Goal: Task Accomplishment & Management: Use online tool/utility

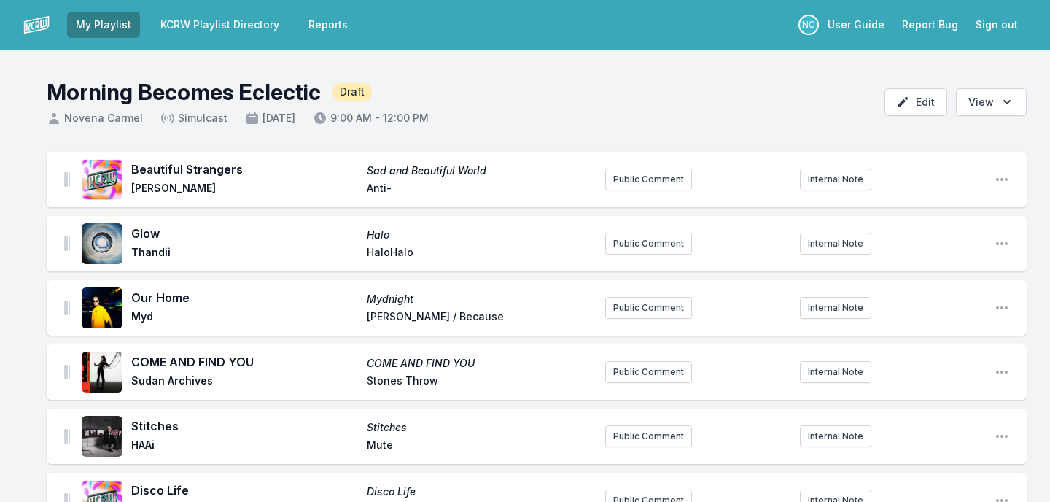
scroll to position [1597, 0]
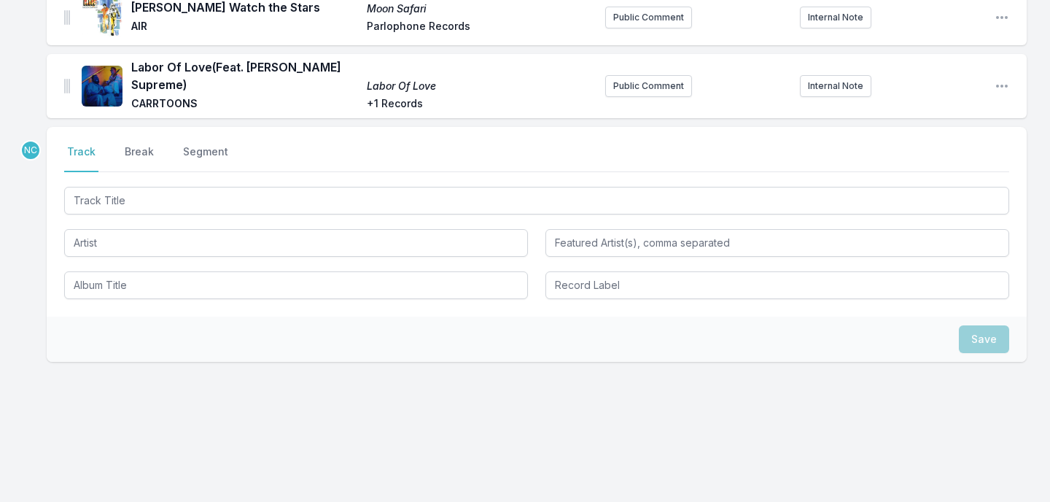
click at [323, 200] on input "Track Title" at bounding box center [536, 201] width 945 height 28
type input "On The Way"
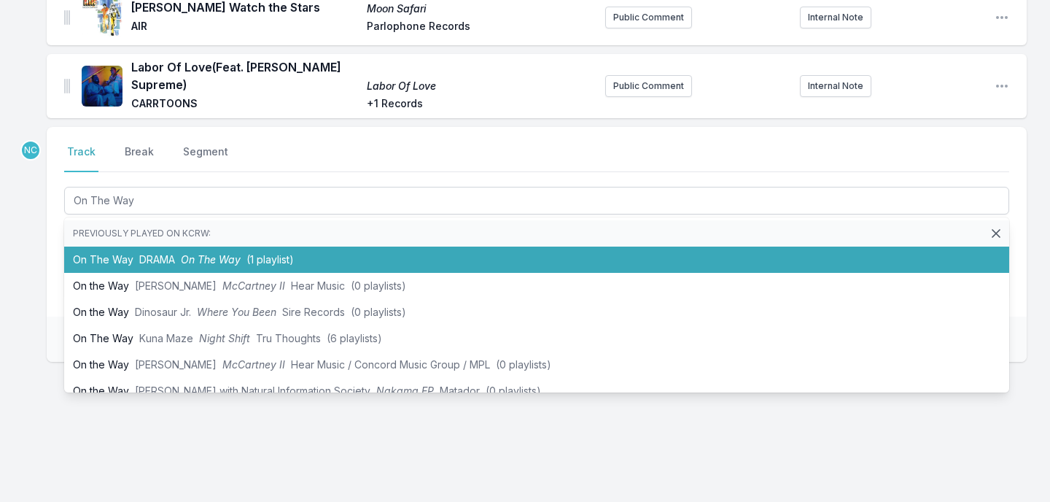
click at [265, 263] on span "(1 playlist)" at bounding box center [270, 259] width 47 height 12
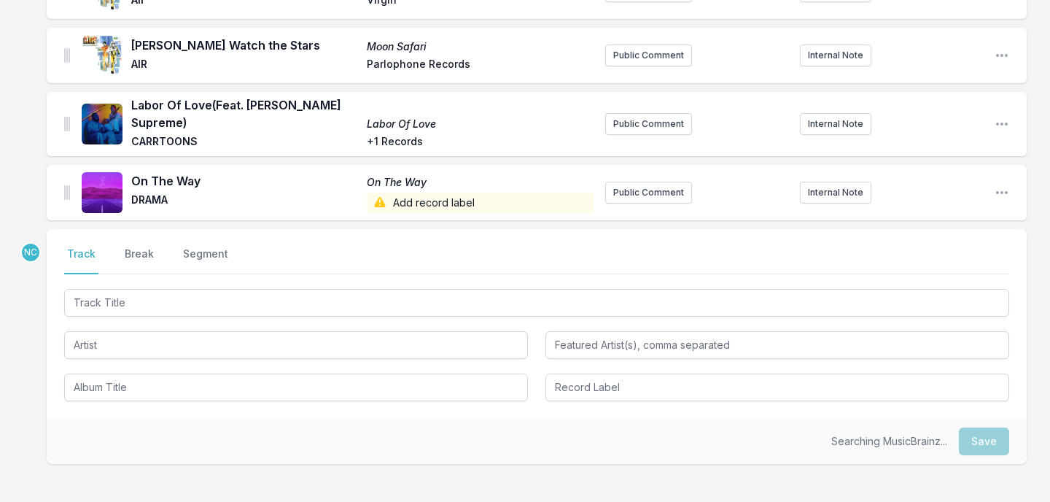
scroll to position [1699, 0]
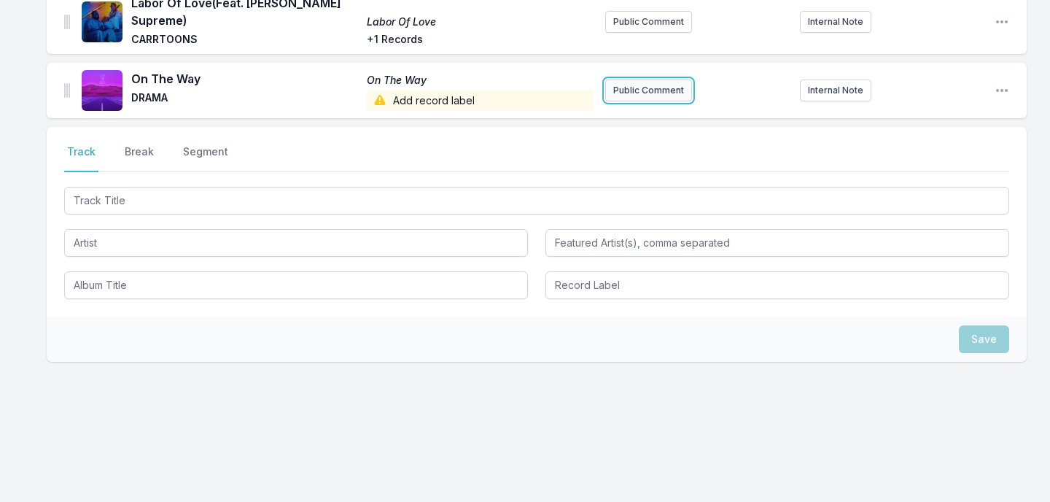
click at [647, 90] on button "Public Comment" at bounding box center [648, 90] width 87 height 22
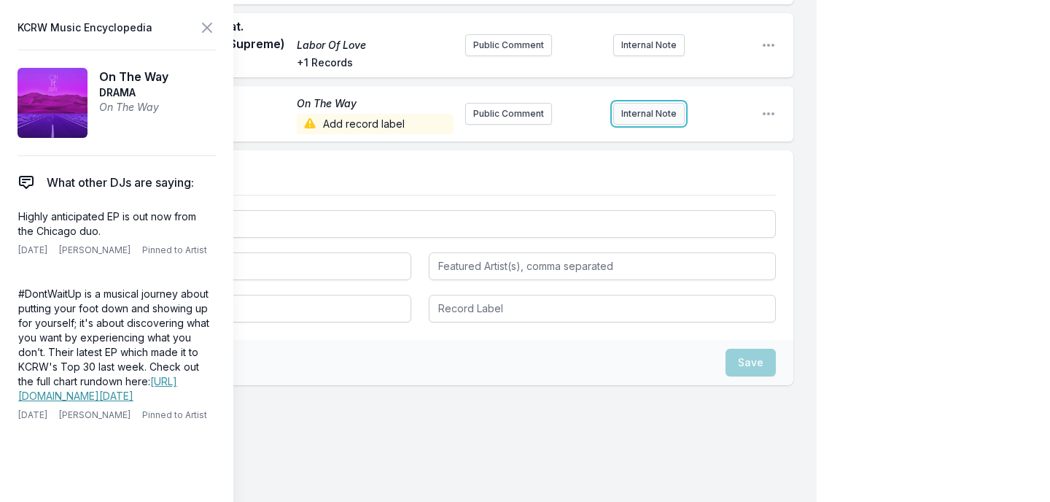
scroll to position [1685, 0]
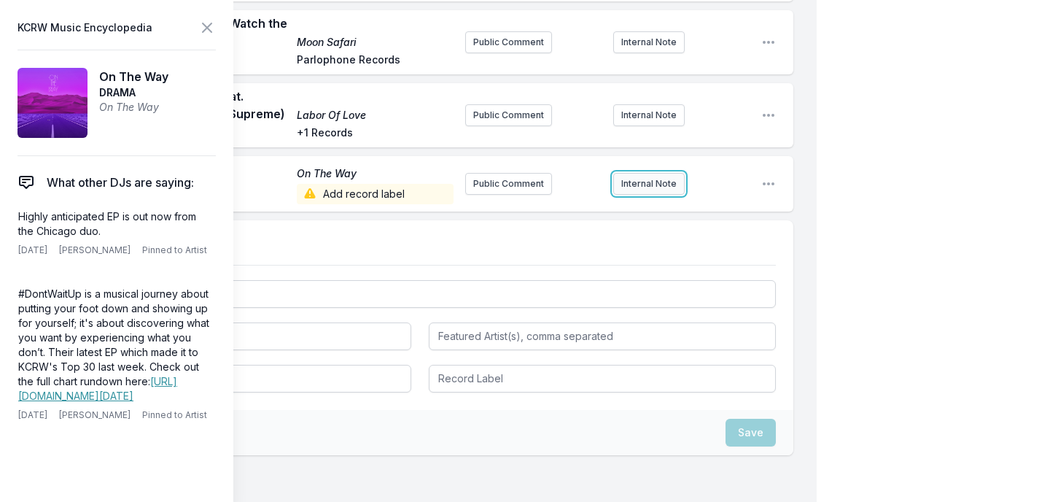
click at [645, 156] on div "On The Way On The Way DRAMA Add record label Public Comment Internal Note Open …" at bounding box center [420, 183] width 747 height 55
click at [641, 173] on button "Internal Note" at bounding box center [648, 184] width 71 height 22
click at [218, 35] on aside "KCRW Music Encyclopedia On The Way DRAMA On The Way What other DJs are saying: …" at bounding box center [116, 251] width 233 height 502
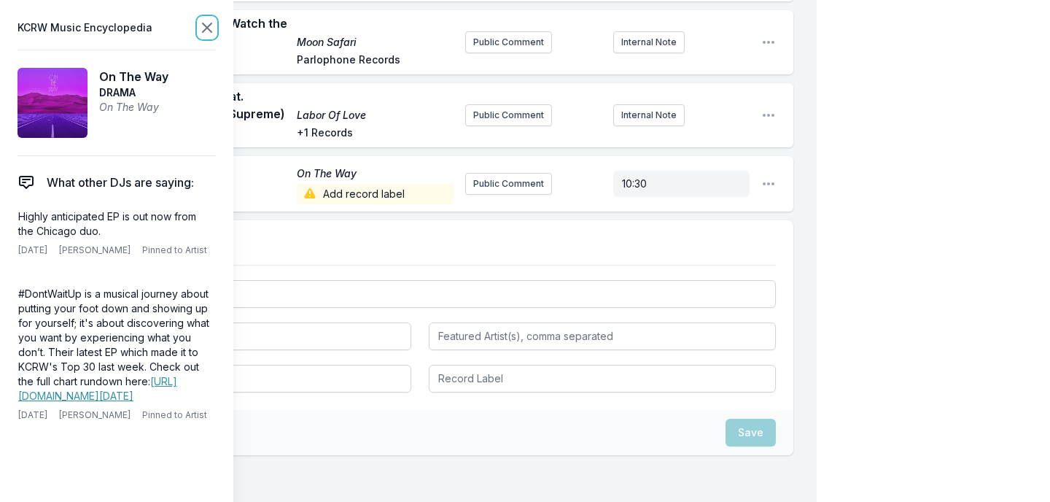
click at [209, 28] on icon at bounding box center [207, 28] width 18 height 18
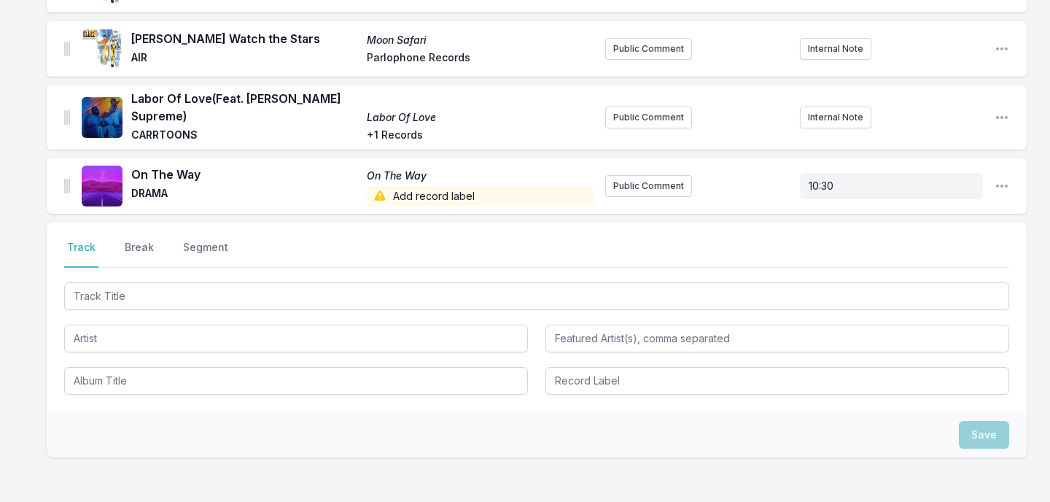
scroll to position [1466, 0]
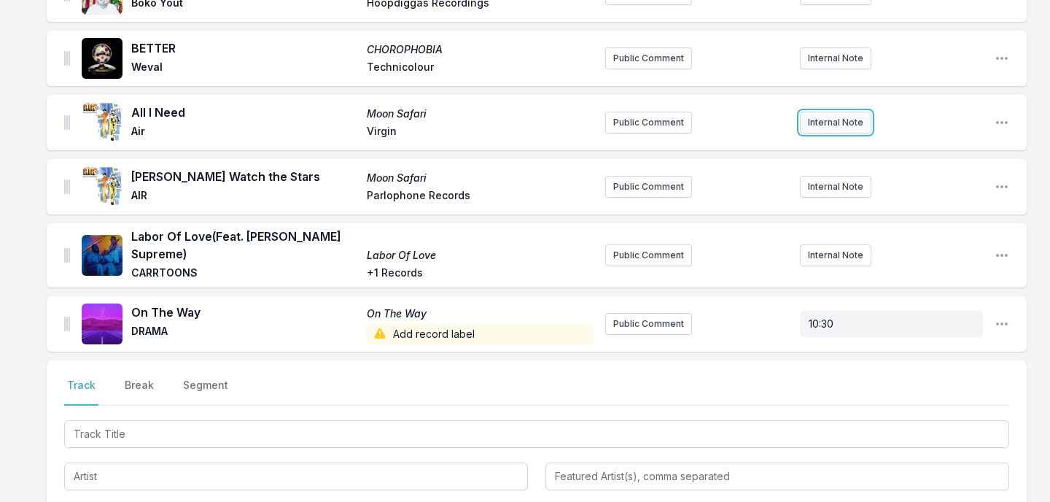
click at [828, 133] on button "Internal Note" at bounding box center [835, 123] width 71 height 22
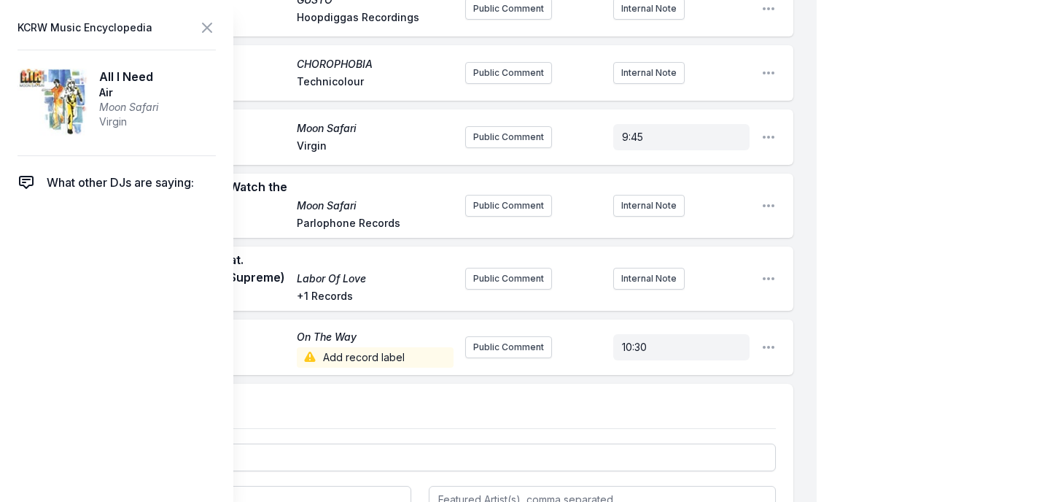
scroll to position [1451, 0]
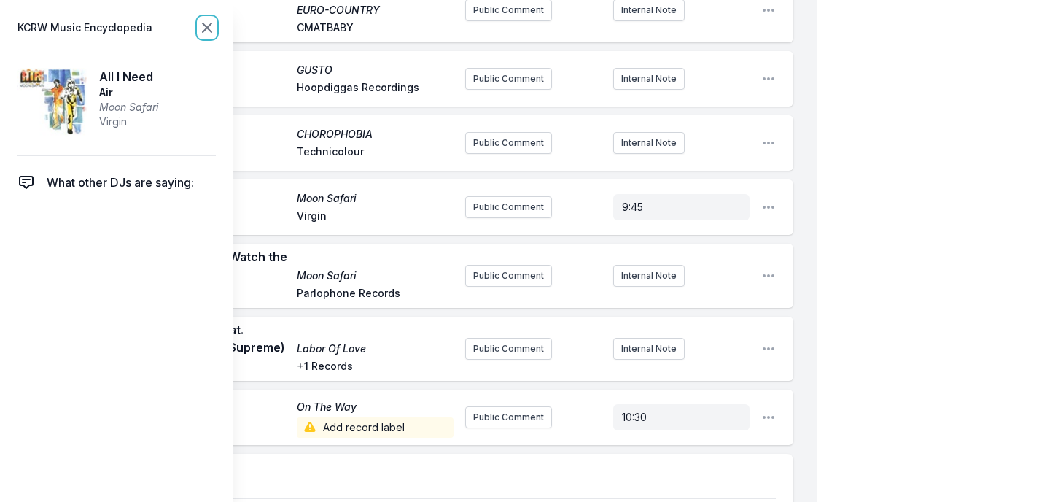
click at [207, 28] on icon at bounding box center [207, 27] width 9 height 9
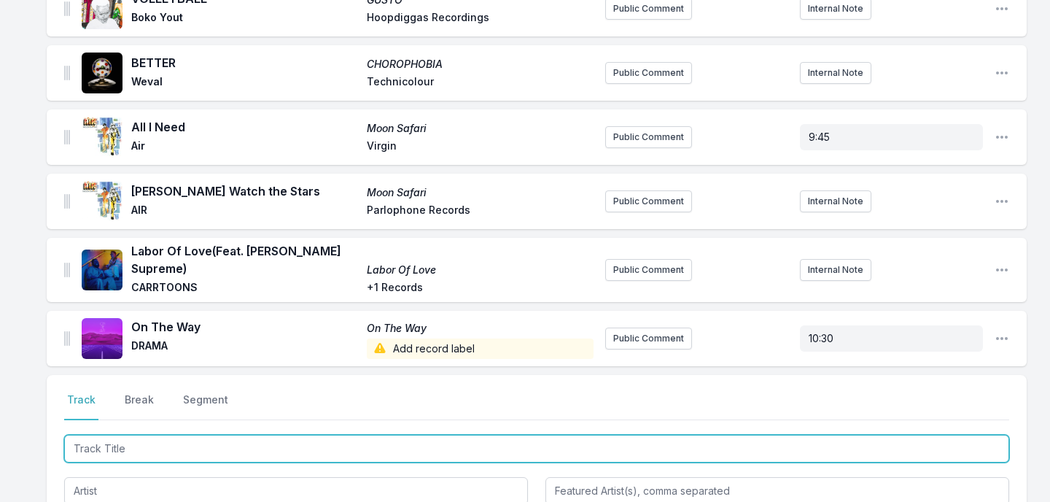
click at [119, 444] on input "Track Title" at bounding box center [536, 449] width 945 height 28
type input "All Night All Day"
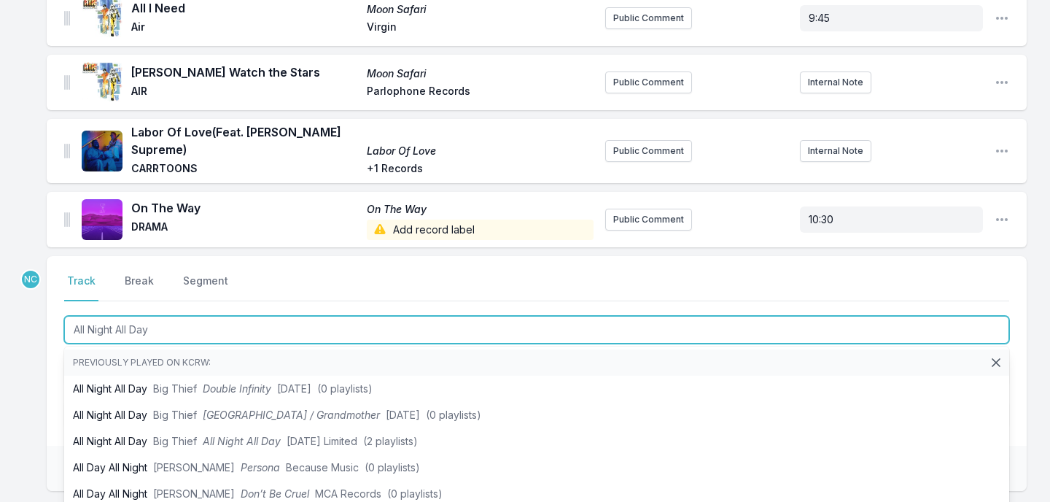
scroll to position [1572, 0]
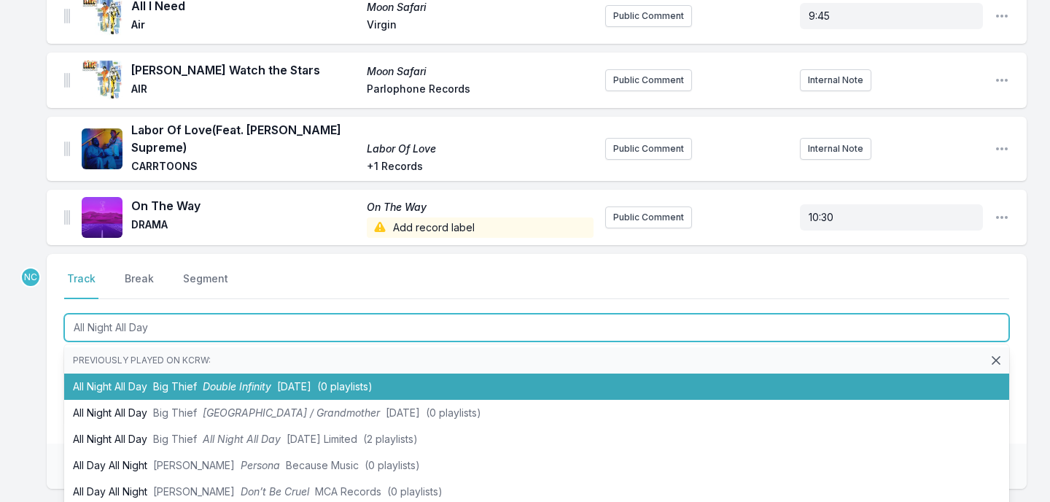
click at [136, 389] on li "All Night All Day Big Thief Double Infinity 4AD (0 playlists)" at bounding box center [536, 386] width 945 height 26
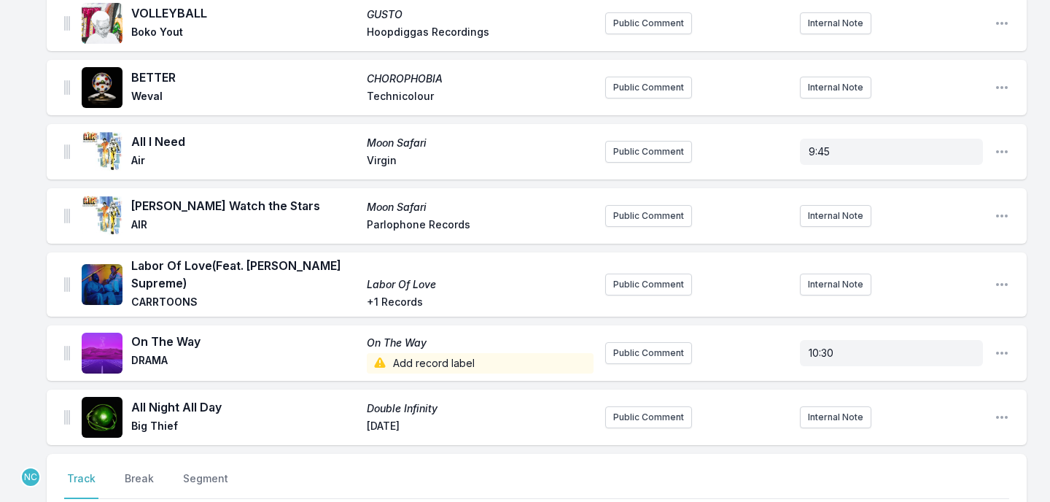
scroll to position [1764, 0]
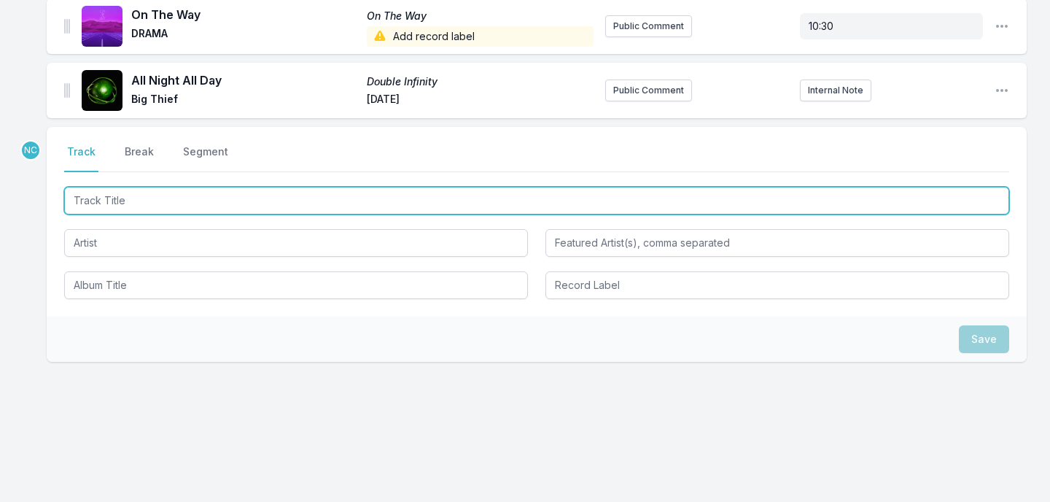
click at [281, 198] on input "Track Title" at bounding box center [536, 201] width 945 height 28
type input "Don't Speak"
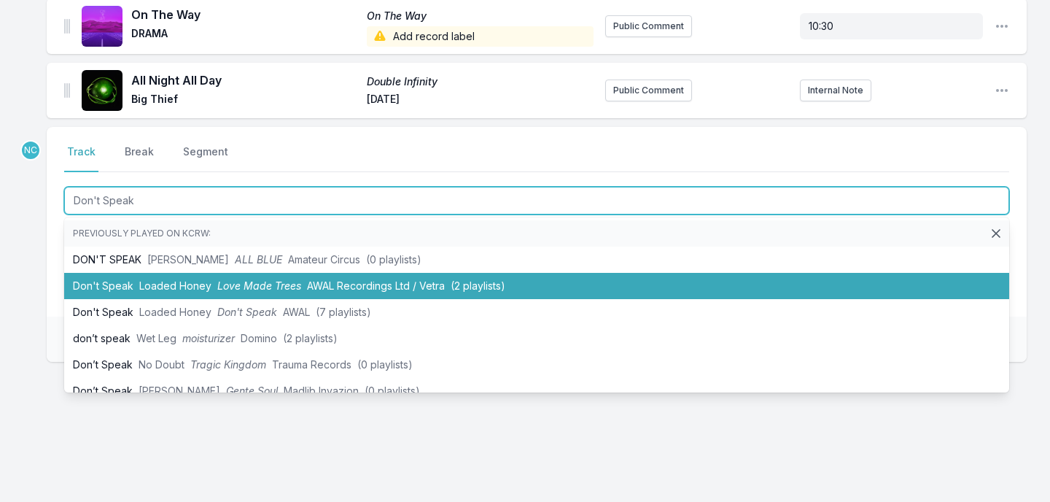
click at [236, 284] on span "Love Made Trees" at bounding box center [259, 285] width 84 height 12
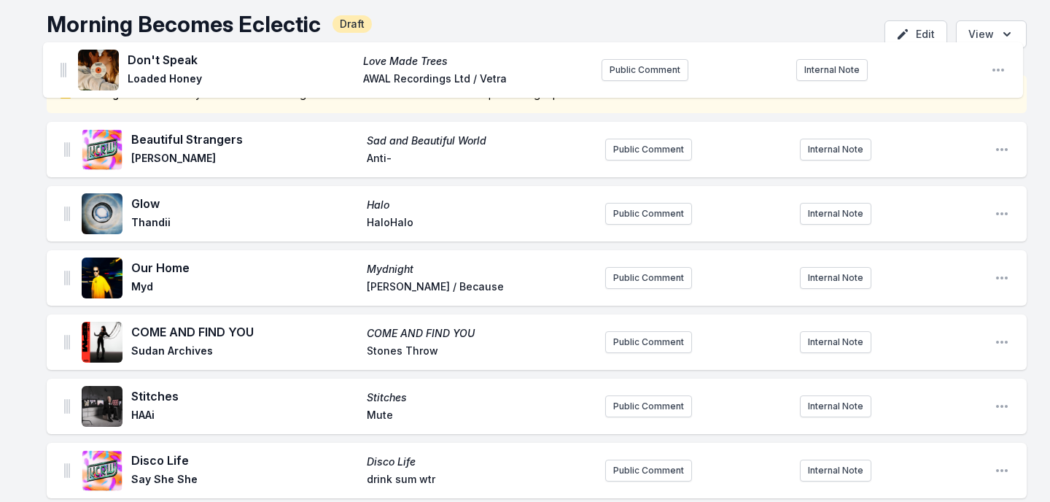
scroll to position [0, 0]
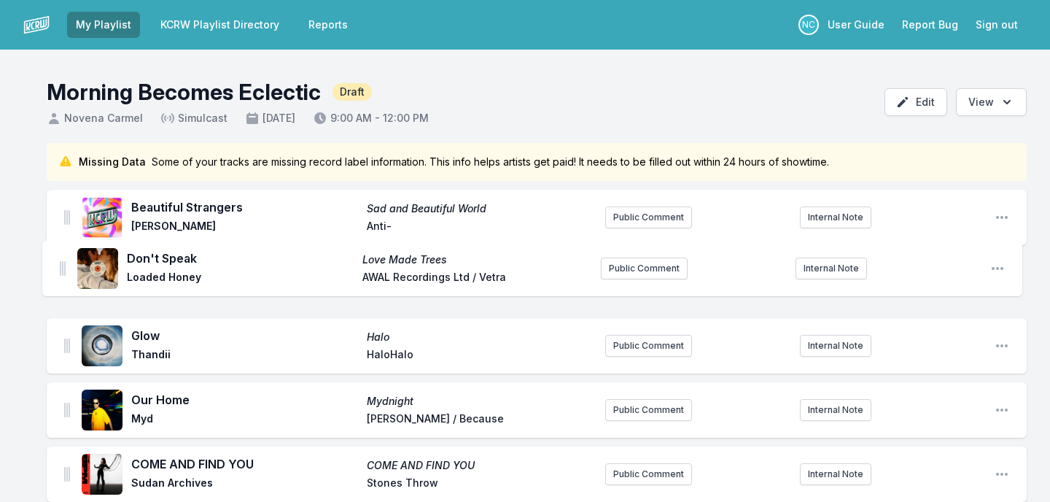
drag, startPoint x: 68, startPoint y: 89, endPoint x: 61, endPoint y: 260, distance: 170.8
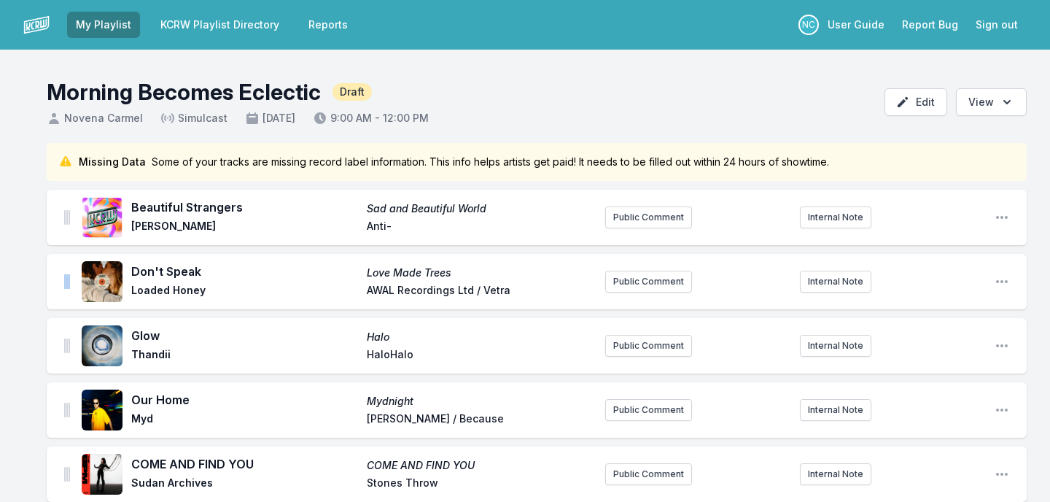
drag, startPoint x: 63, startPoint y: 279, endPoint x: 65, endPoint y: 245, distance: 33.6
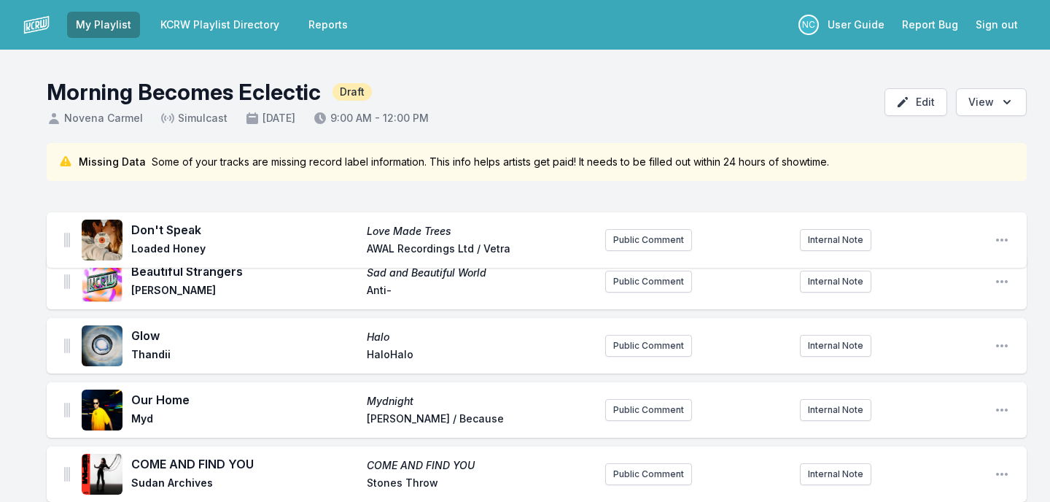
drag, startPoint x: 66, startPoint y: 282, endPoint x: 66, endPoint y: 233, distance: 48.9
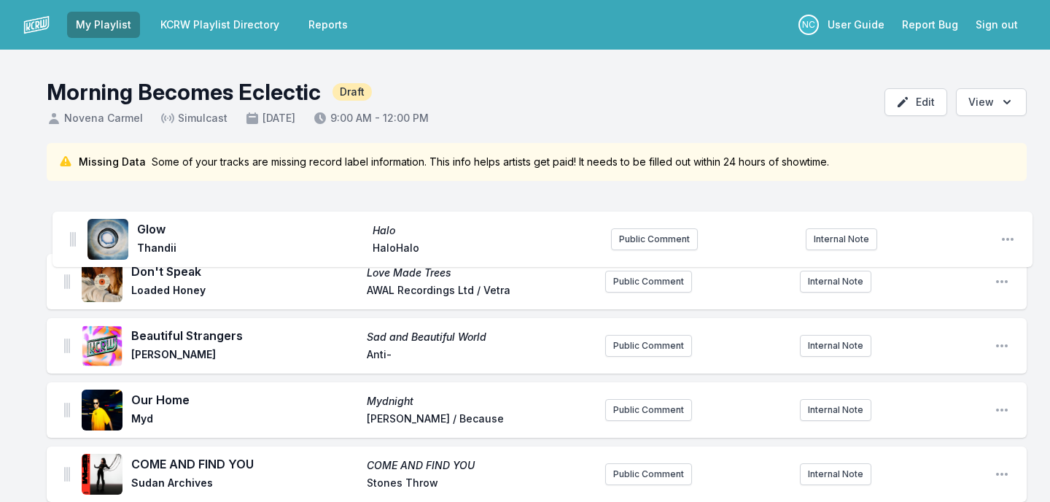
drag, startPoint x: 67, startPoint y: 343, endPoint x: 73, endPoint y: 228, distance: 114.7
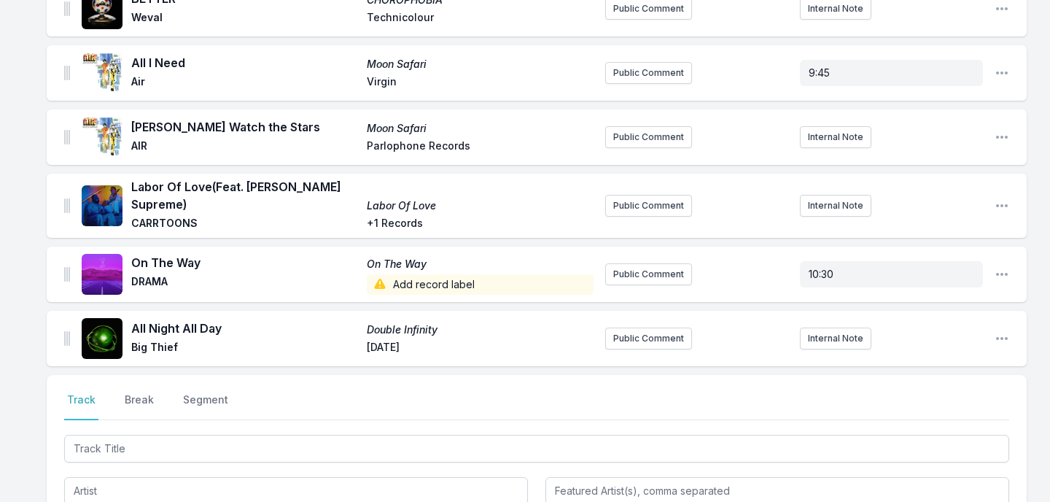
scroll to position [1828, 0]
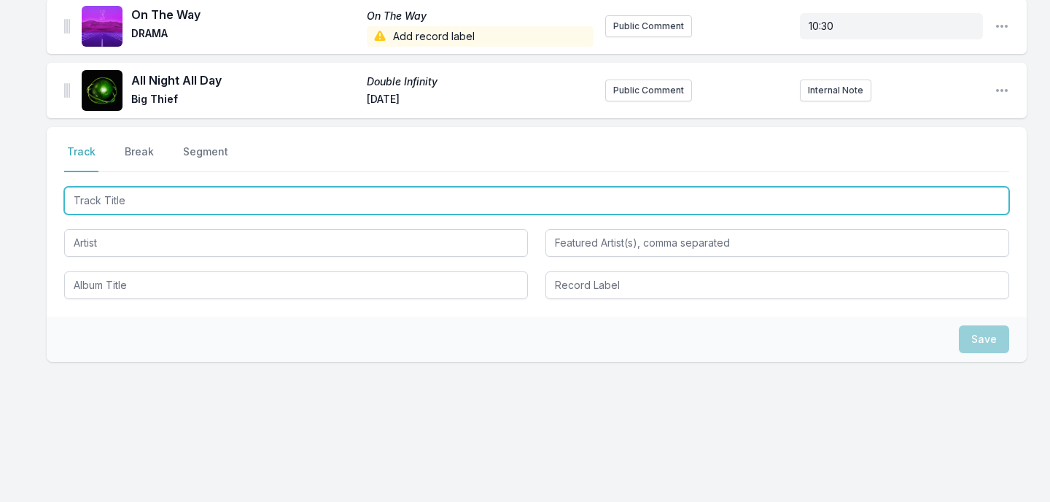
click at [249, 198] on input "Track Title" at bounding box center [536, 201] width 945 height 28
type input "Paradise"
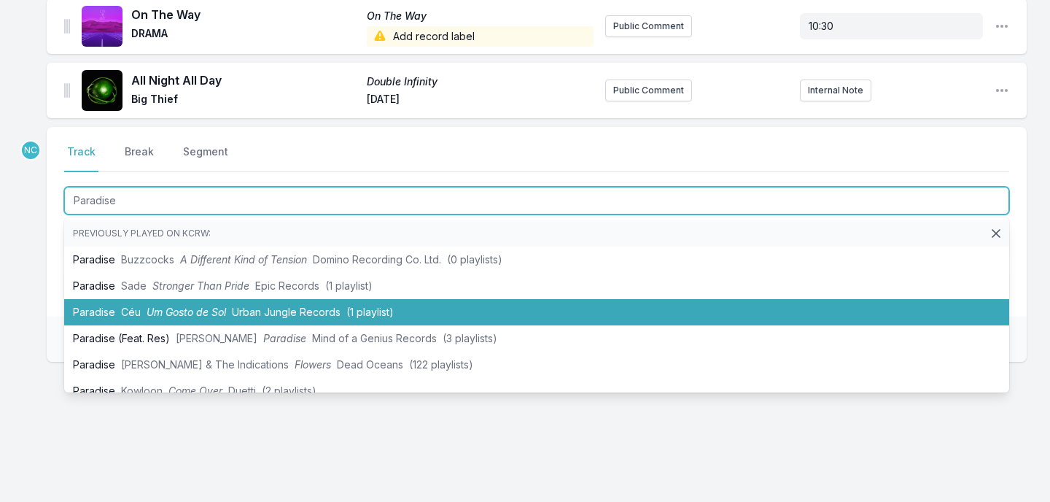
click at [222, 309] on span "Um Gosto de Sol" at bounding box center [186, 312] width 79 height 12
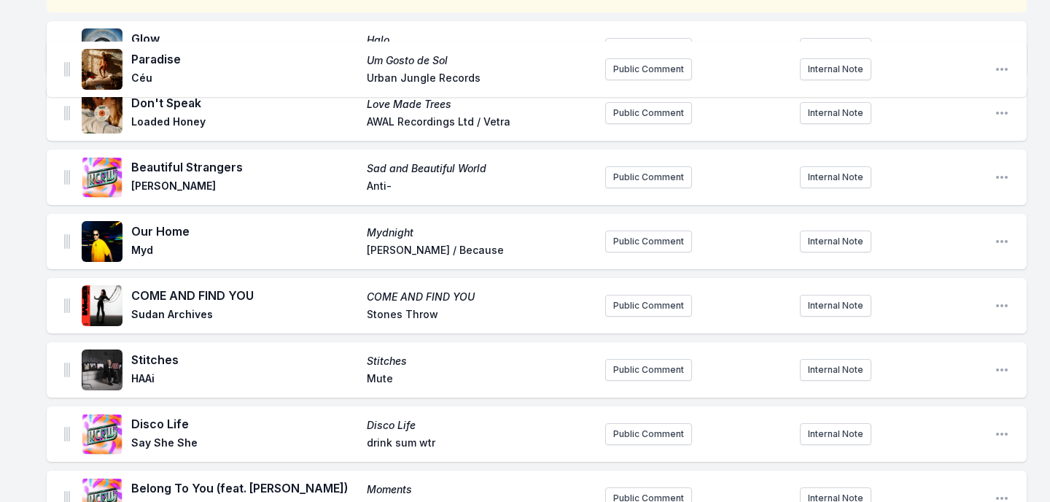
scroll to position [0, 0]
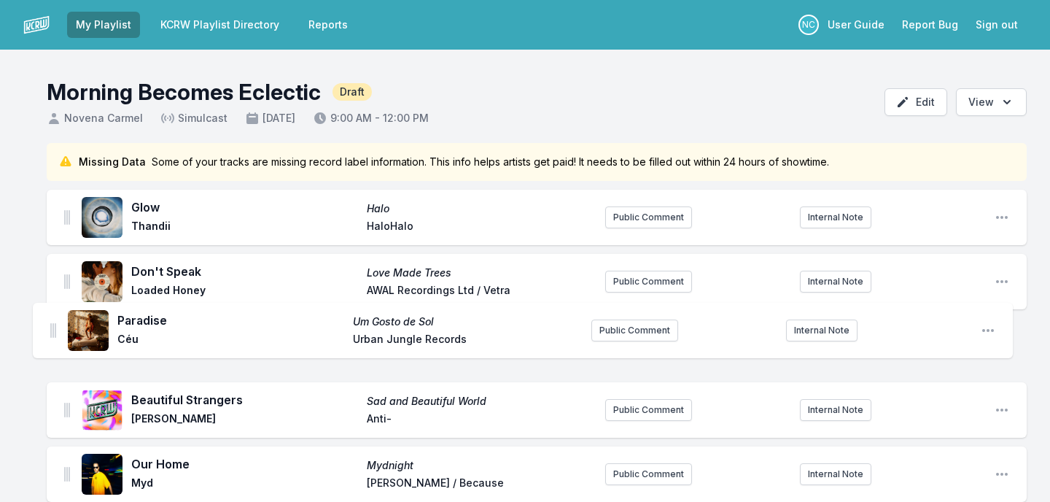
drag, startPoint x: 69, startPoint y: 86, endPoint x: 55, endPoint y: 322, distance: 236.0
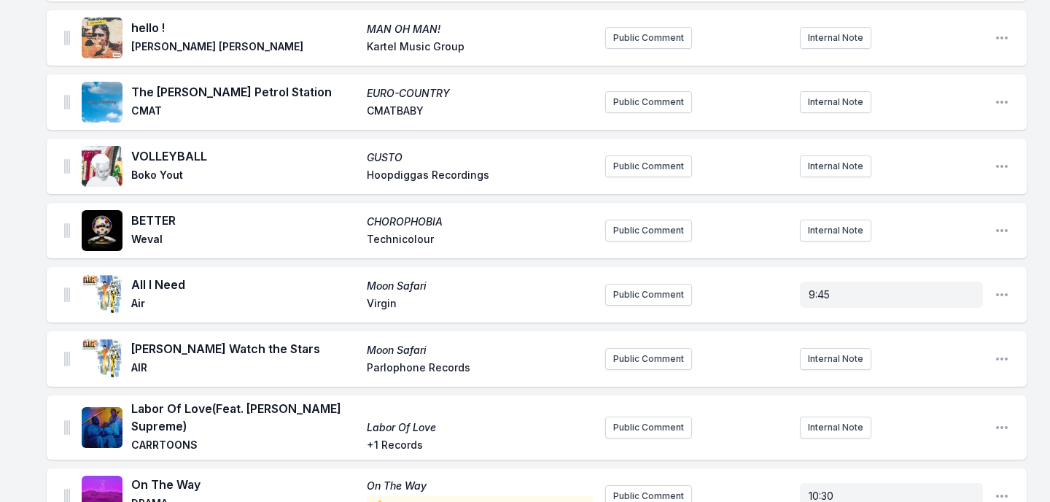
scroll to position [1892, 0]
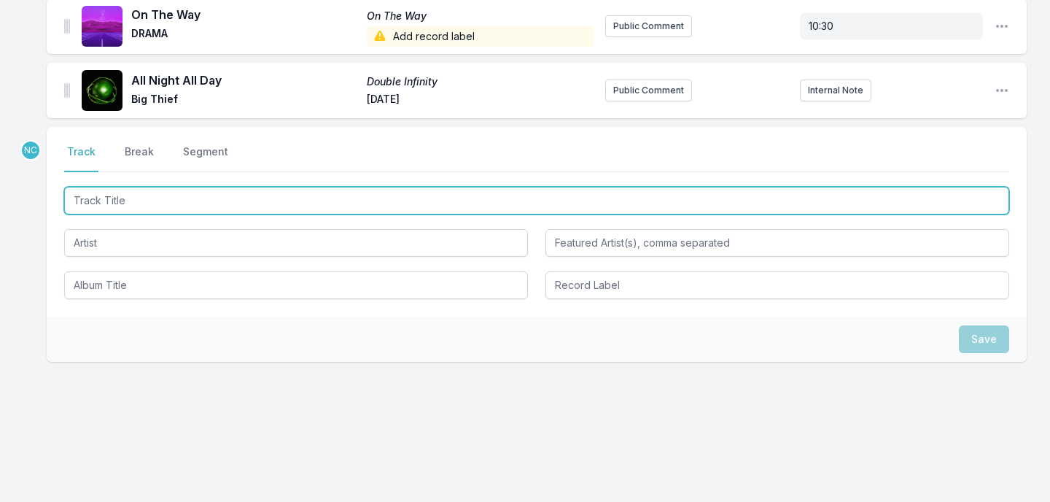
click at [262, 209] on input "Track Title" at bounding box center [536, 201] width 945 height 28
type input "All That We Perceive"
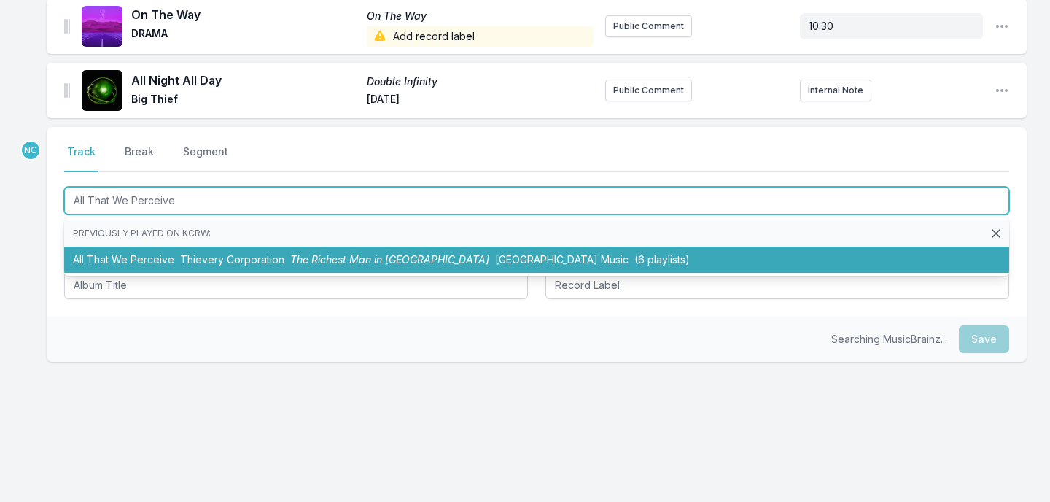
click at [222, 257] on span "Thievery Corporation" at bounding box center [232, 259] width 104 height 12
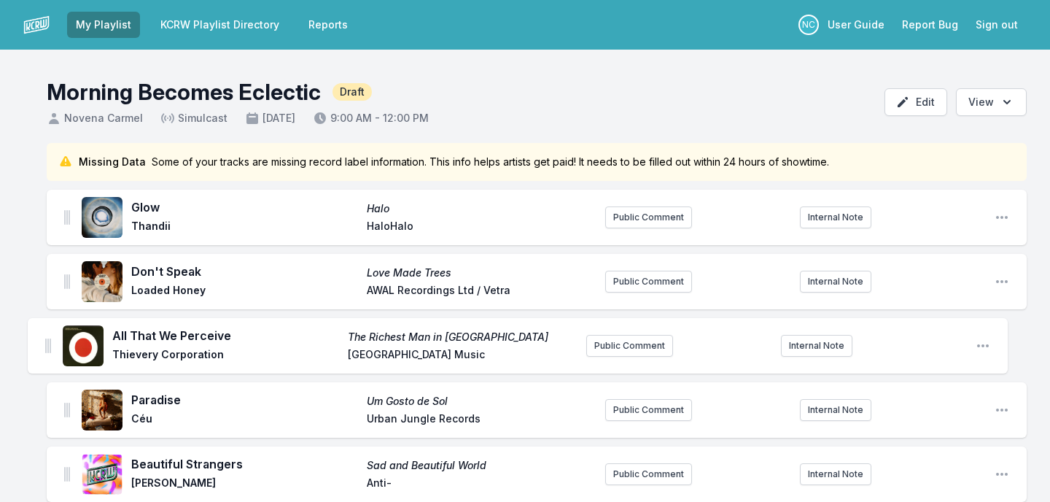
scroll to position [52, 0]
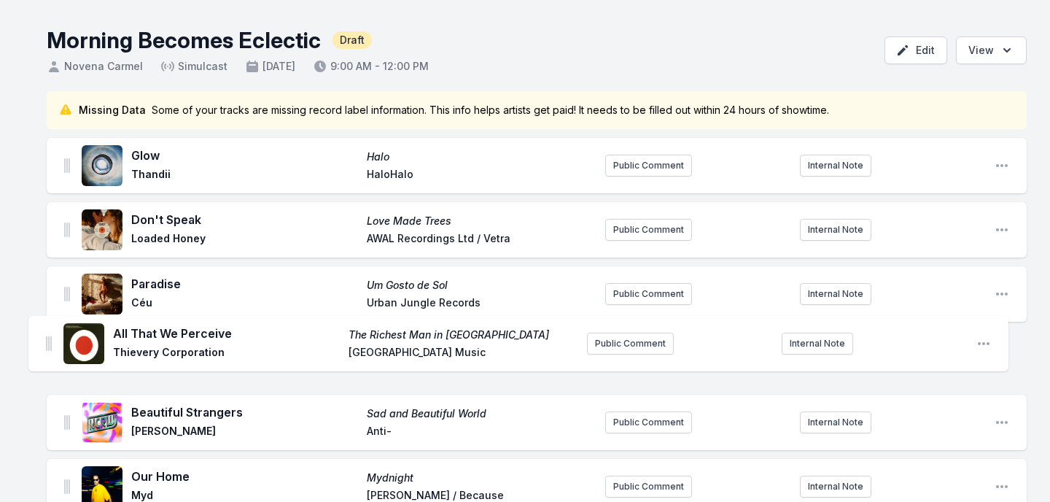
drag, startPoint x: 68, startPoint y: 91, endPoint x: 50, endPoint y: 338, distance: 247.9
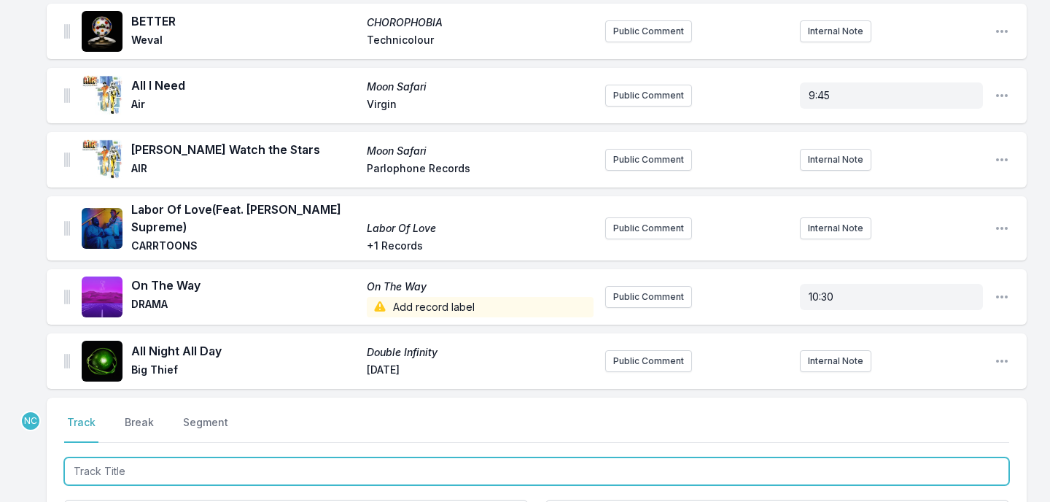
scroll to position [1956, 0]
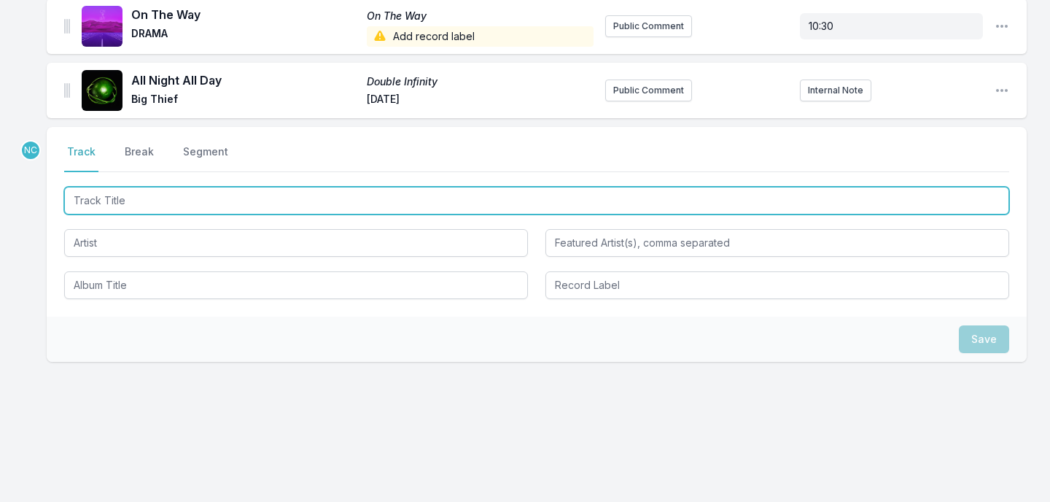
click at [253, 193] on input "Track Title" at bounding box center [536, 201] width 945 height 28
type input "Some Out You know"
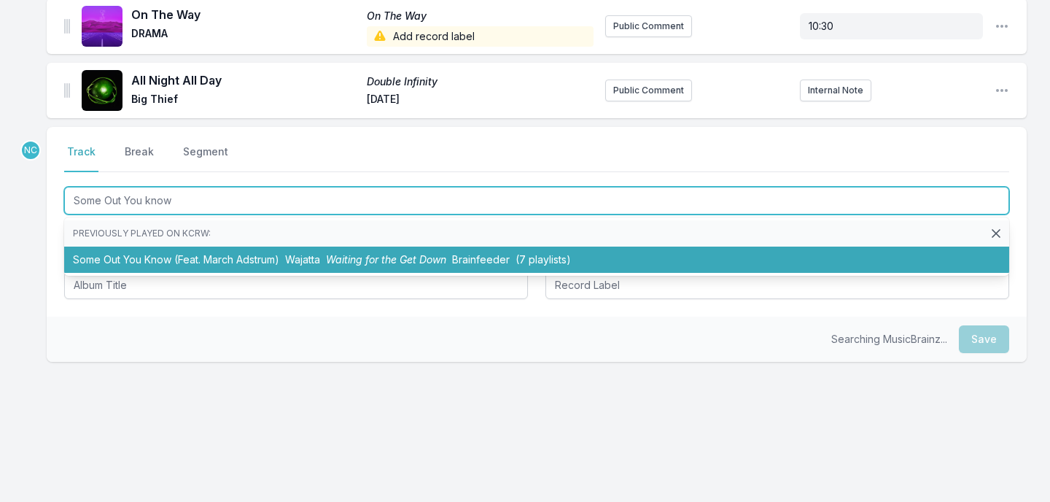
click at [217, 255] on li "Some Out You Know (Feat. March Adstrum) Wajatta Waiting for the Get Down Brainf…" at bounding box center [536, 260] width 945 height 26
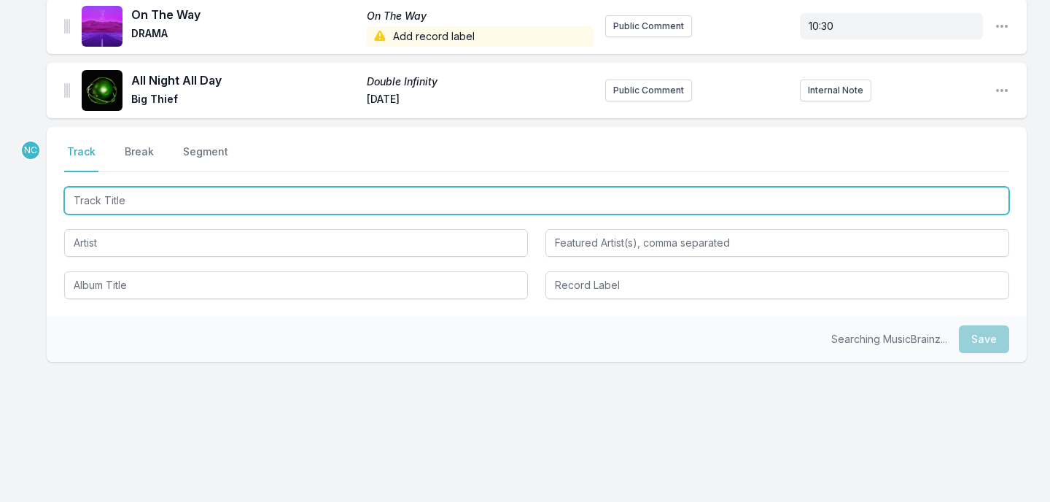
scroll to position [2029, 0]
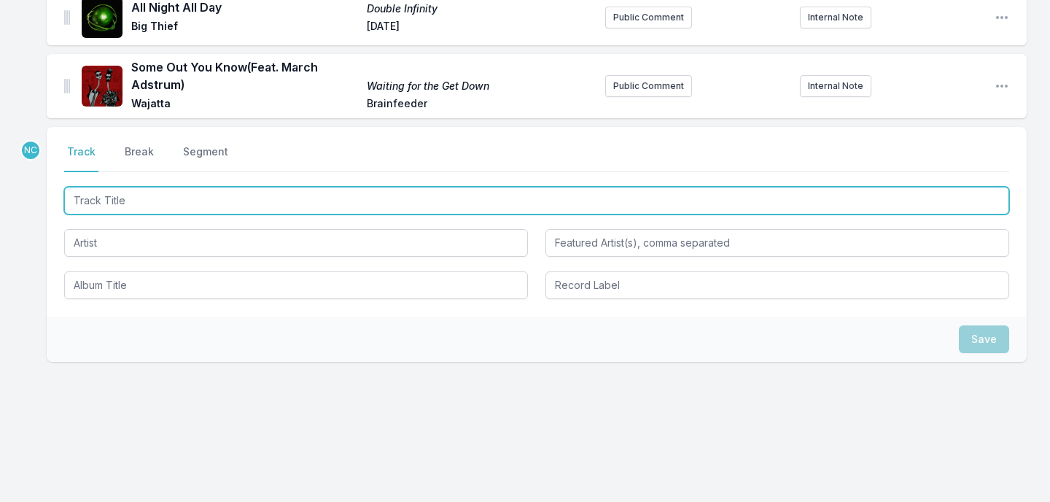
click at [404, 198] on input "Track Title" at bounding box center [536, 201] width 945 height 28
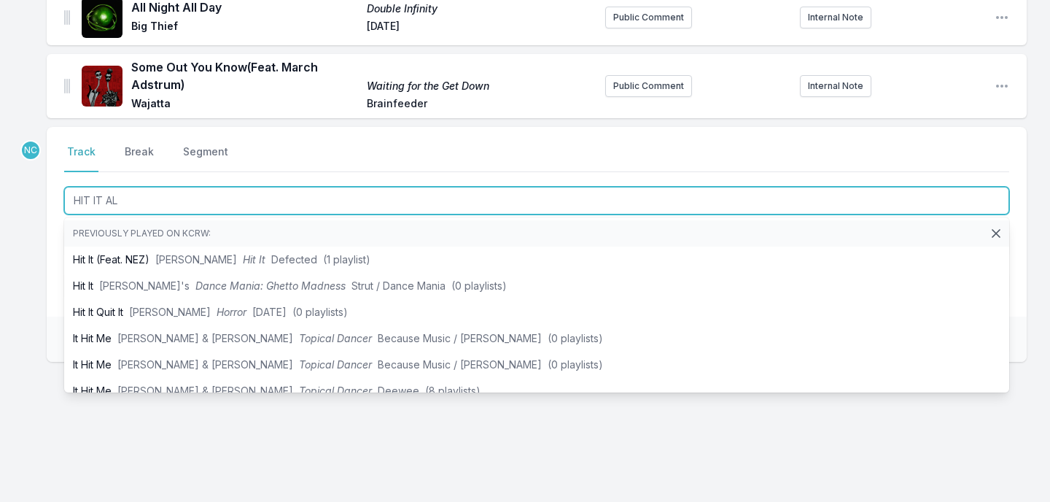
type input "HIT IT ALL"
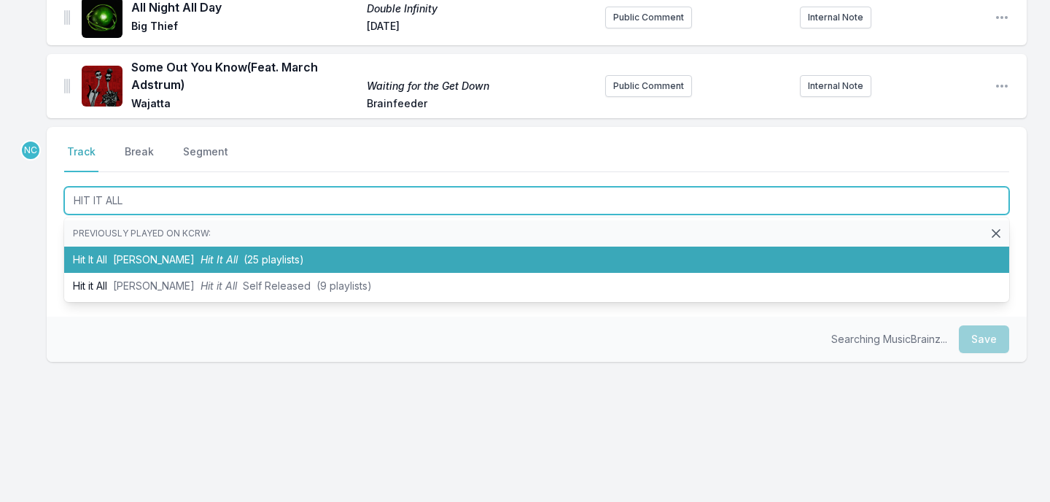
click at [368, 264] on li "Hit It All Wayne Snow Hit It All (25 playlists)" at bounding box center [536, 260] width 945 height 26
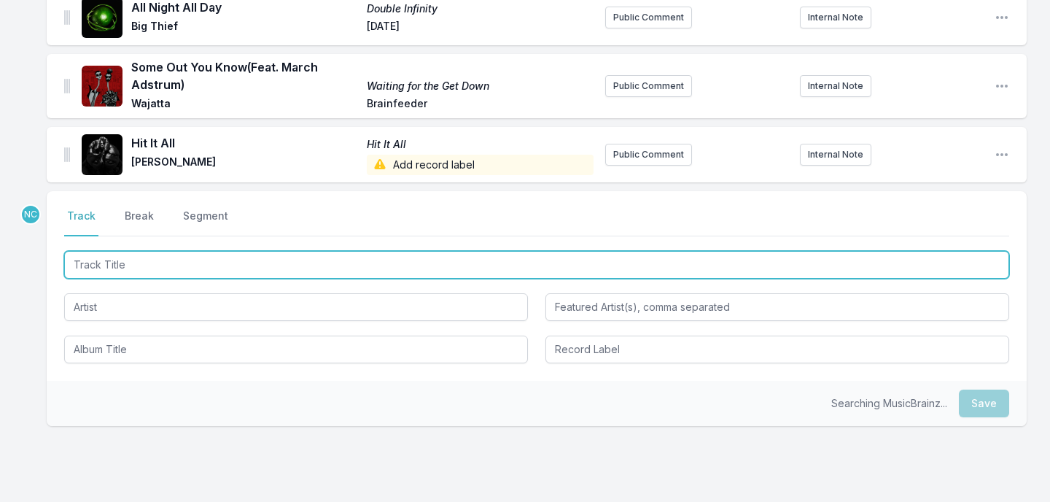
scroll to position [2093, 0]
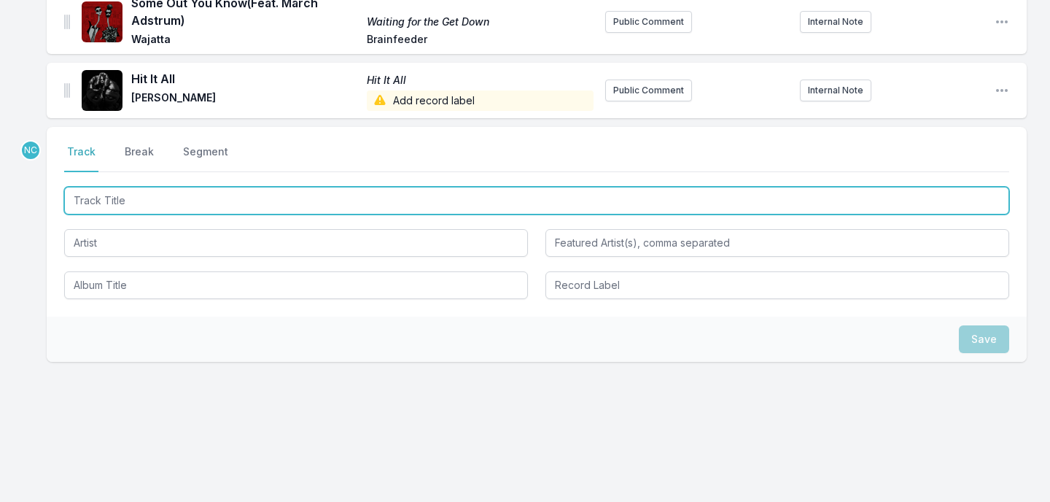
click at [317, 206] on input "Track Title" at bounding box center [536, 201] width 945 height 28
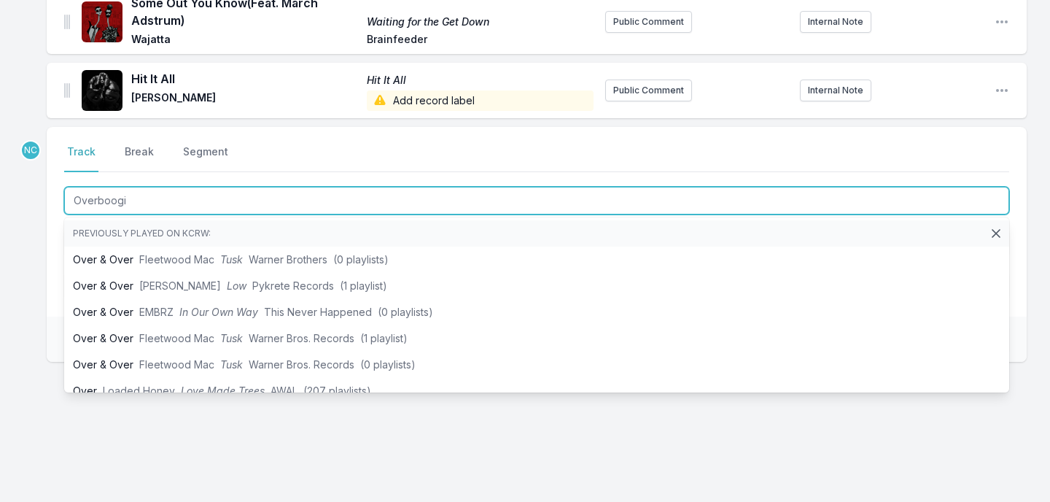
type input "Overboogie"
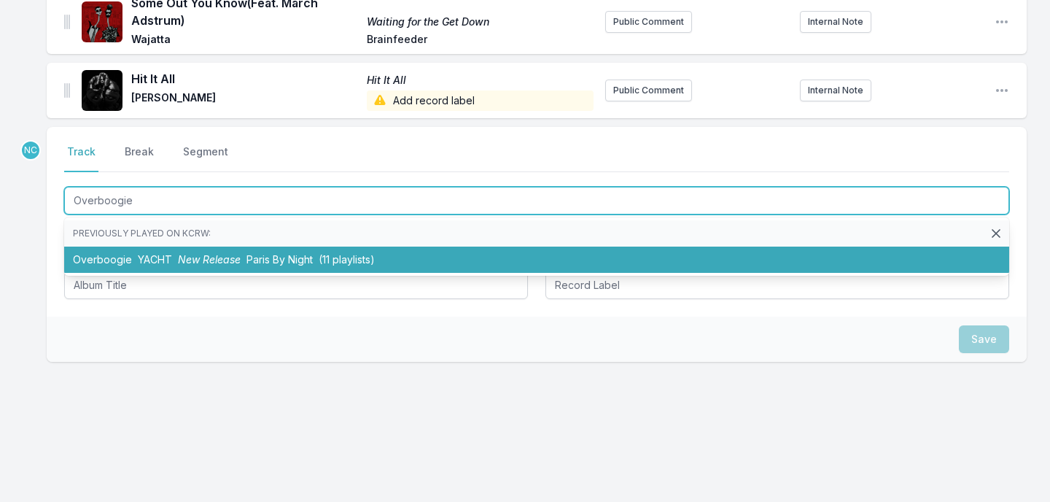
click at [276, 263] on span "Paris By Night" at bounding box center [280, 259] width 66 height 12
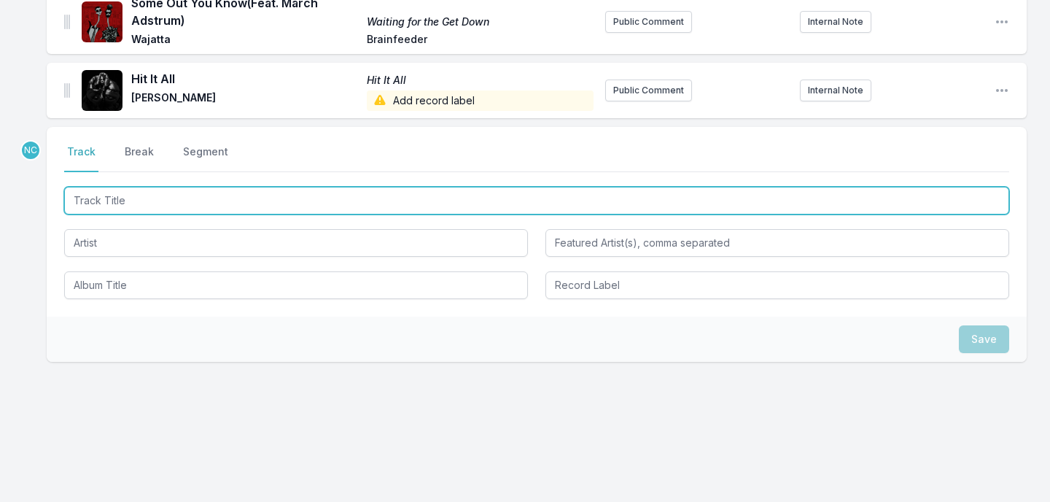
scroll to position [2157, 0]
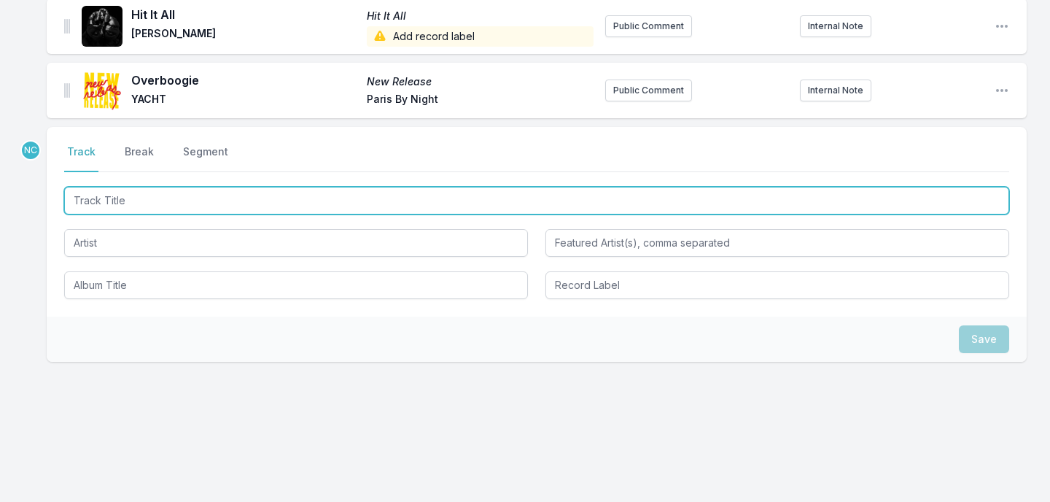
click at [332, 207] on input "Track Title" at bounding box center [536, 201] width 945 height 28
type input "Everything Blooms Around Her"
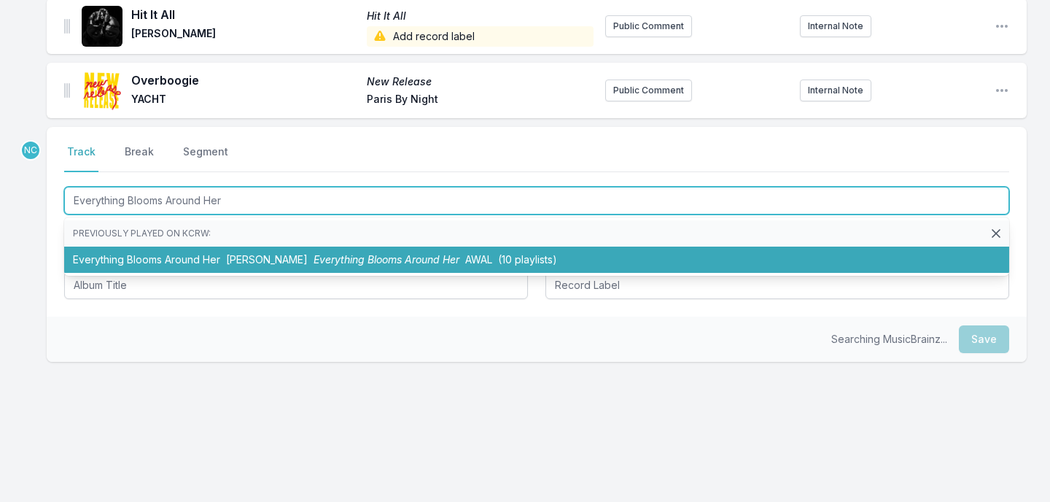
click at [314, 256] on span "Everything Blooms Around Her" at bounding box center [387, 259] width 146 height 12
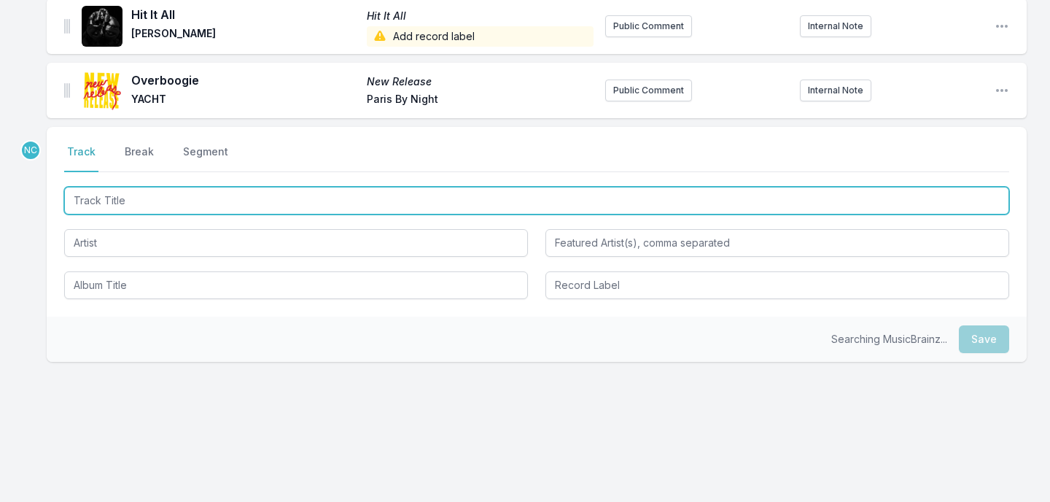
scroll to position [2222, 0]
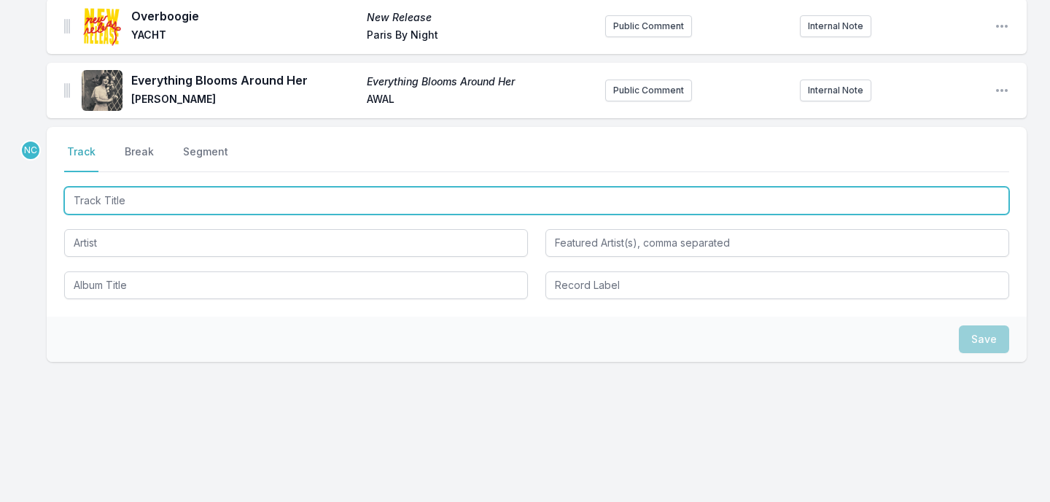
click at [314, 202] on input "Track Title" at bounding box center [536, 201] width 945 height 28
type input "Illegal Hit"
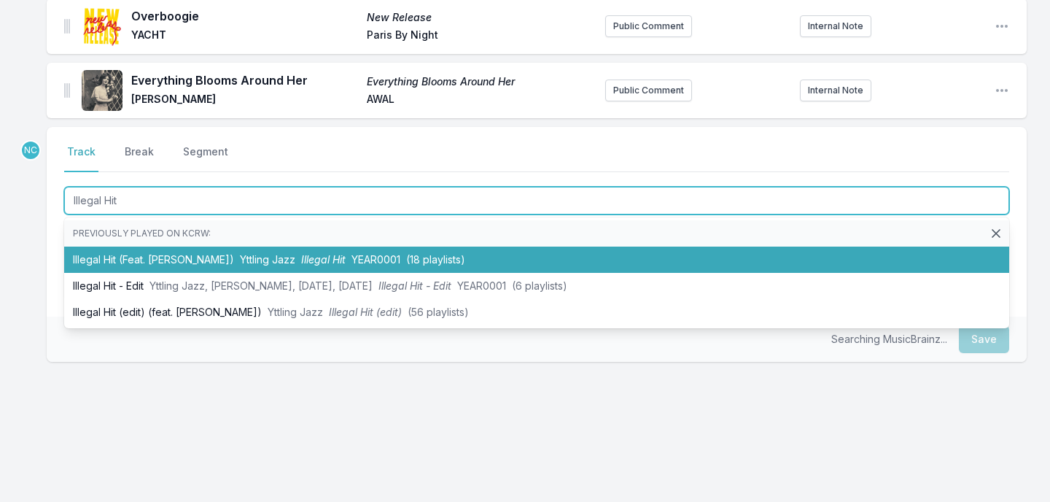
click at [327, 261] on span "Illegal Hit" at bounding box center [323, 259] width 44 height 12
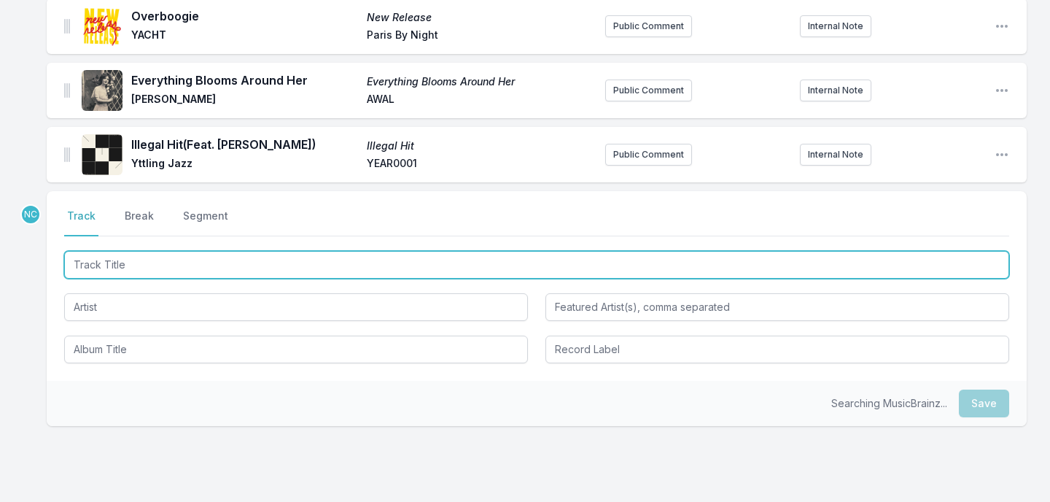
scroll to position [2286, 0]
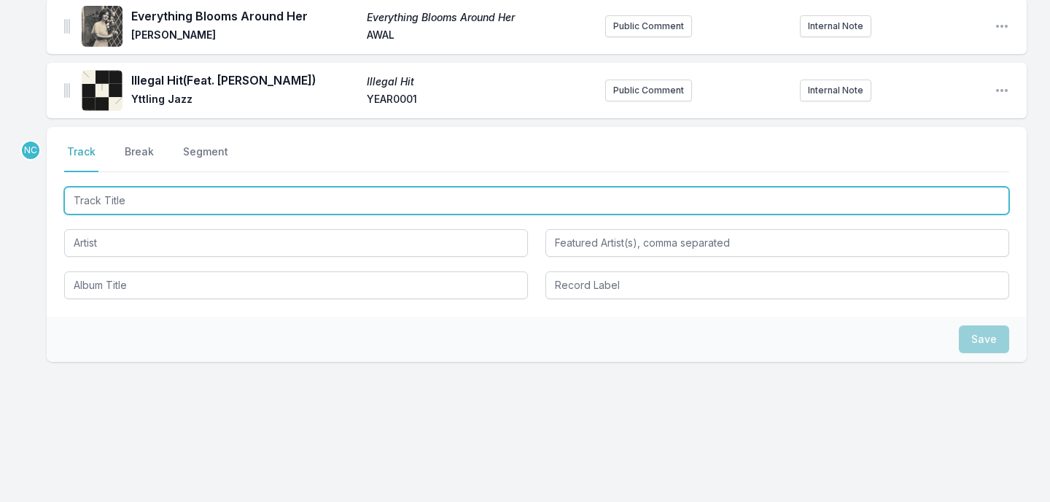
click at [317, 206] on input "Track Title" at bounding box center [536, 201] width 945 height 28
type input "Never Felt Better"
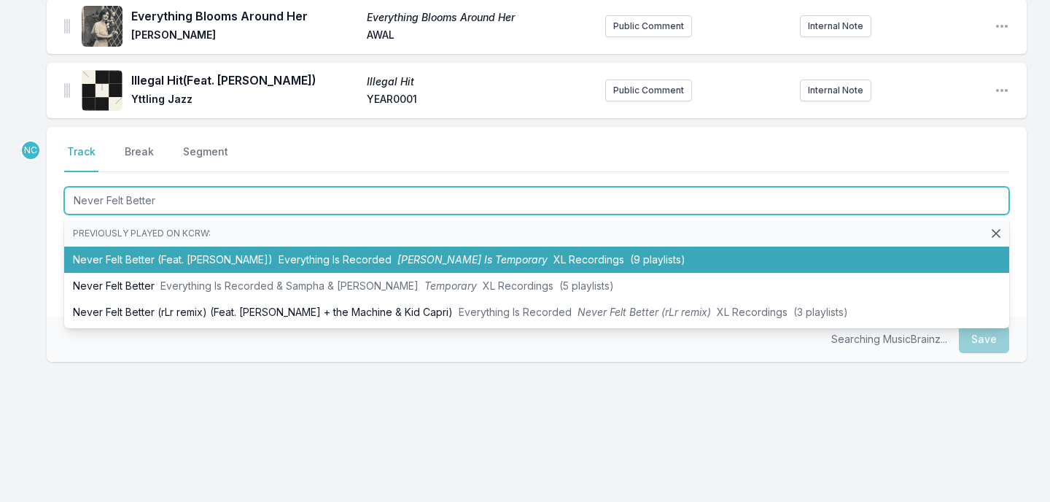
click at [275, 259] on li "Never Felt Better (Feat. Sampha, Florence Welch) Everything Is Recorded Richard…" at bounding box center [536, 260] width 945 height 26
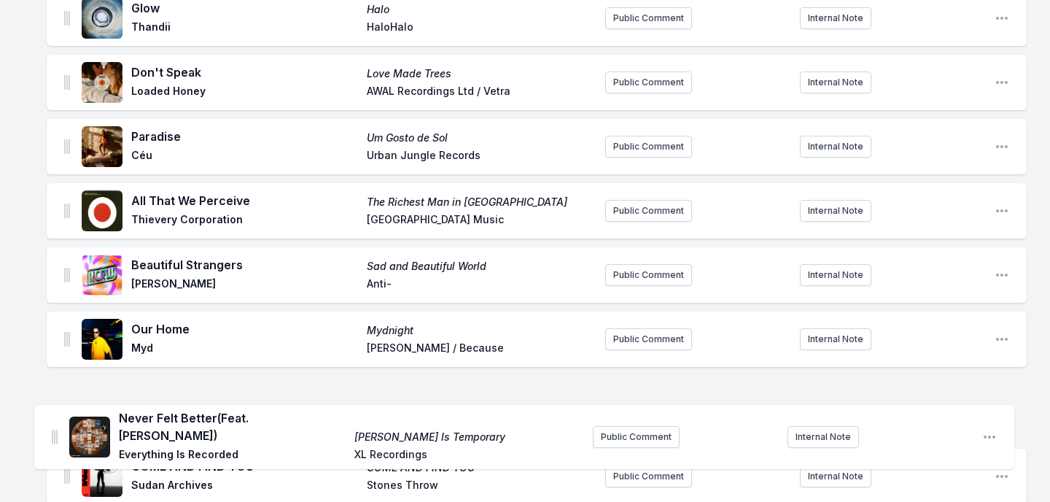
scroll to position [240, 0]
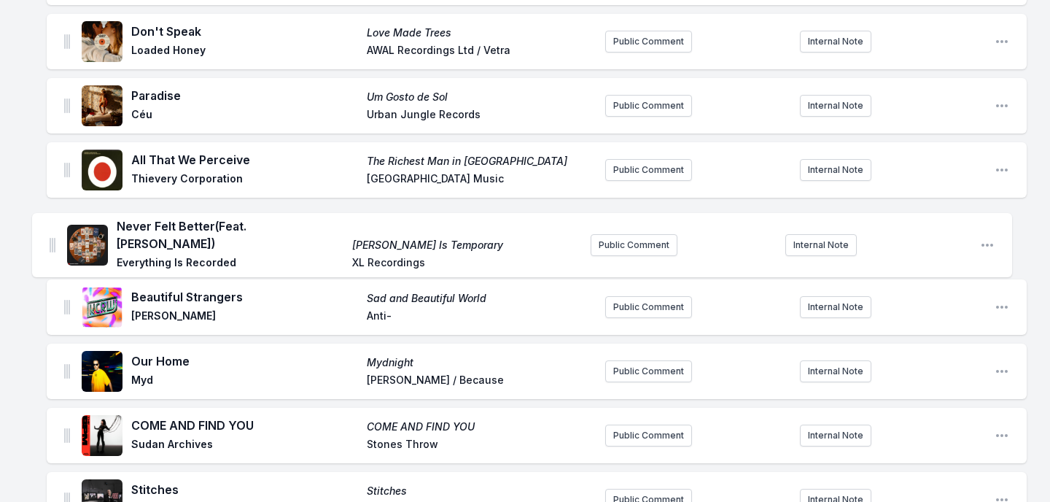
drag, startPoint x: 66, startPoint y: 85, endPoint x: 52, endPoint y: 238, distance: 153.1
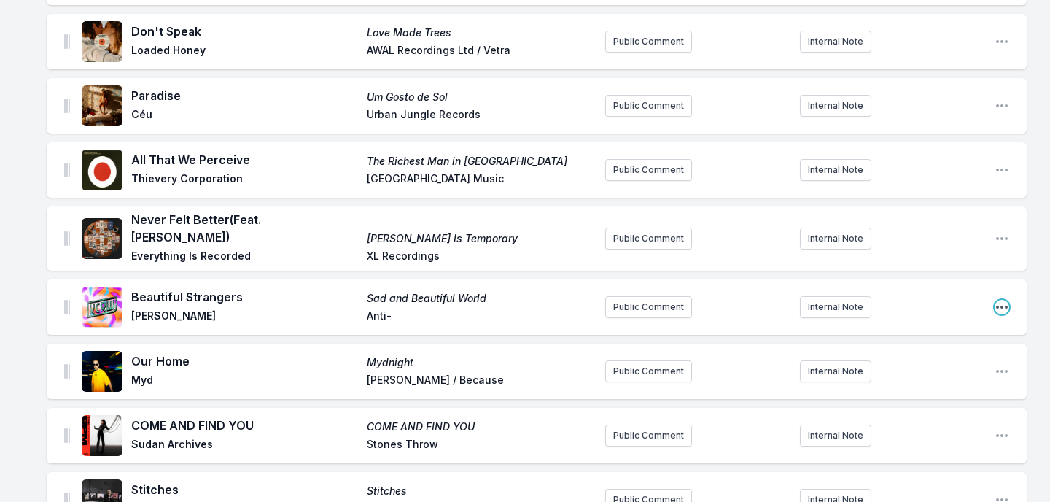
click at [1002, 306] on icon "Open playlist item options" at bounding box center [1002, 307] width 12 height 3
click at [966, 332] on button "Edit Track Details" at bounding box center [927, 336] width 163 height 26
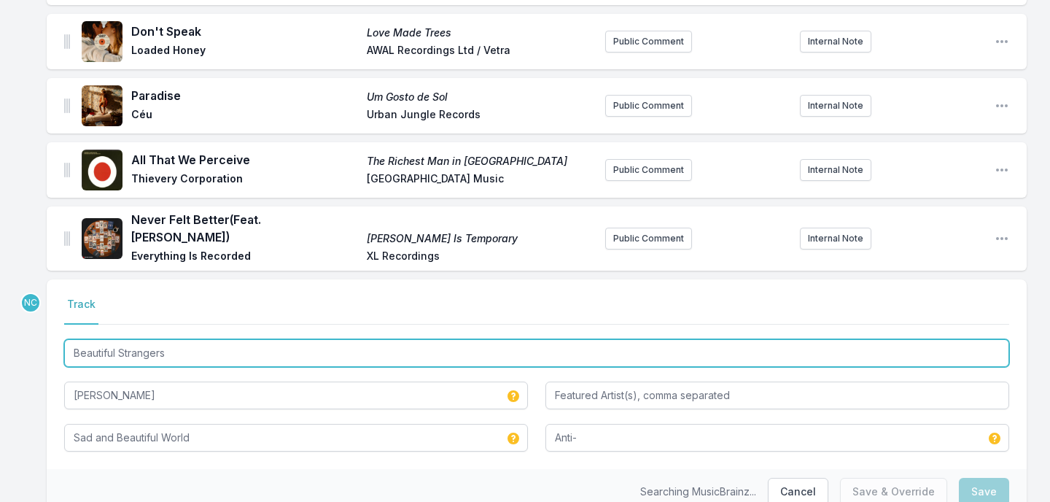
click at [333, 350] on input "Beautiful Strangers" at bounding box center [536, 353] width 945 height 28
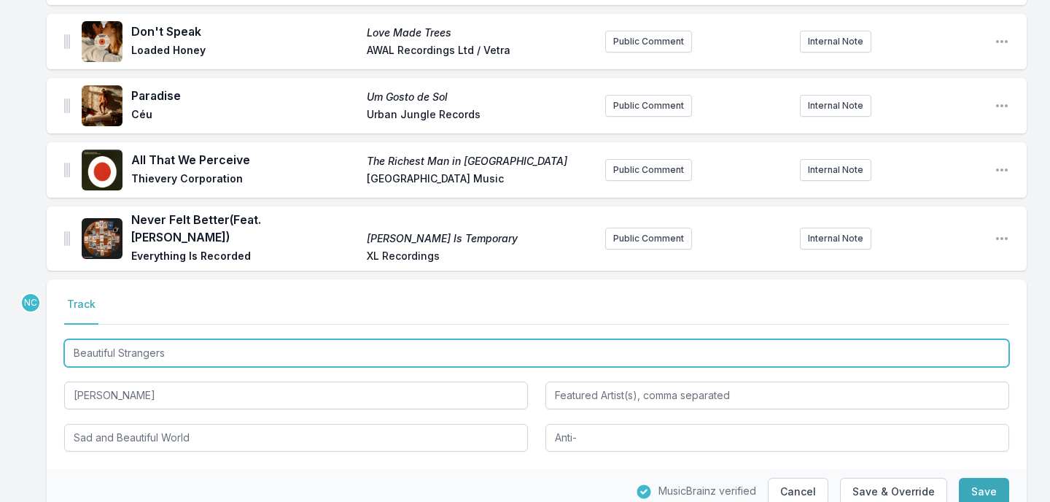
scroll to position [280, 0]
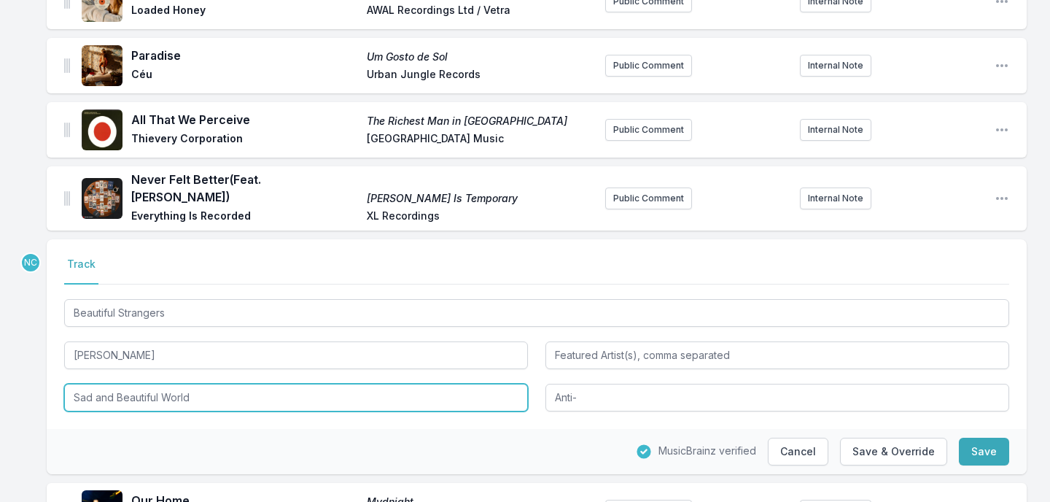
click at [414, 395] on input "Sad and Beautiful World" at bounding box center [296, 398] width 464 height 28
paste input "Beautiful Strangers"
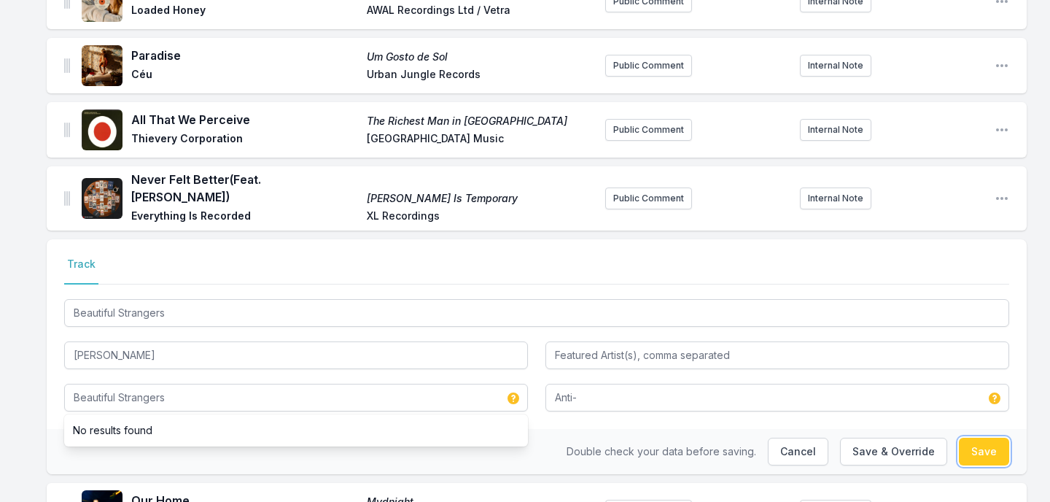
click at [987, 445] on button "Save" at bounding box center [984, 452] width 50 height 28
type input "Sad and Beautiful World"
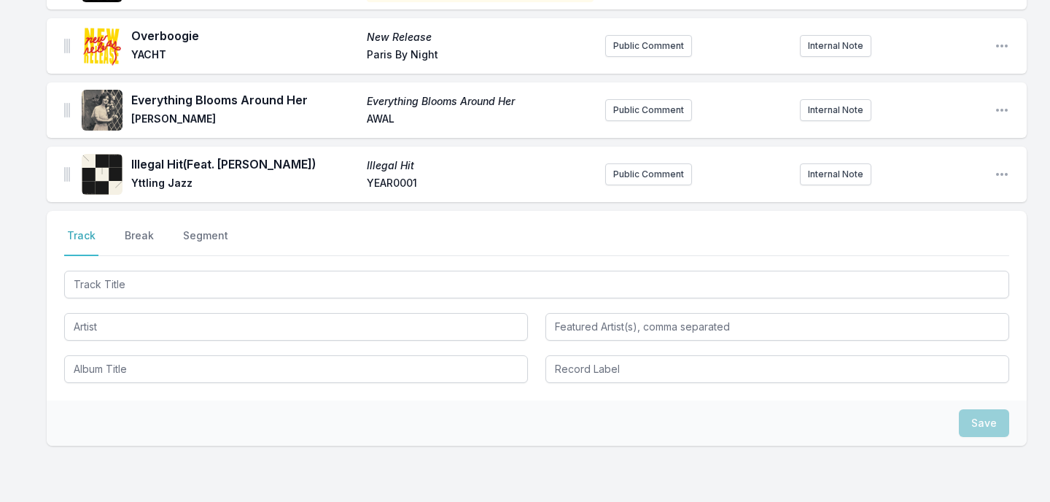
scroll to position [2359, 0]
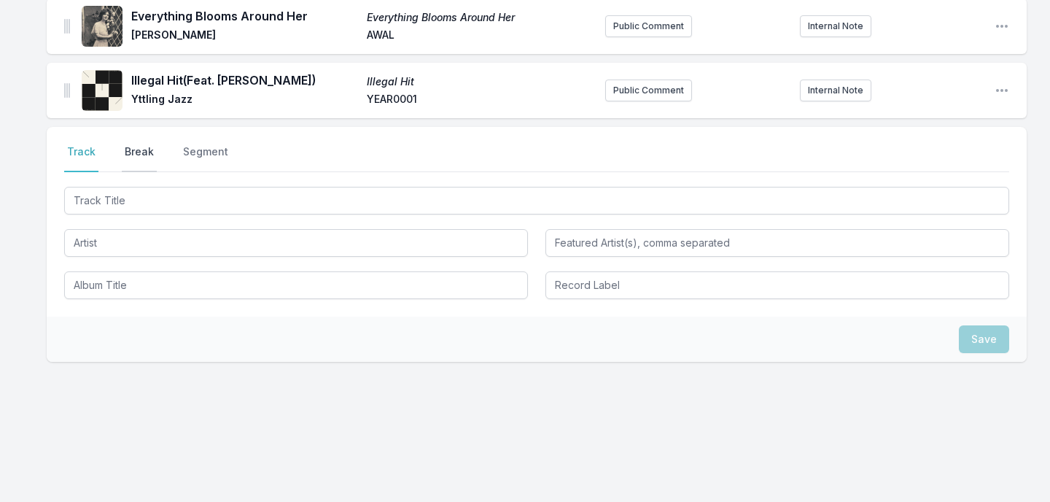
click at [125, 149] on button "Break" at bounding box center [139, 158] width 35 height 28
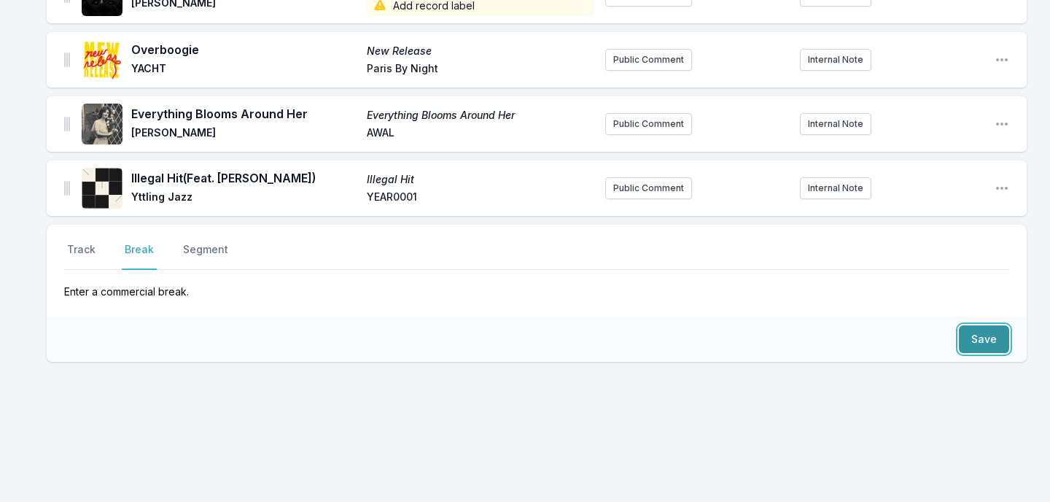
click at [991, 343] on button "Save" at bounding box center [984, 339] width 50 height 28
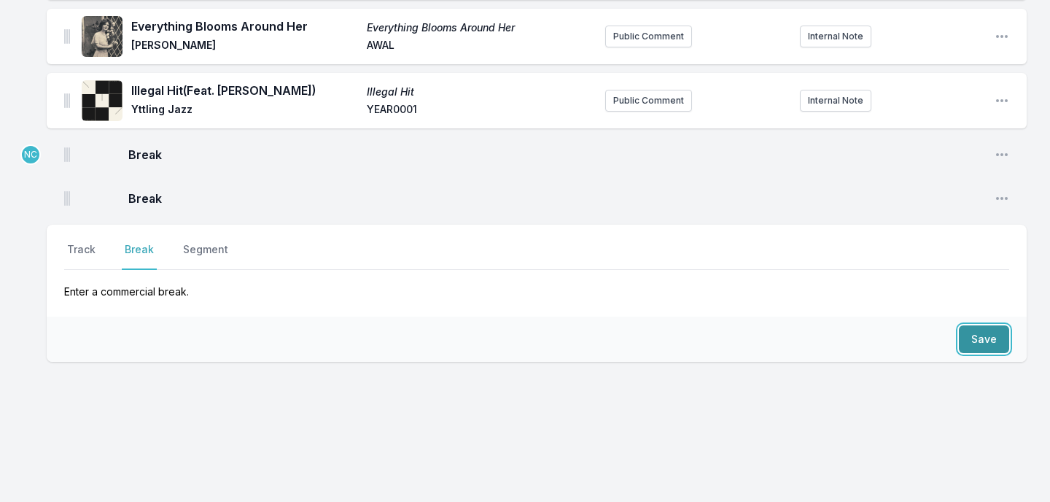
click at [991, 343] on button "Save" at bounding box center [984, 339] width 50 height 28
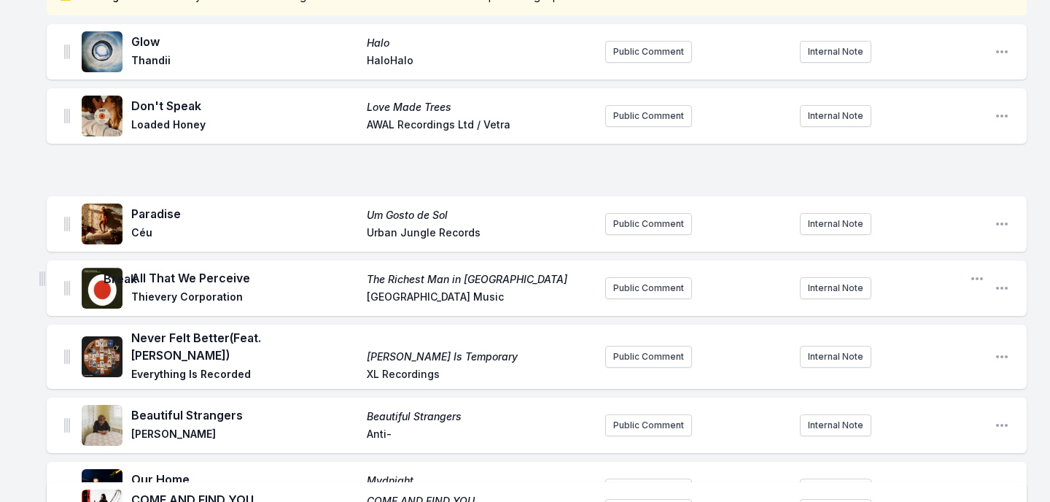
scroll to position [249, 0]
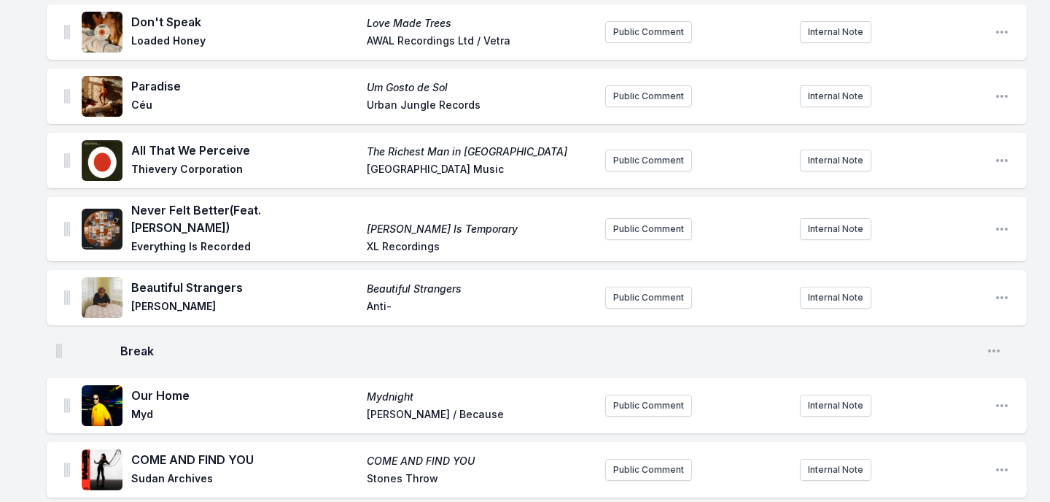
drag, startPoint x: 67, startPoint y: 106, endPoint x: 61, endPoint y: 337, distance: 230.6
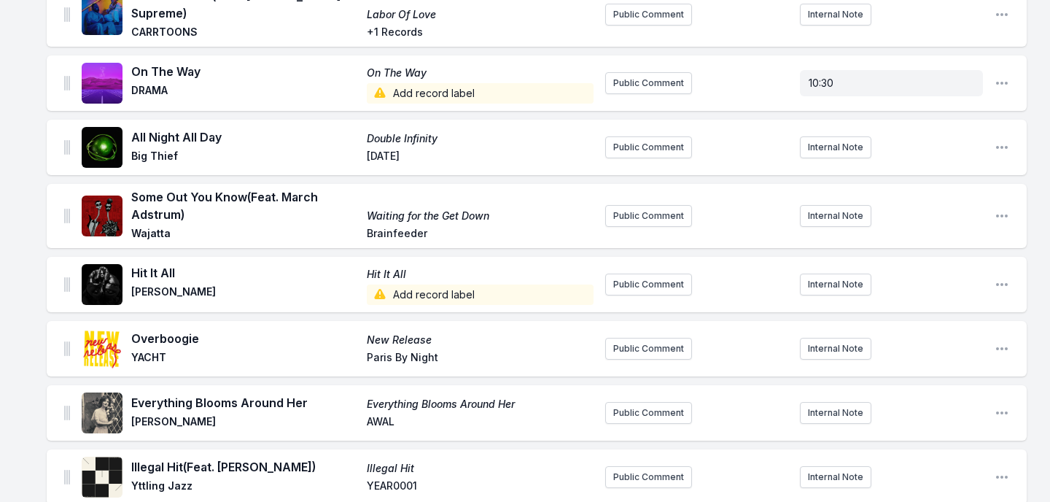
scroll to position [2392, 0]
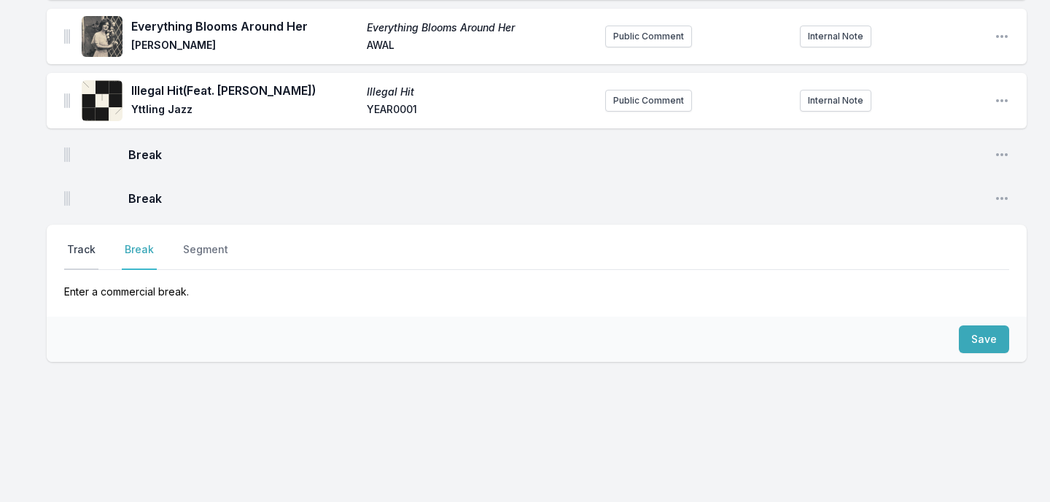
click at [87, 252] on button "Track" at bounding box center [81, 256] width 34 height 28
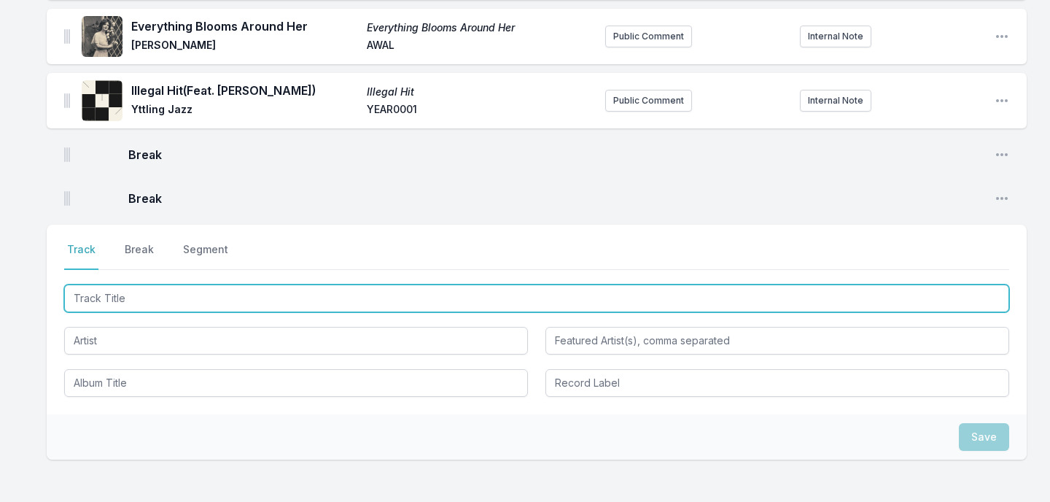
click at [191, 303] on input "Track Title" at bounding box center [536, 298] width 945 height 28
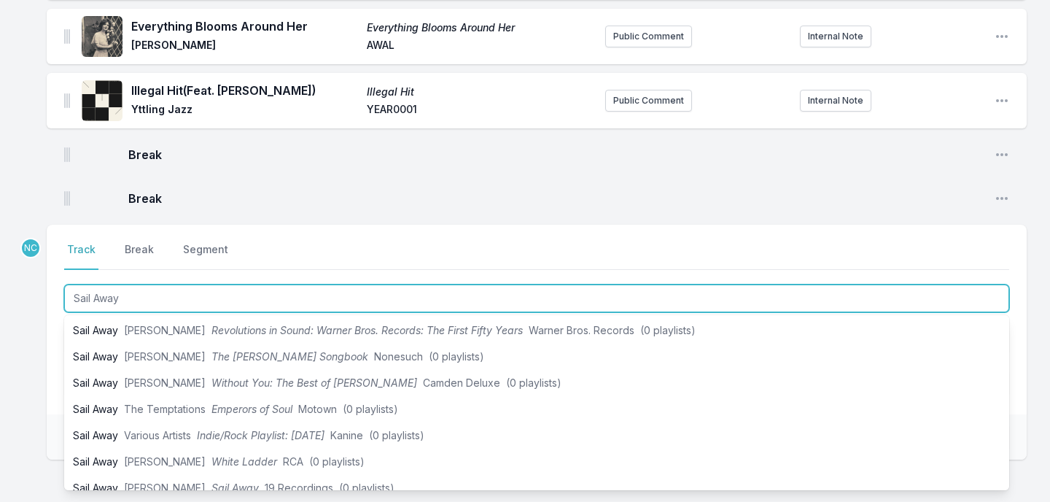
scroll to position [299, 0]
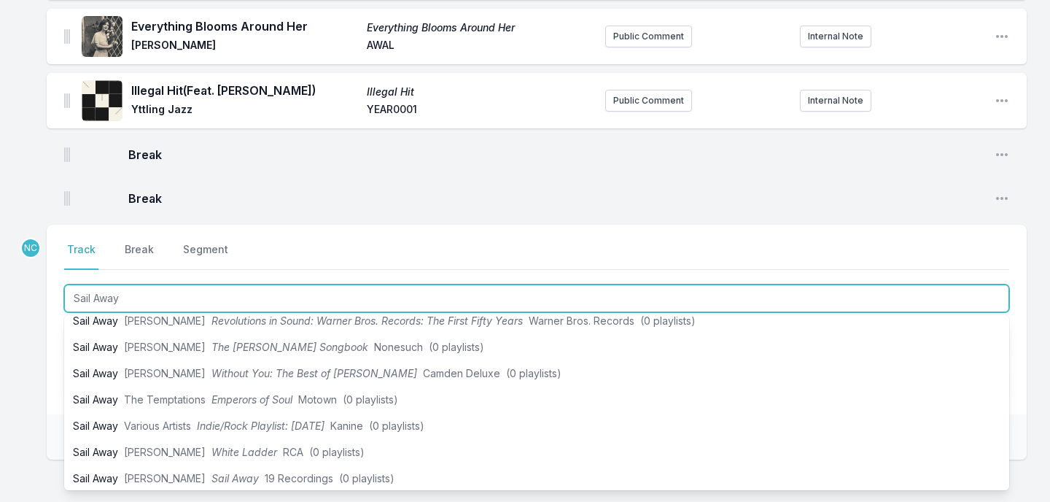
type input "Sail Away"
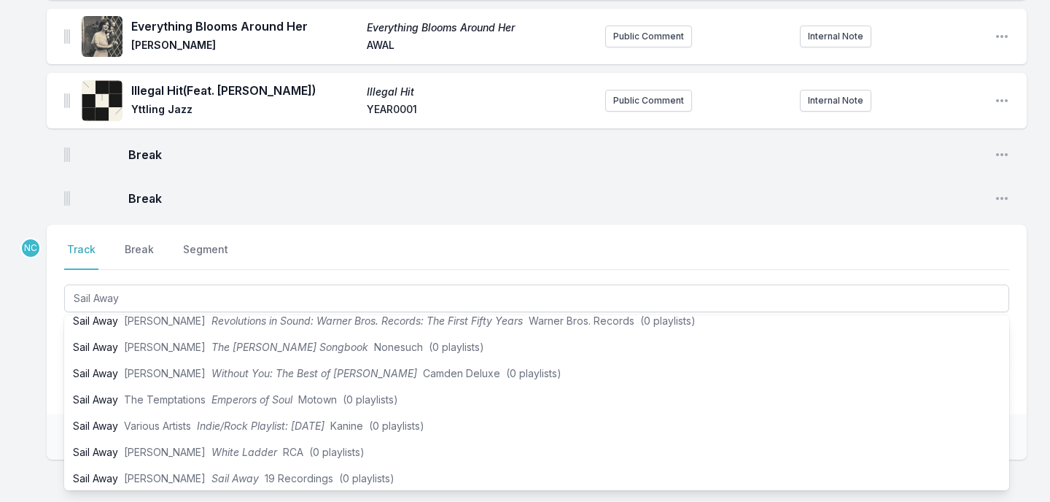
click at [50, 352] on div "Select a tab Track Break Segment Track Break Segment Sail Away Previously playe…" at bounding box center [537, 320] width 980 height 190
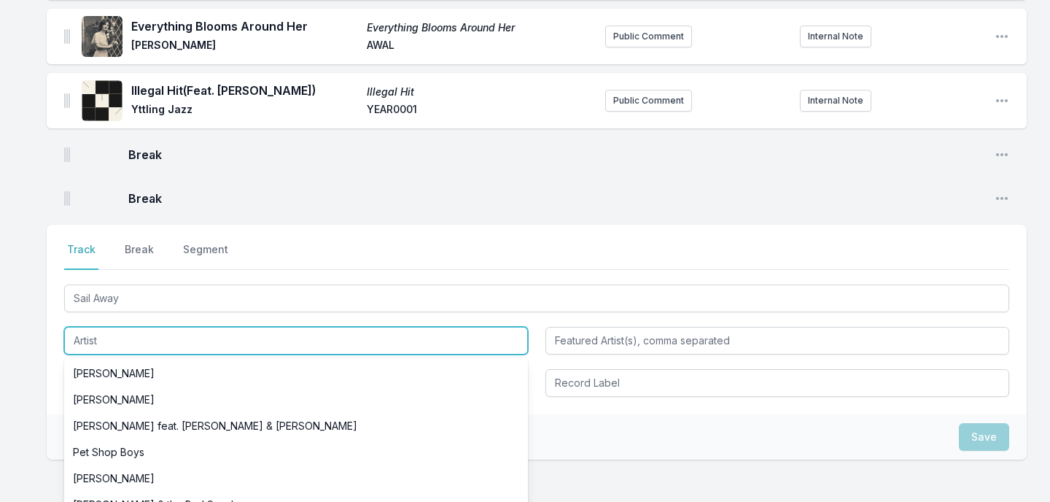
click at [115, 344] on input "Artist" at bounding box center [296, 341] width 464 height 28
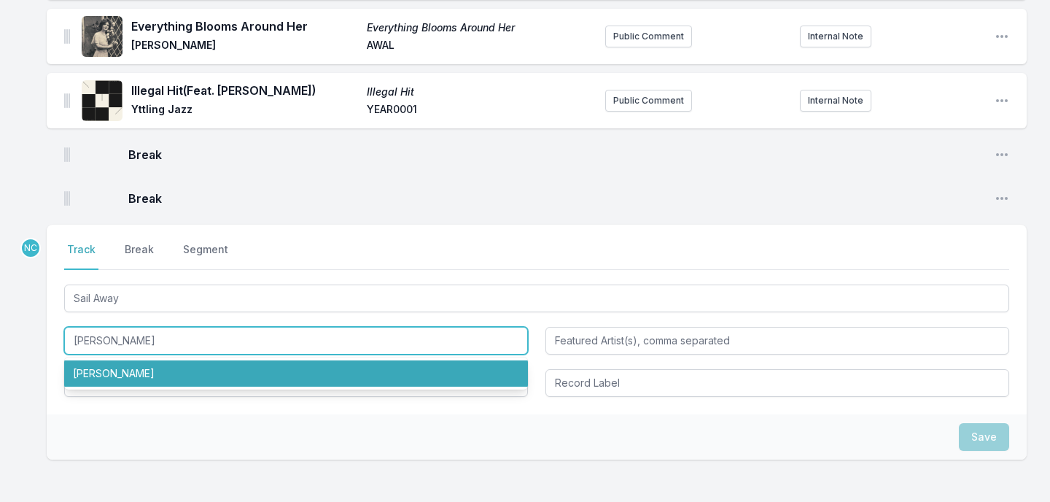
click at [146, 372] on li "[PERSON_NAME]" at bounding box center [296, 373] width 464 height 26
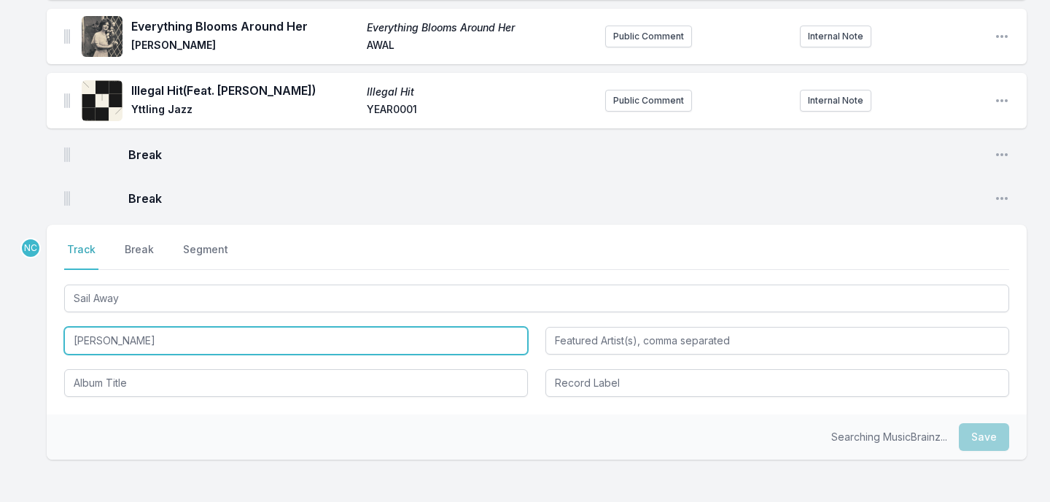
type input "[PERSON_NAME]"
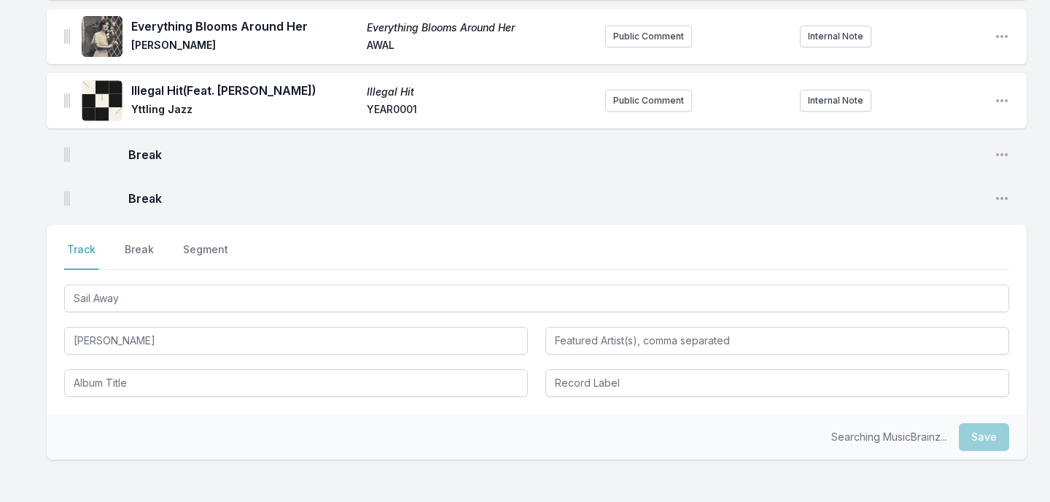
click at [137, 398] on div "Select a tab Track Break Segment Track Break Segment Sail Away Neil Young" at bounding box center [537, 320] width 980 height 190
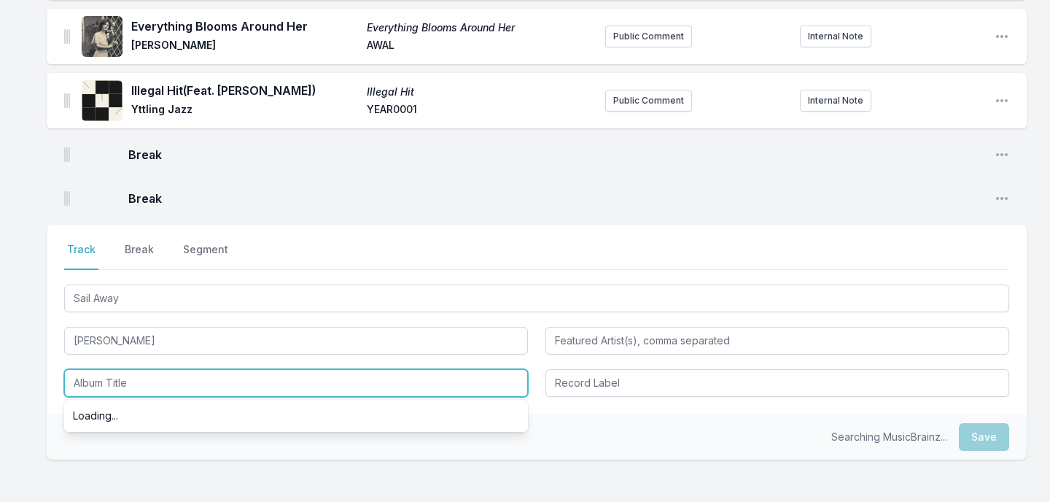
click at [141, 389] on input "Album Title" at bounding box center [296, 383] width 464 height 28
type input "Rust Never Sleeps"
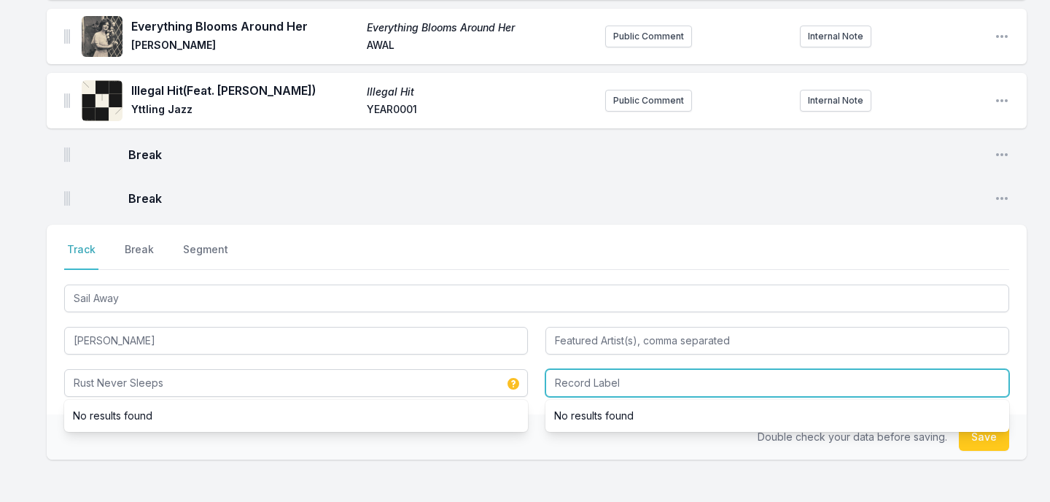
click at [573, 383] on input "Record Label" at bounding box center [778, 383] width 464 height 28
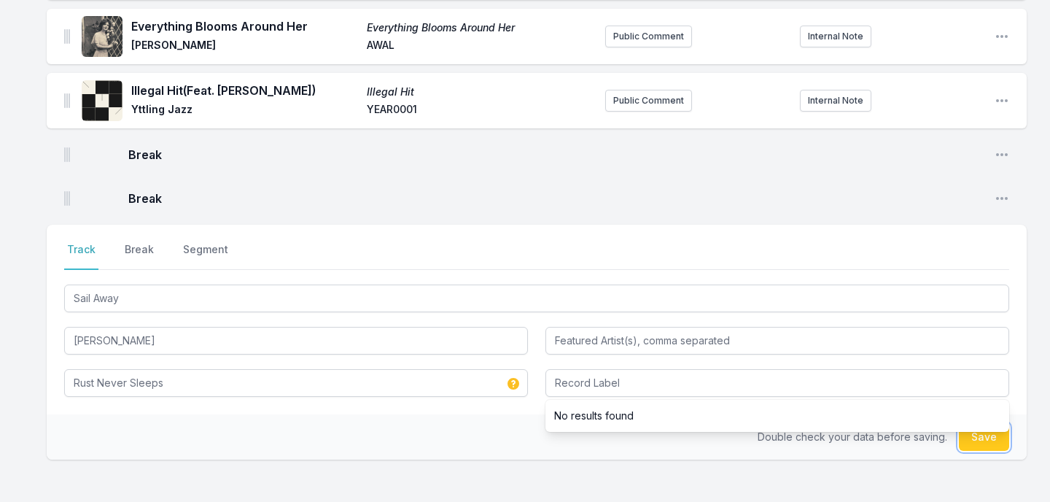
click at [982, 440] on button "Save" at bounding box center [984, 437] width 50 height 28
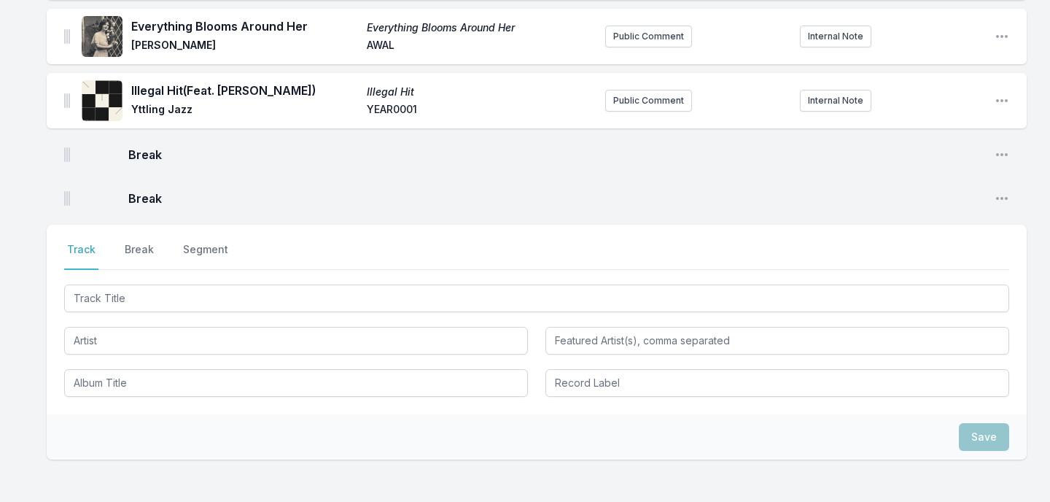
scroll to position [2456, 0]
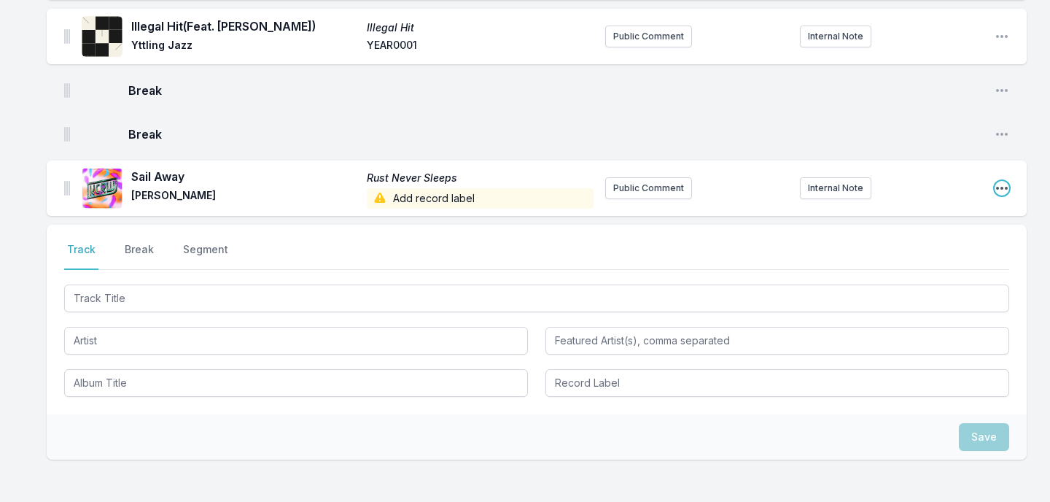
click at [1001, 187] on icon "Open playlist item options" at bounding box center [1002, 188] width 12 height 3
click at [973, 210] on button "Edit Track Details" at bounding box center [927, 217] width 163 height 26
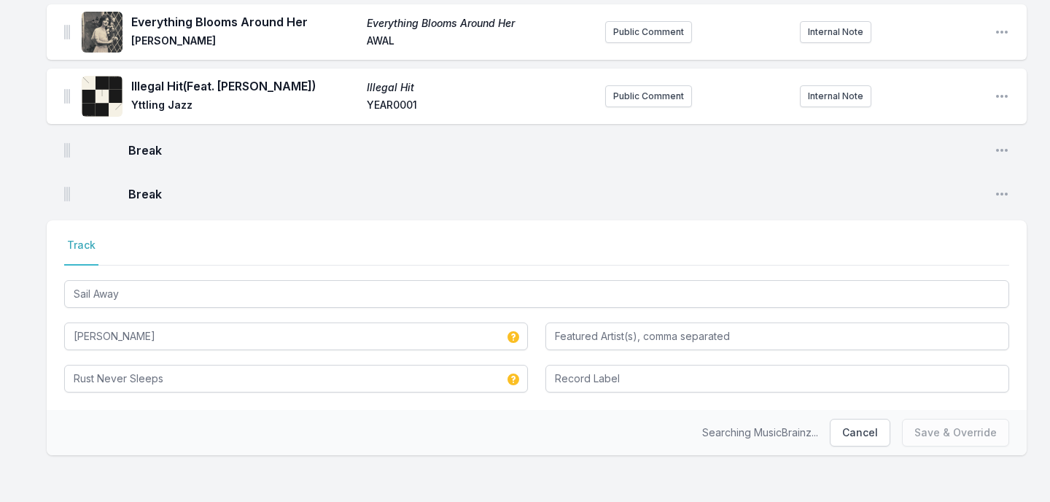
scroll to position [2397, 0]
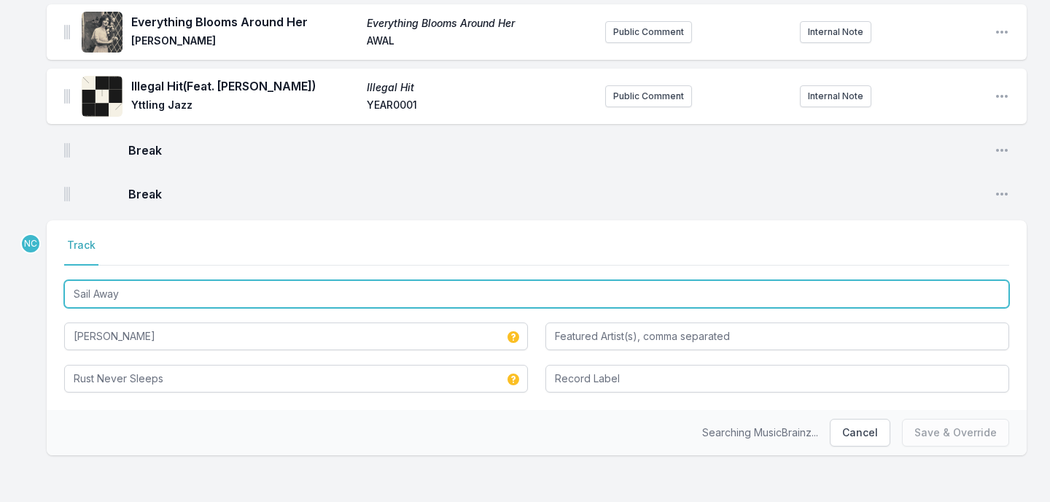
click at [496, 297] on input "Sail Away" at bounding box center [536, 294] width 945 height 28
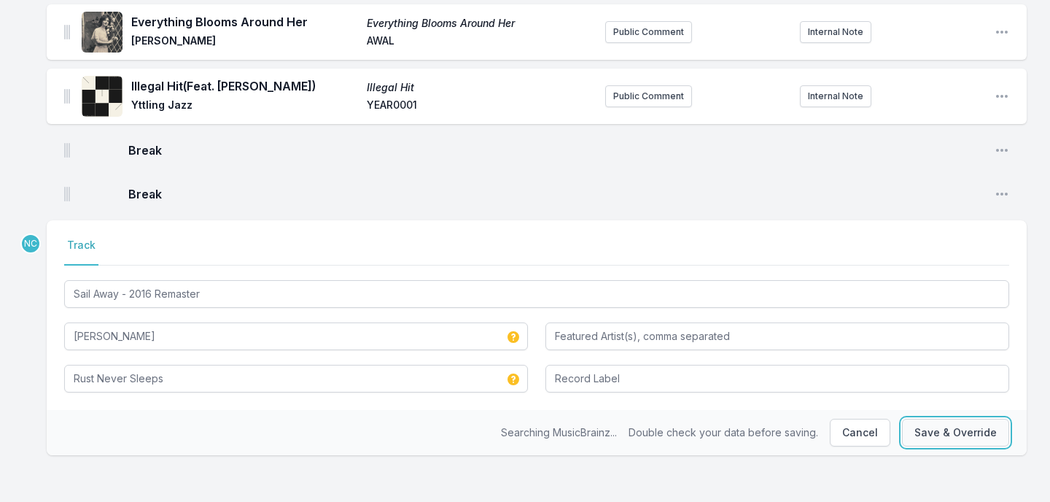
click at [948, 436] on button "Save & Override" at bounding box center [955, 433] width 107 height 28
type input "Sail Away"
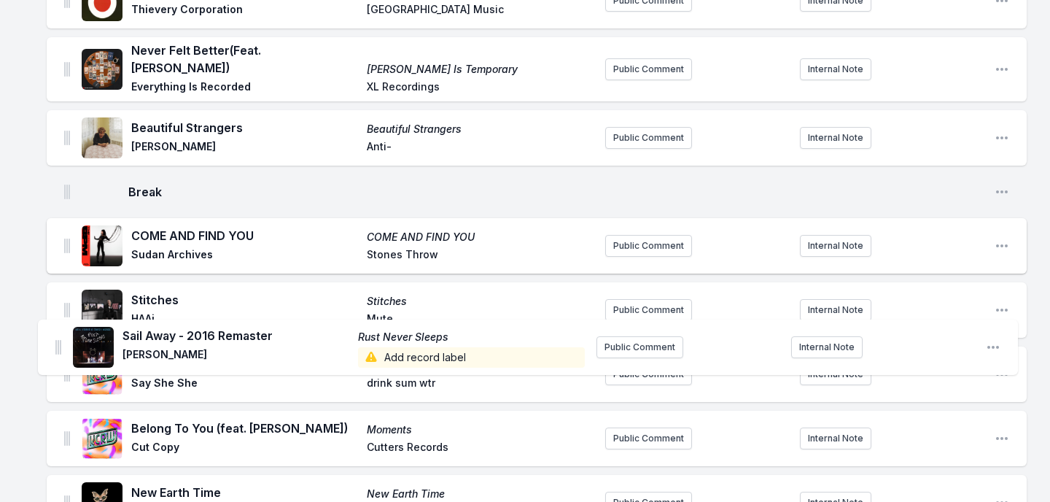
scroll to position [512, 0]
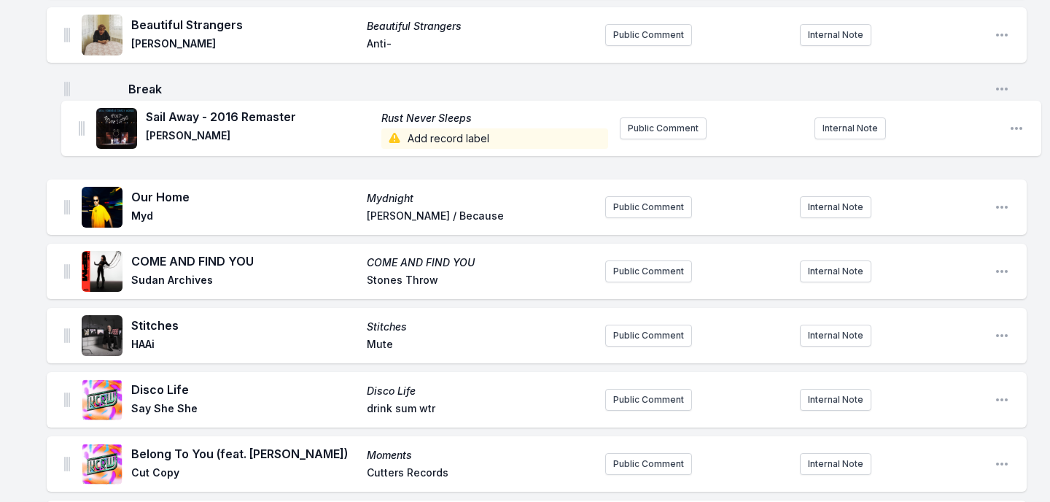
drag, startPoint x: 65, startPoint y: 244, endPoint x: 76, endPoint y: 128, distance: 116.5
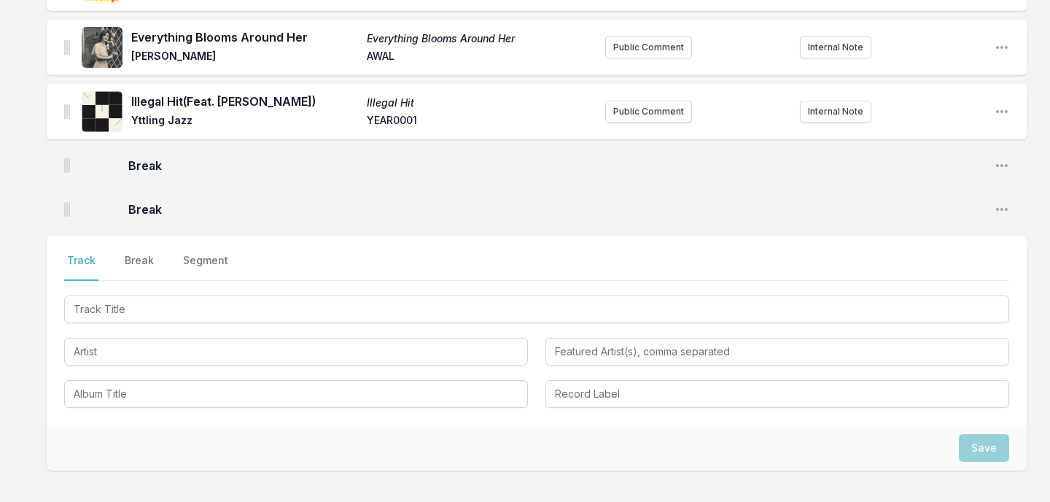
scroll to position [2452, 0]
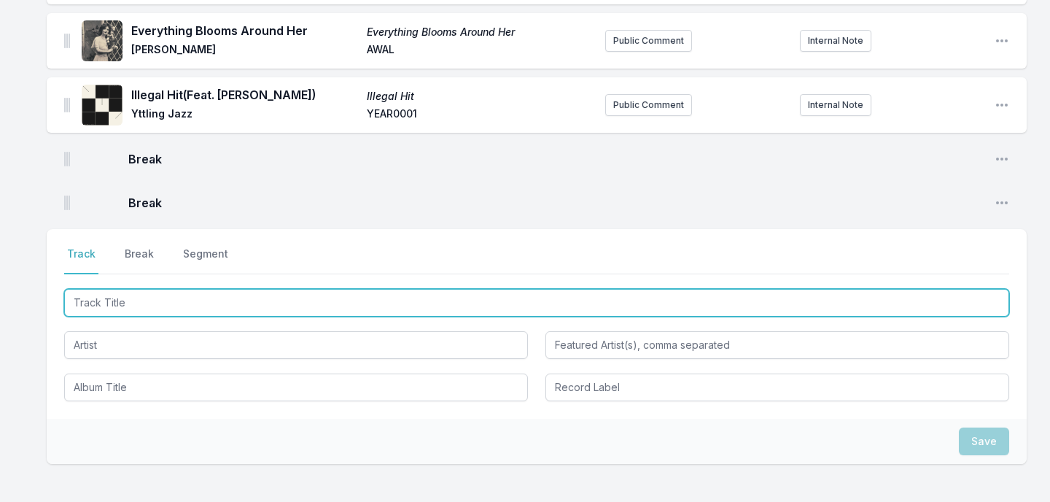
click at [225, 305] on input "Track Title" at bounding box center [536, 303] width 945 height 28
type input "Break Me Down"
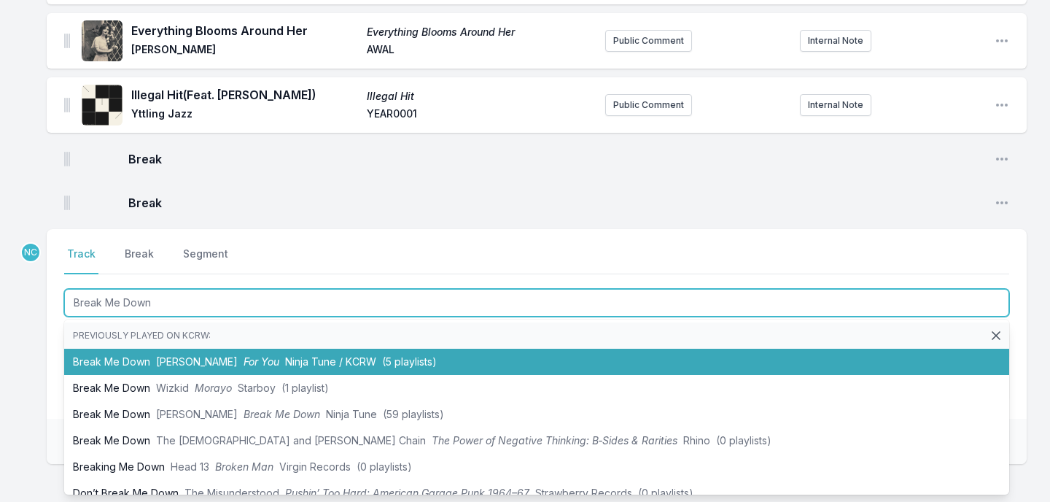
click at [195, 360] on span "Yukimi Nagano" at bounding box center [197, 361] width 82 height 12
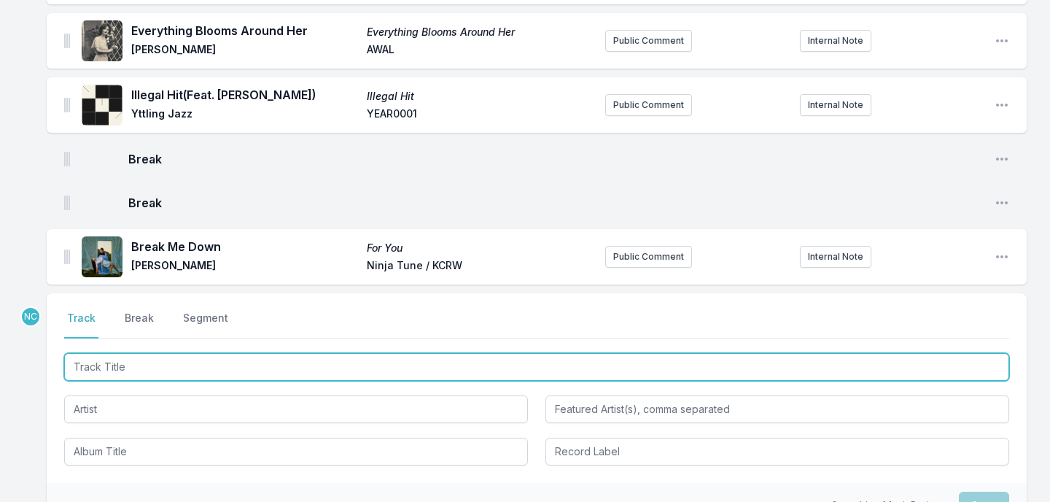
scroll to position [2516, 0]
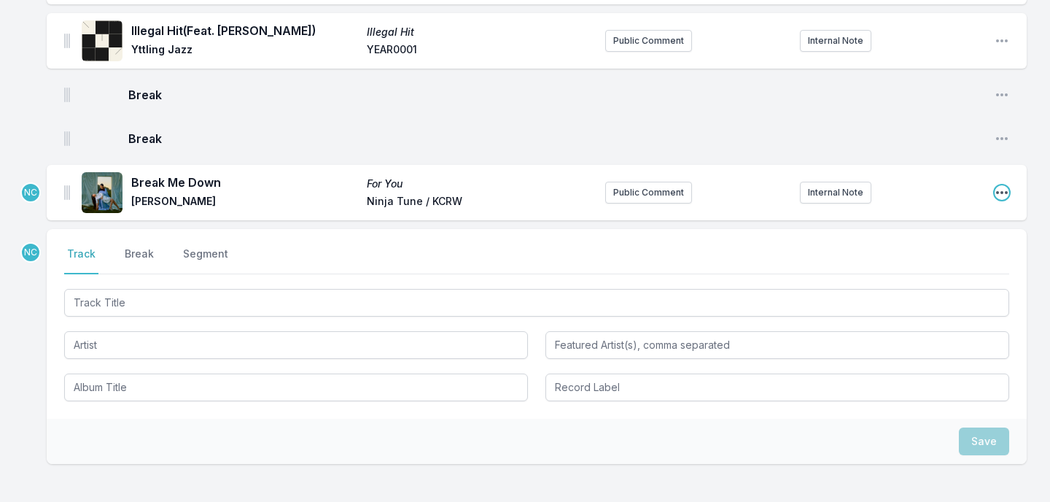
click at [1001, 189] on icon "Open playlist item options" at bounding box center [1002, 192] width 15 height 15
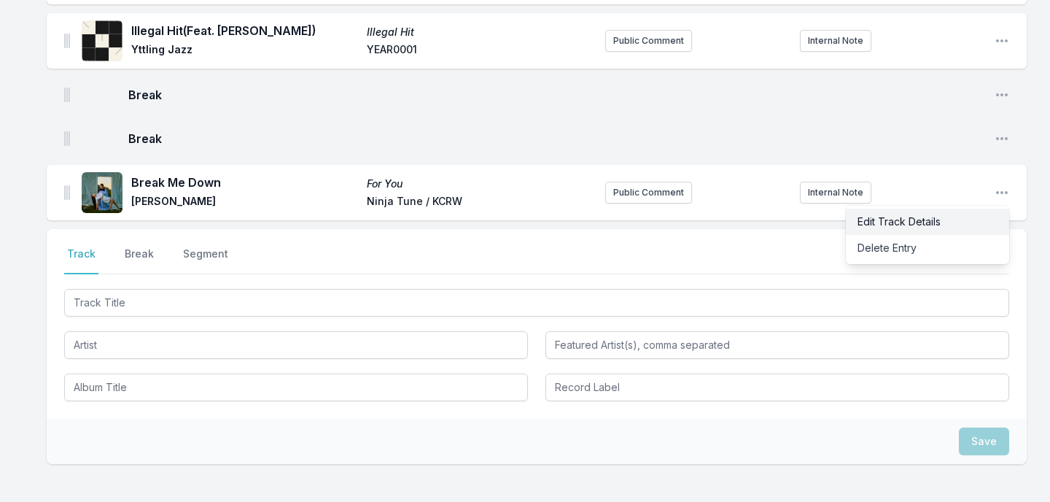
click at [972, 218] on button "Edit Track Details" at bounding box center [927, 222] width 163 height 26
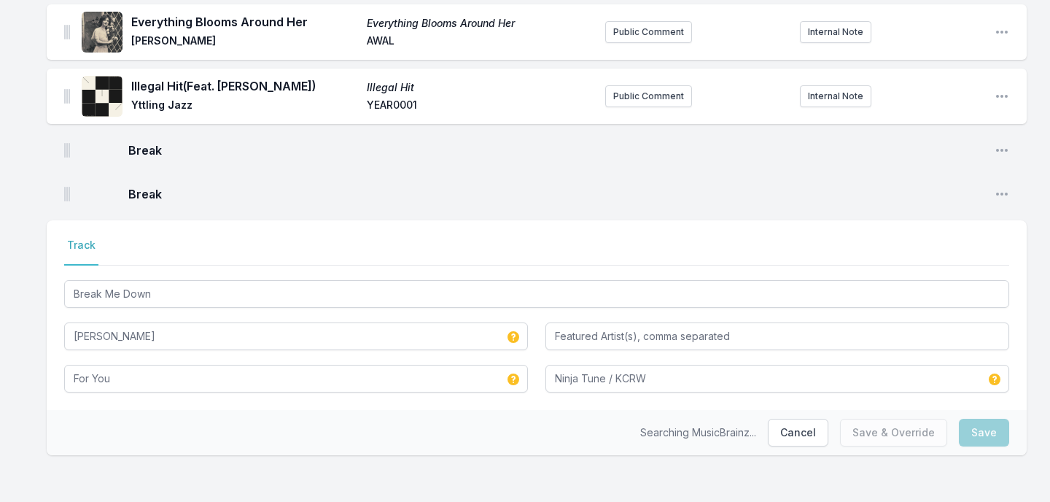
scroll to position [2461, 0]
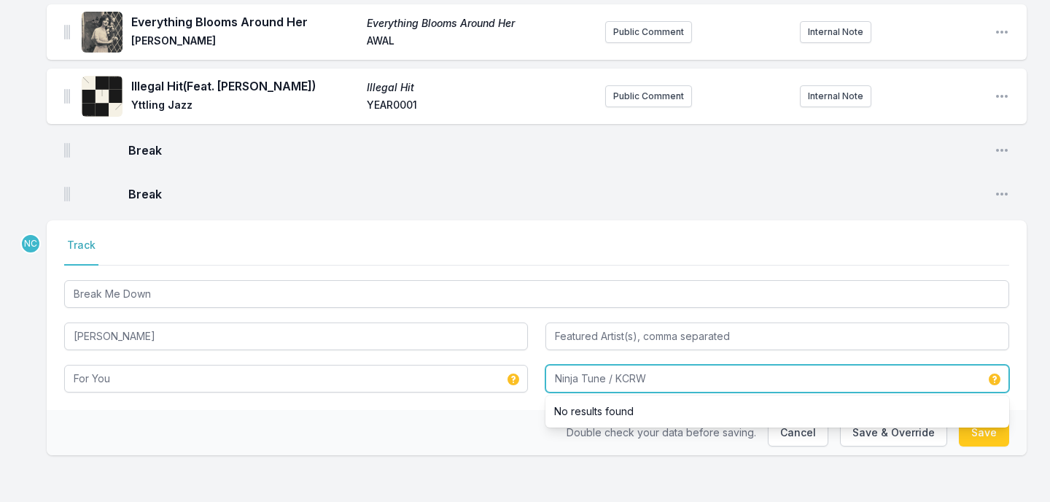
drag, startPoint x: 664, startPoint y: 379, endPoint x: 608, endPoint y: 380, distance: 55.4
click at [608, 380] on input "Ninja Tune / KCRW" at bounding box center [778, 379] width 464 height 28
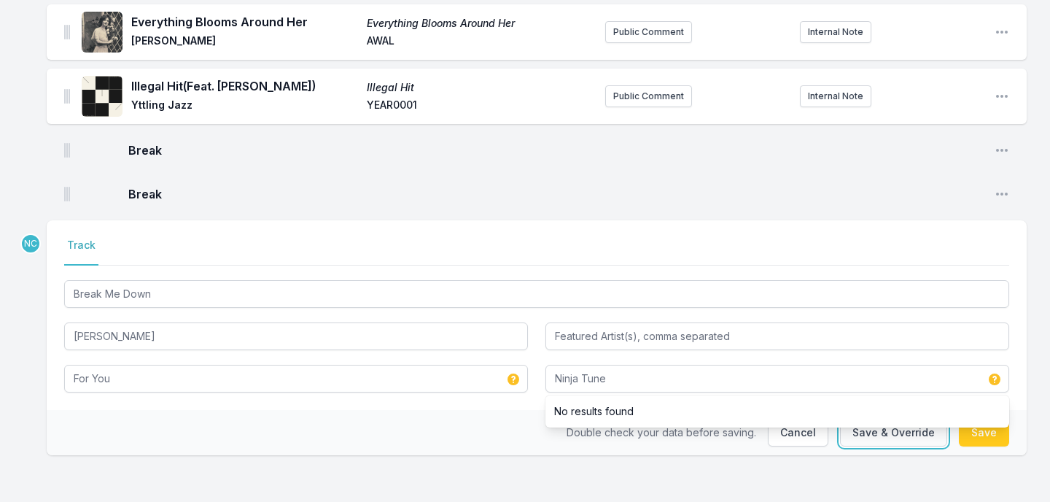
click at [930, 436] on button "Save & Override" at bounding box center [893, 433] width 107 height 28
type input "Ninja Tune / KCRW"
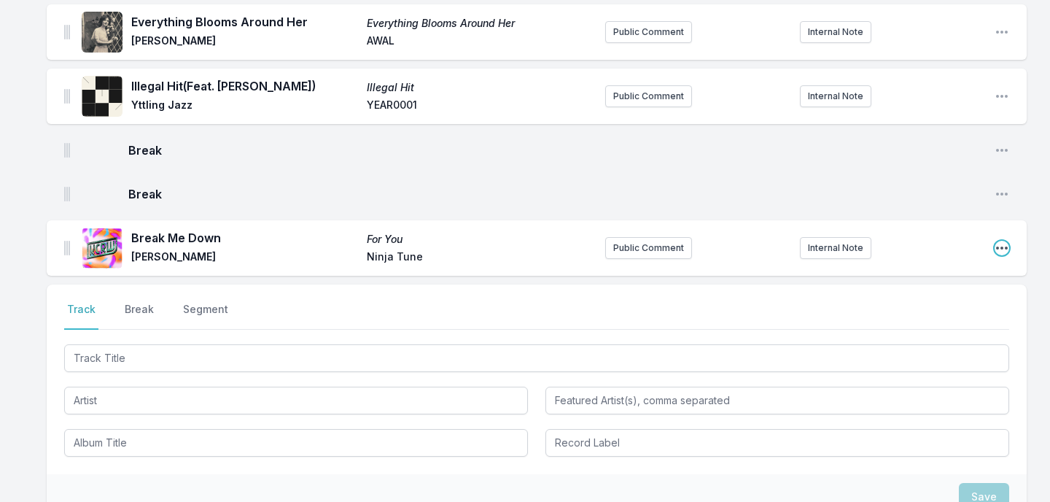
click at [1003, 247] on icon "Open playlist item options" at bounding box center [1002, 248] width 12 height 3
click at [986, 270] on button "Edit Track Details" at bounding box center [927, 277] width 163 height 26
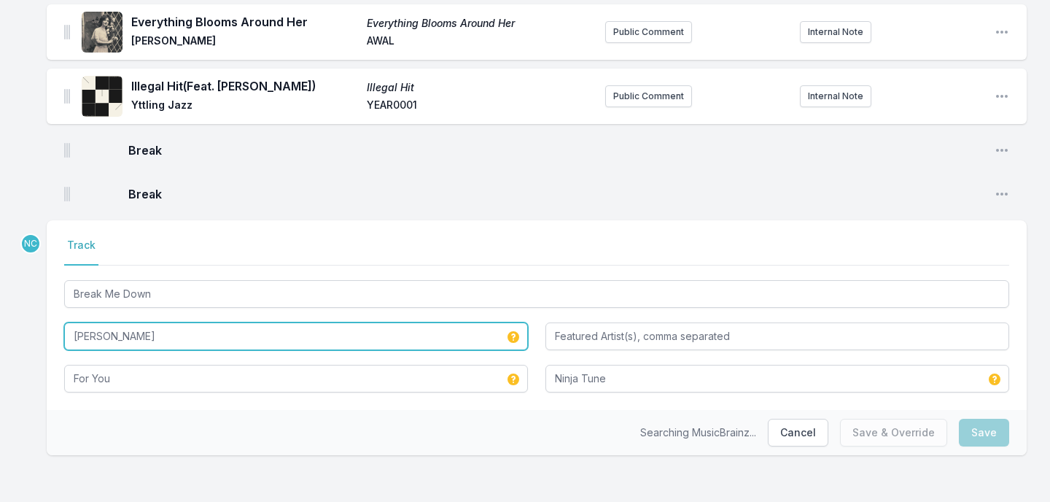
click at [136, 340] on input "Yukimi Nagano" at bounding box center [296, 336] width 464 height 28
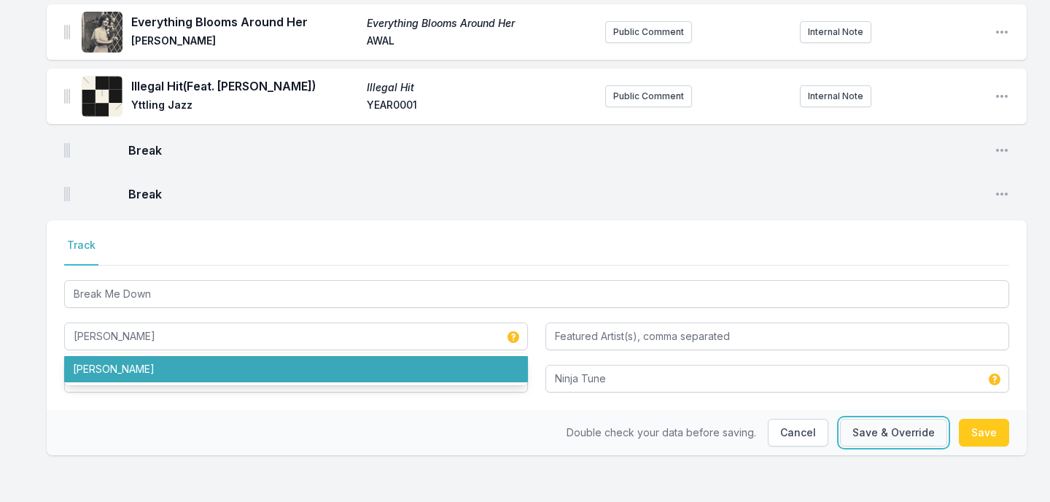
click at [890, 432] on button "Save & Override" at bounding box center [893, 433] width 107 height 28
type input "Yukimi Nagano"
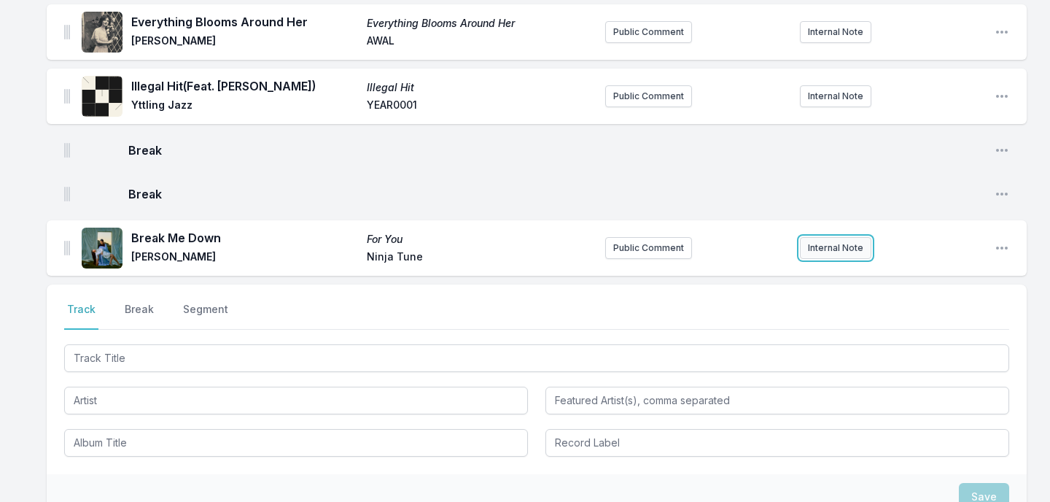
click at [830, 251] on button "Internal Note" at bounding box center [835, 248] width 71 height 22
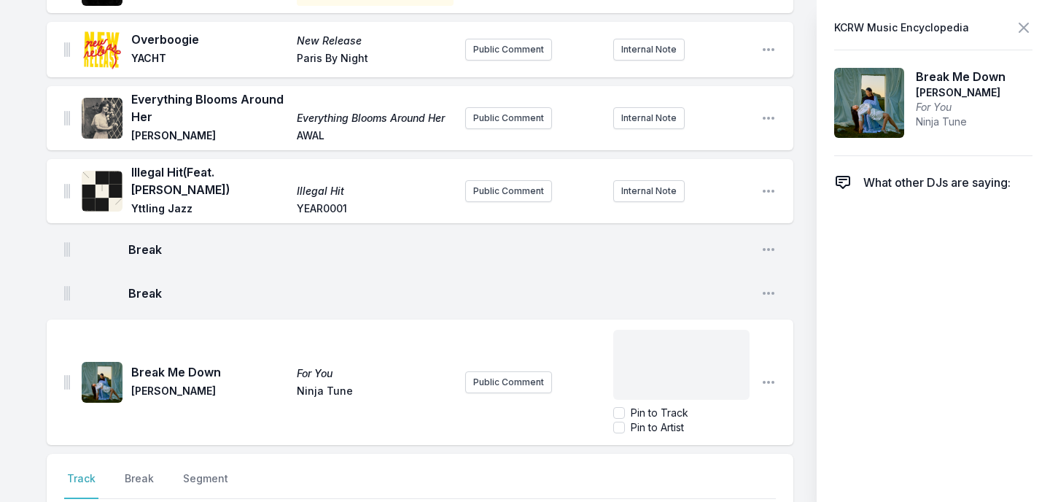
scroll to position [2516, 0]
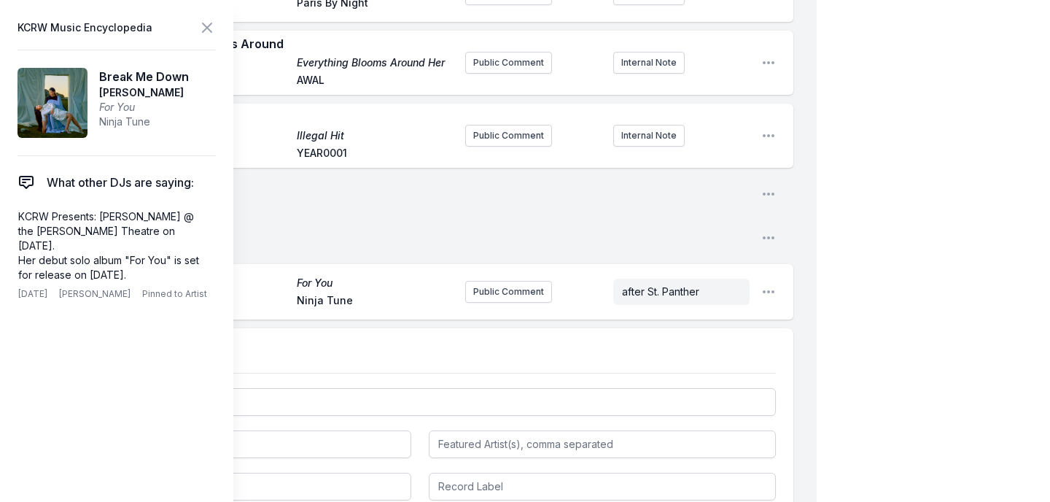
scroll to position [2446, 0]
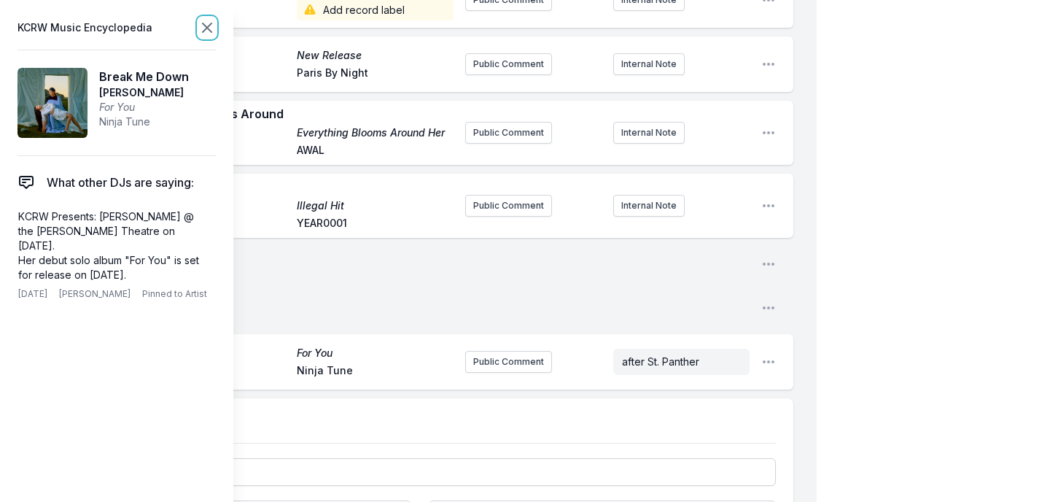
click at [206, 26] on icon at bounding box center [207, 27] width 9 height 9
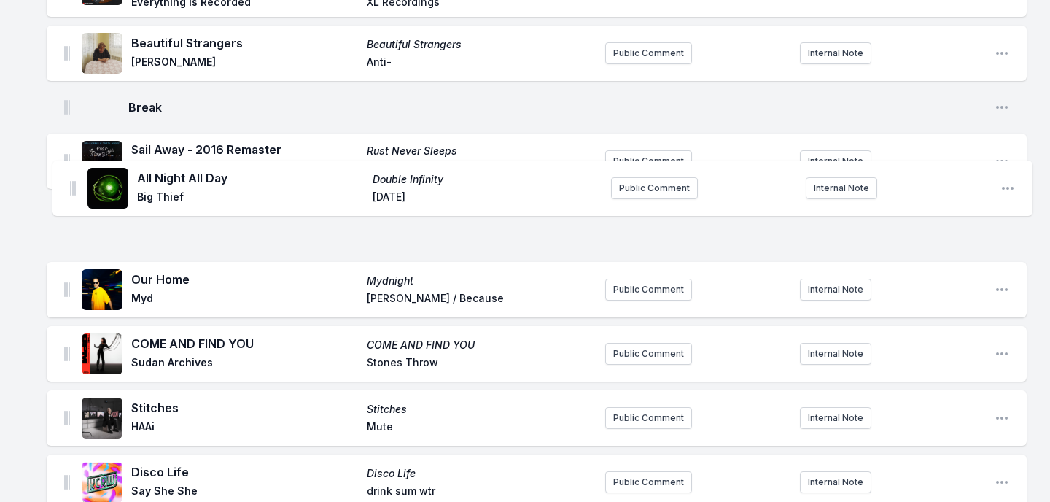
scroll to position [452, 0]
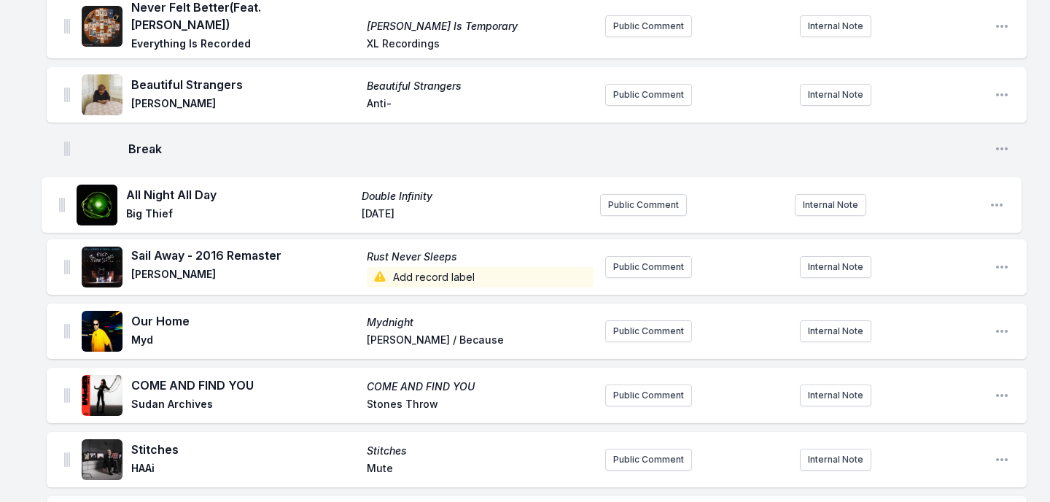
drag, startPoint x: 66, startPoint y: 222, endPoint x: 61, endPoint y: 192, distance: 31.1
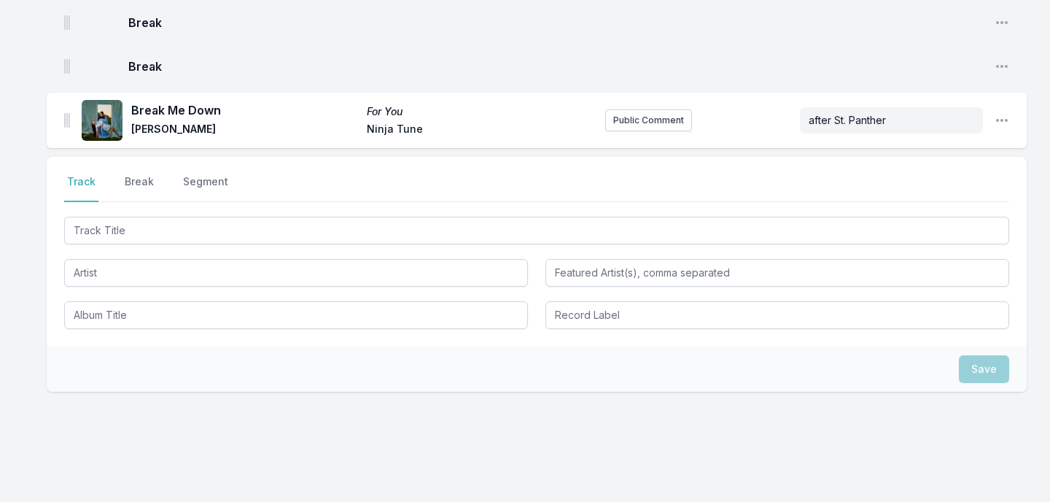
scroll to position [2618, 0]
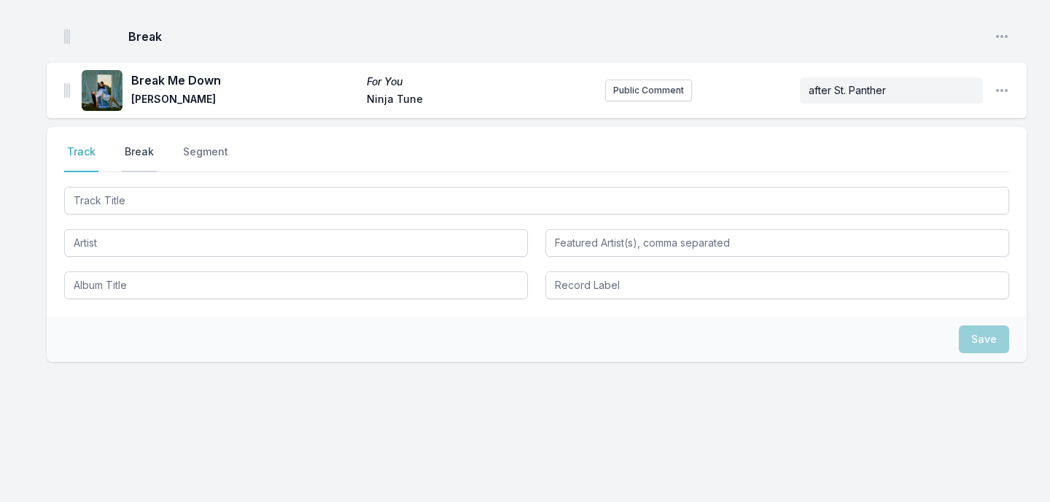
click at [133, 152] on button "Break" at bounding box center [139, 158] width 35 height 28
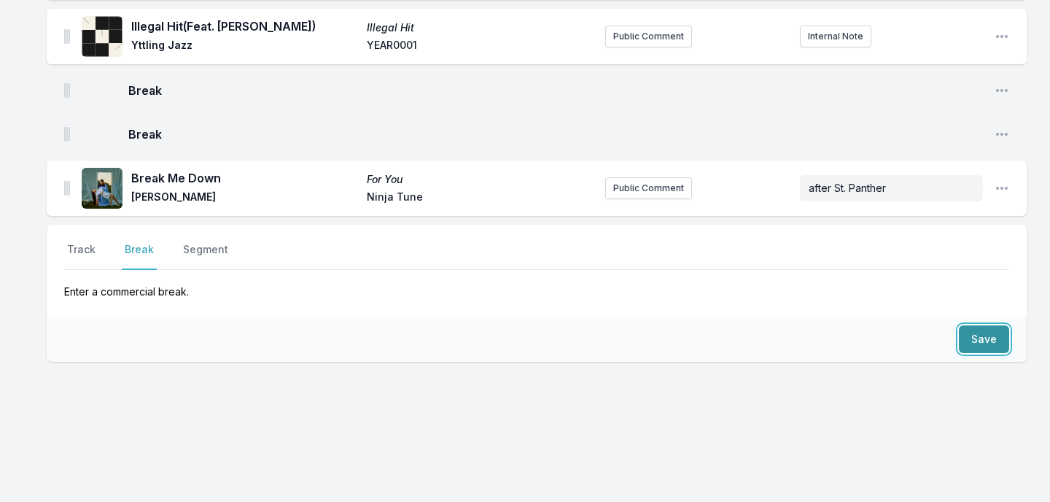
click at [978, 347] on button "Save" at bounding box center [984, 339] width 50 height 28
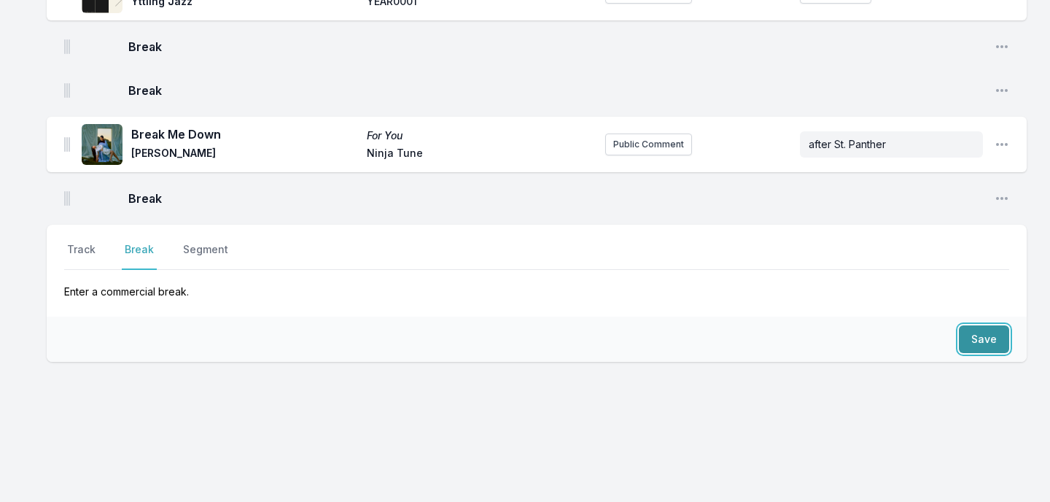
click at [978, 347] on button "Save" at bounding box center [984, 339] width 50 height 28
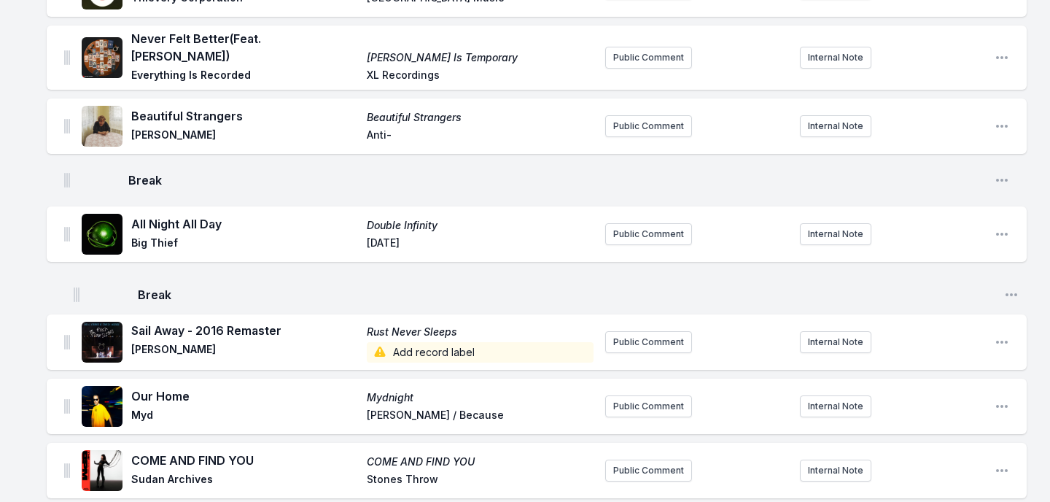
scroll to position [426, 0]
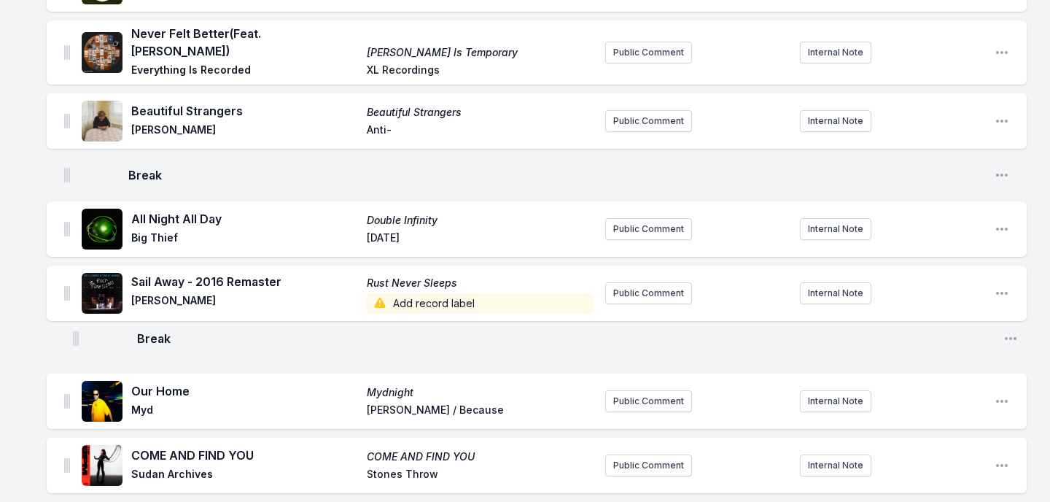
drag, startPoint x: 66, startPoint y: 155, endPoint x: 75, endPoint y: 335, distance: 180.4
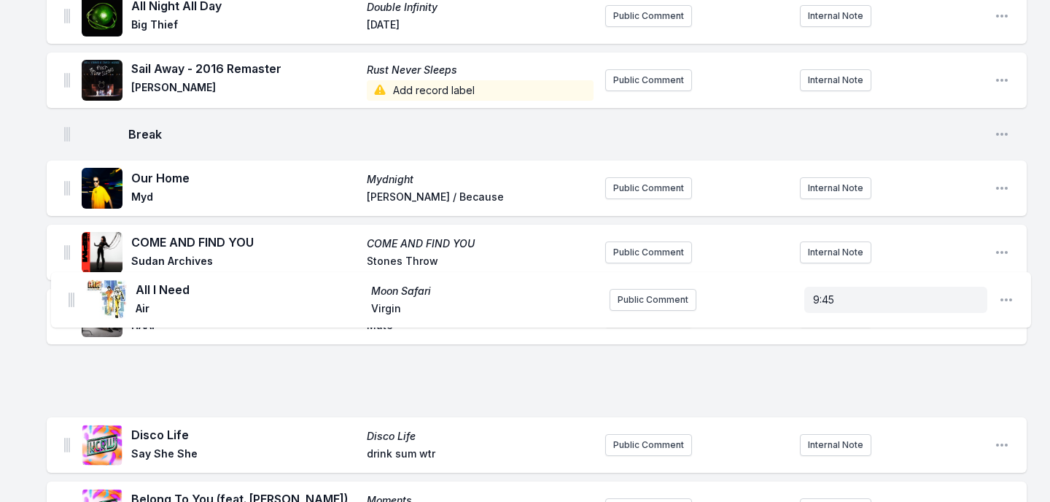
scroll to position [613, 0]
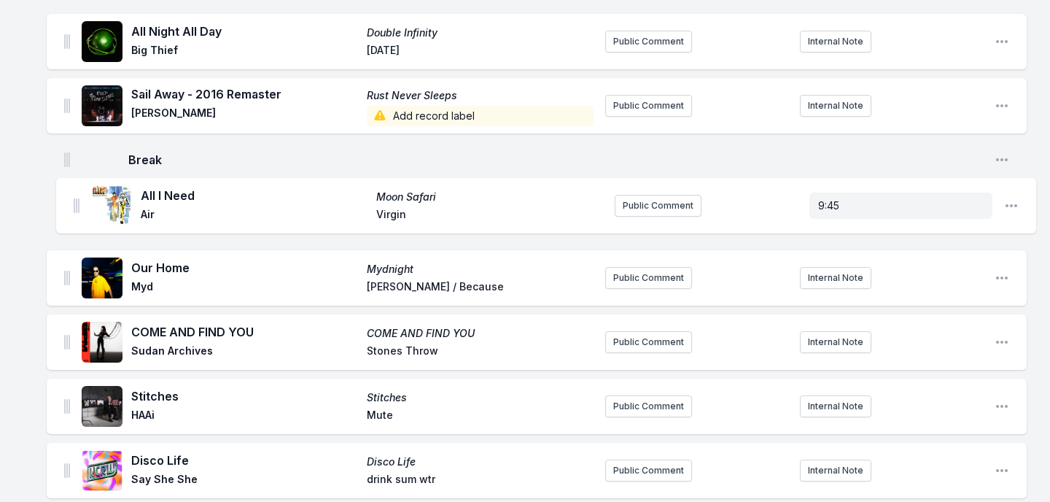
drag, startPoint x: 64, startPoint y: 362, endPoint x: 74, endPoint y: 206, distance: 155.7
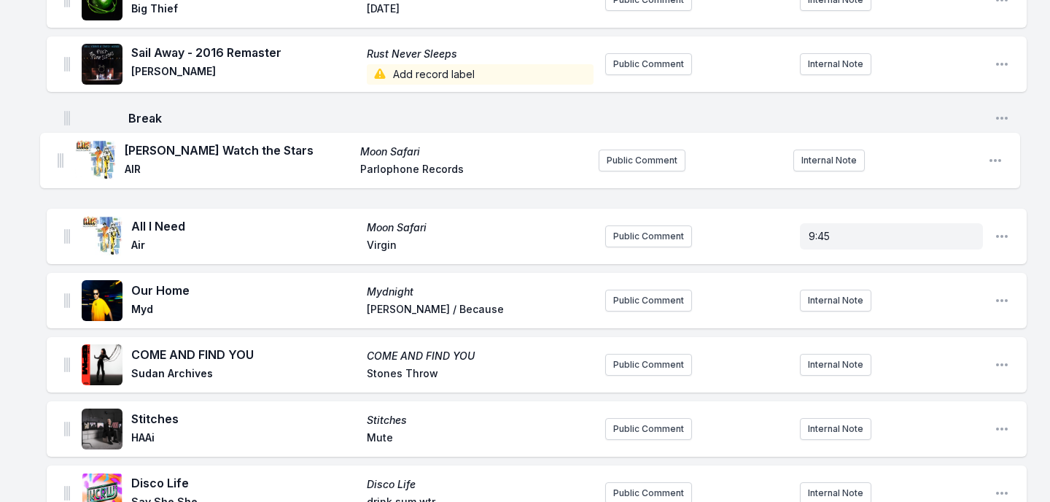
scroll to position [648, 0]
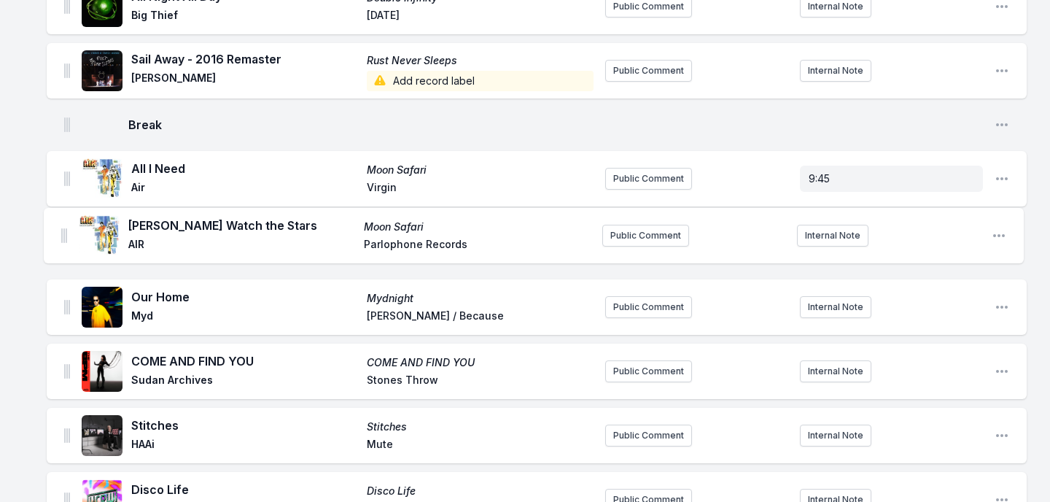
drag, startPoint x: 67, startPoint y: 218, endPoint x: 62, endPoint y: 232, distance: 14.8
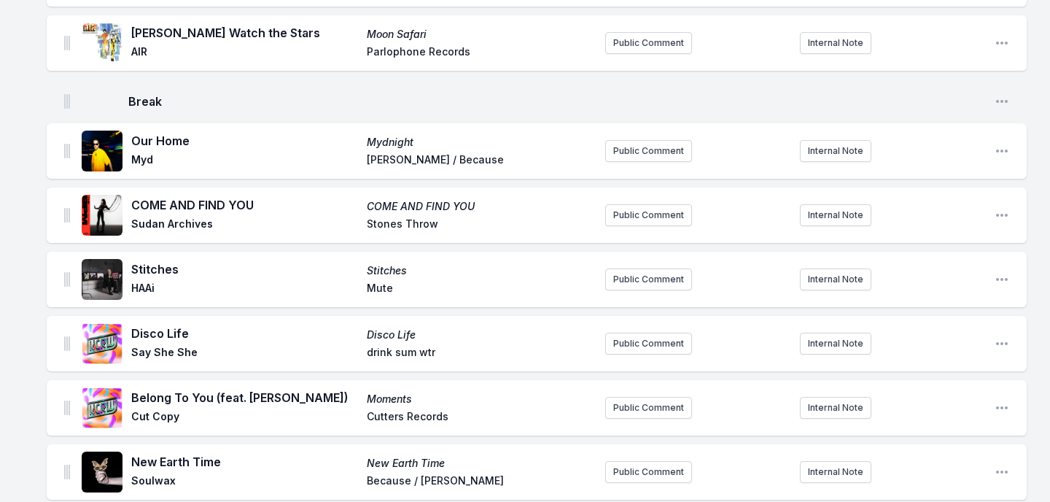
scroll to position [846, 0]
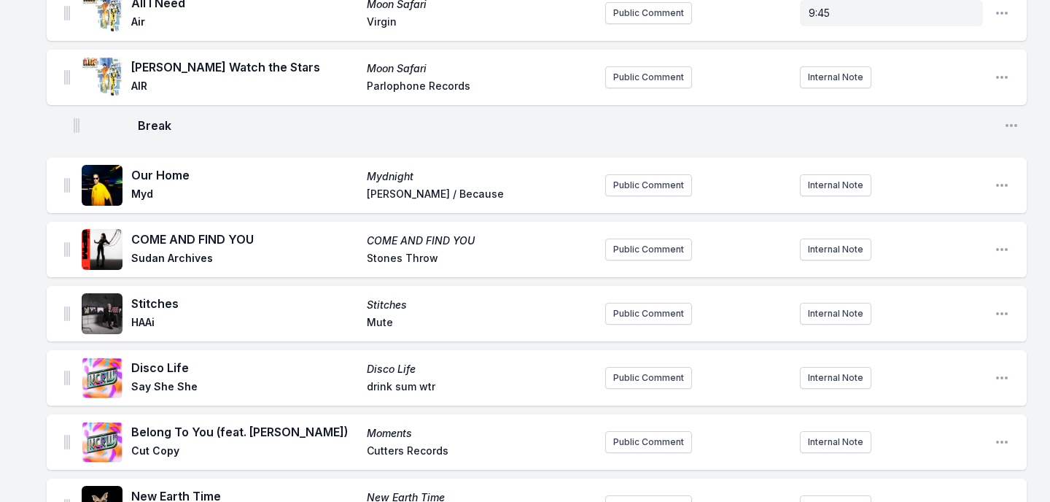
drag, startPoint x: 64, startPoint y: 87, endPoint x: 74, endPoint y: 116, distance: 30.7
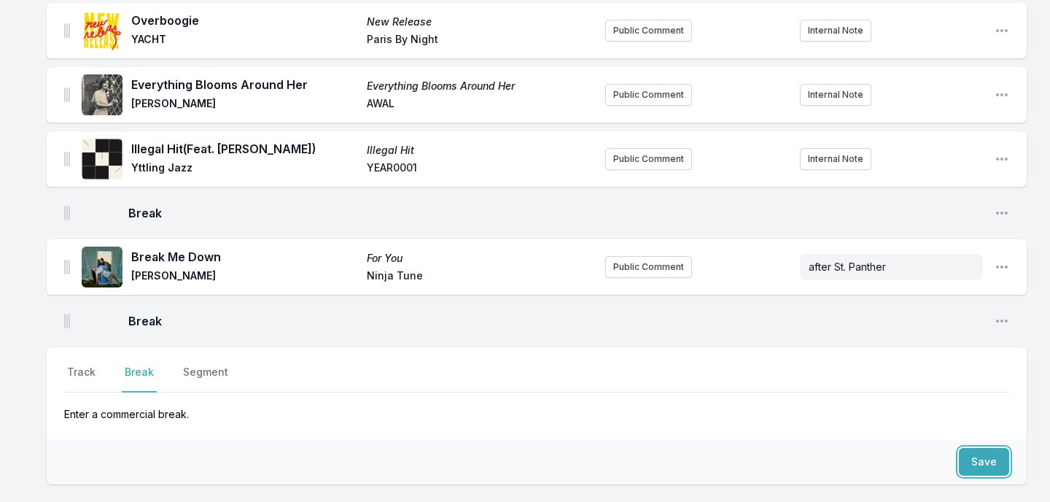
scroll to position [2560, 0]
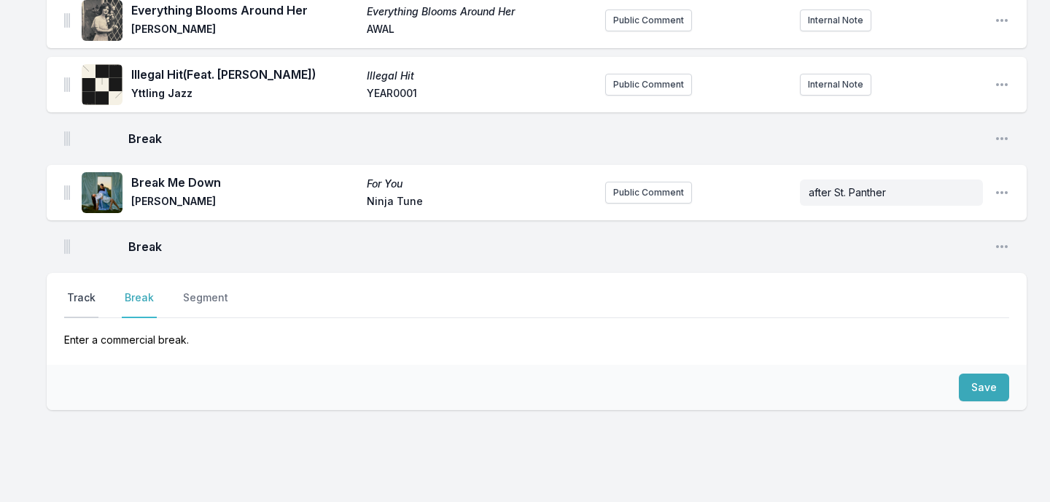
click at [85, 298] on button "Track" at bounding box center [81, 304] width 34 height 28
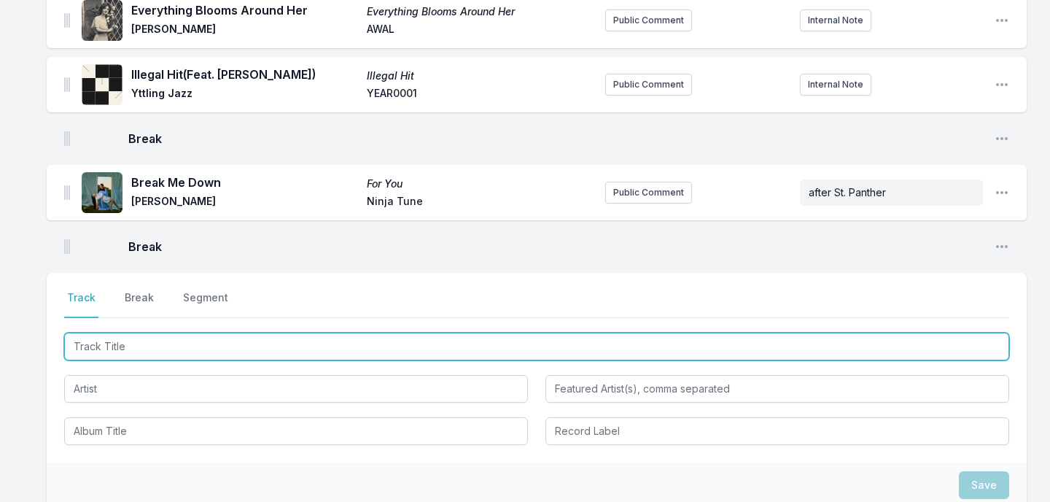
click at [144, 342] on input "Track Title" at bounding box center [536, 347] width 945 height 28
type input "Working on Me"
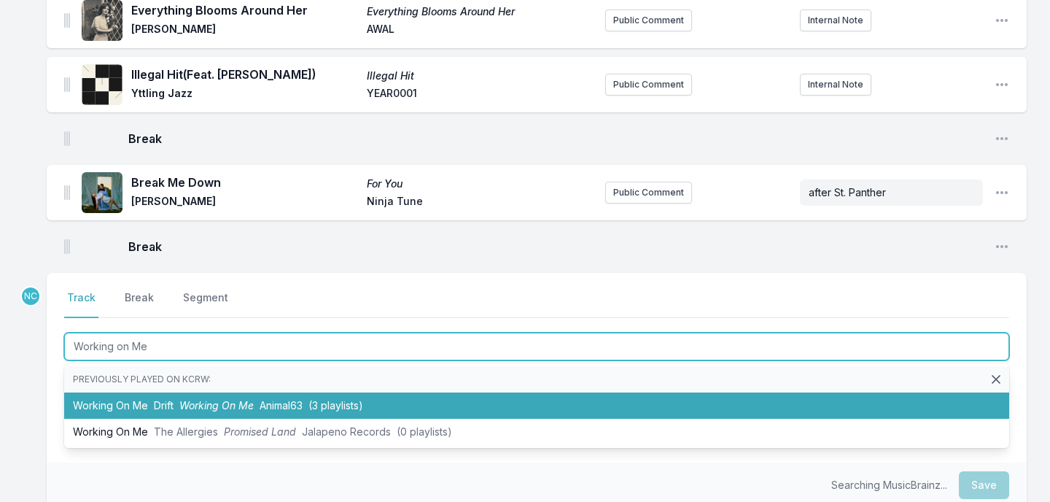
click at [139, 403] on li "Working On Me Drift Working On Me Animal63 (3 playlists)" at bounding box center [536, 405] width 945 height 26
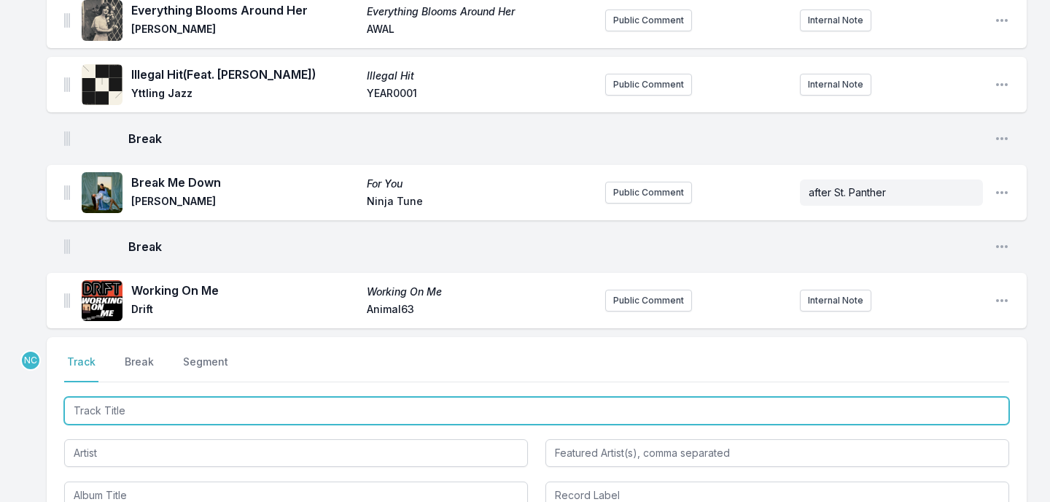
scroll to position [2624, 0]
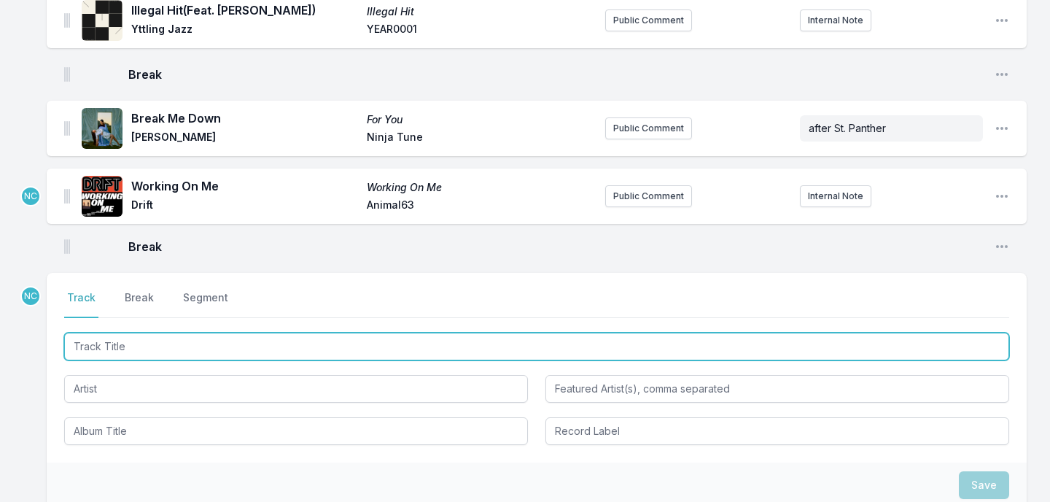
drag, startPoint x: 66, startPoint y: 230, endPoint x: 66, endPoint y: 182, distance: 48.1
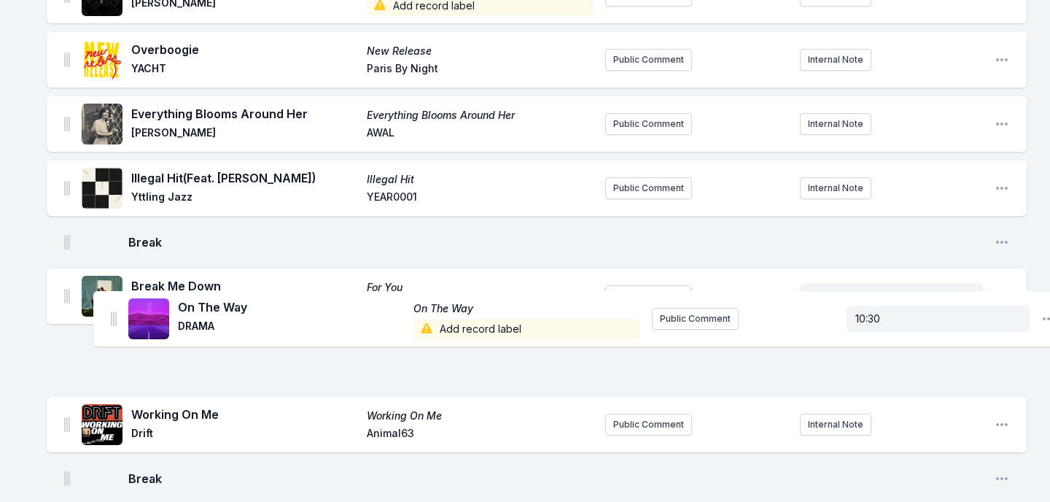
scroll to position [2408, 0]
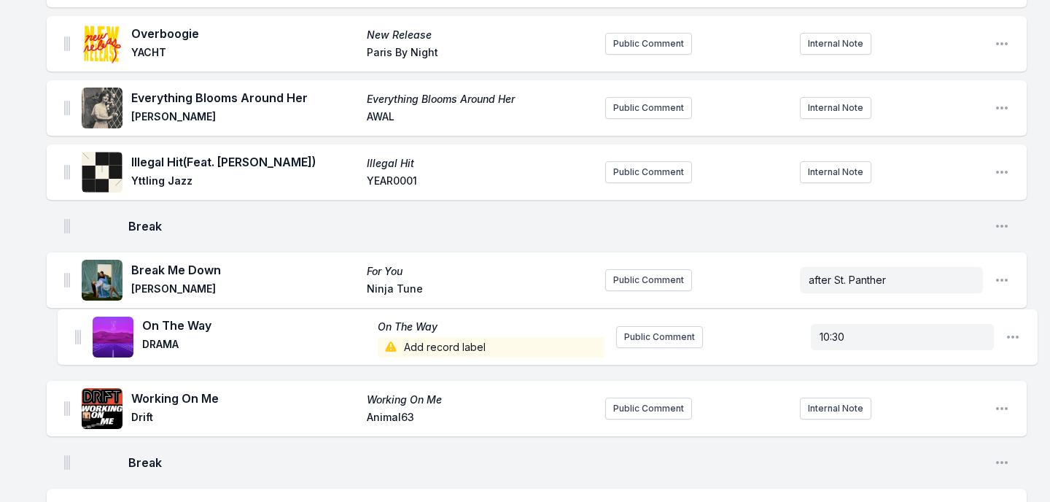
drag, startPoint x: 65, startPoint y: 269, endPoint x: 79, endPoint y: 329, distance: 61.6
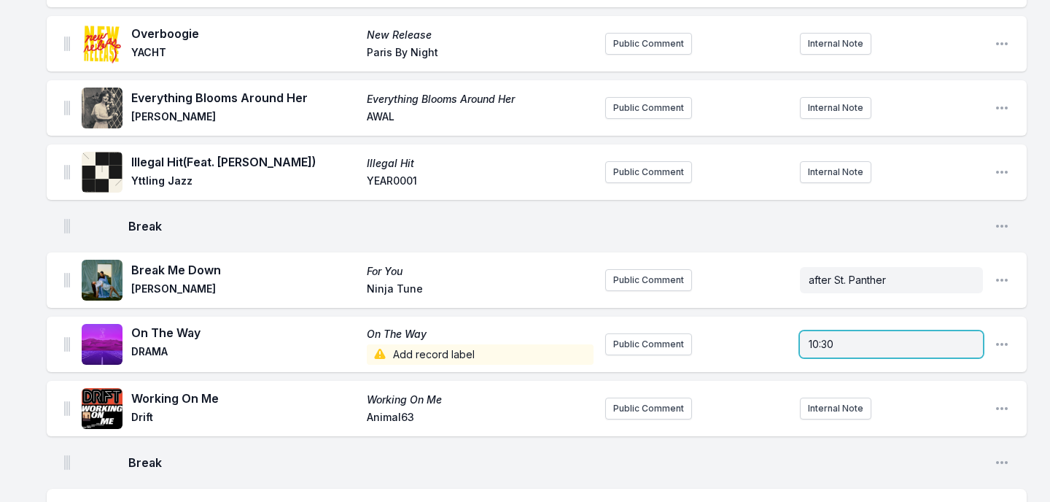
click at [852, 339] on div "10:30" at bounding box center [891, 344] width 183 height 26
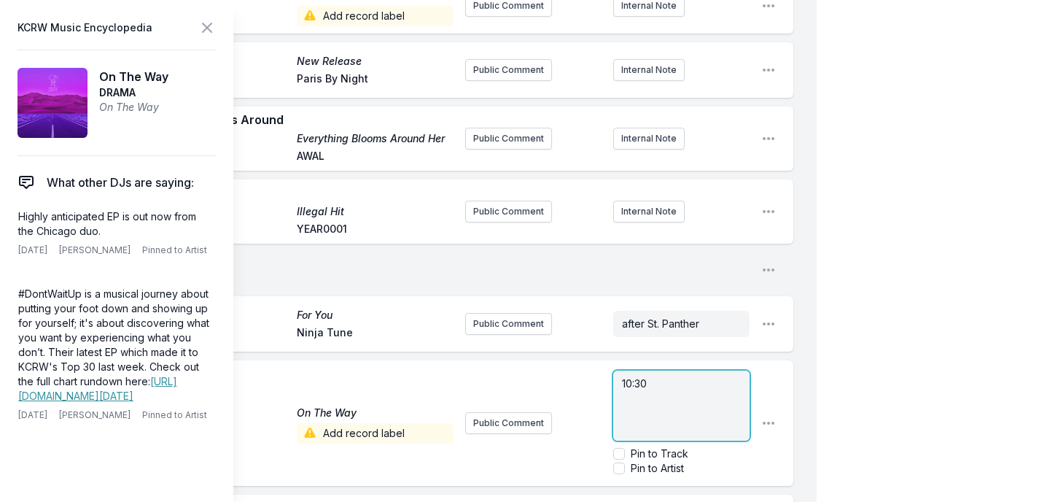
click at [736, 376] on p "10:30" at bounding box center [681, 383] width 119 height 15
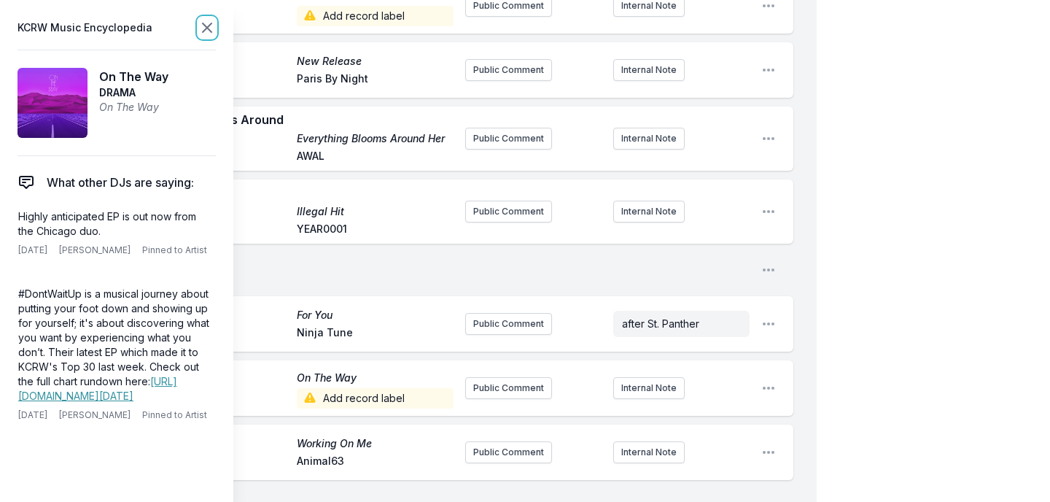
click at [203, 29] on icon at bounding box center [207, 28] width 18 height 18
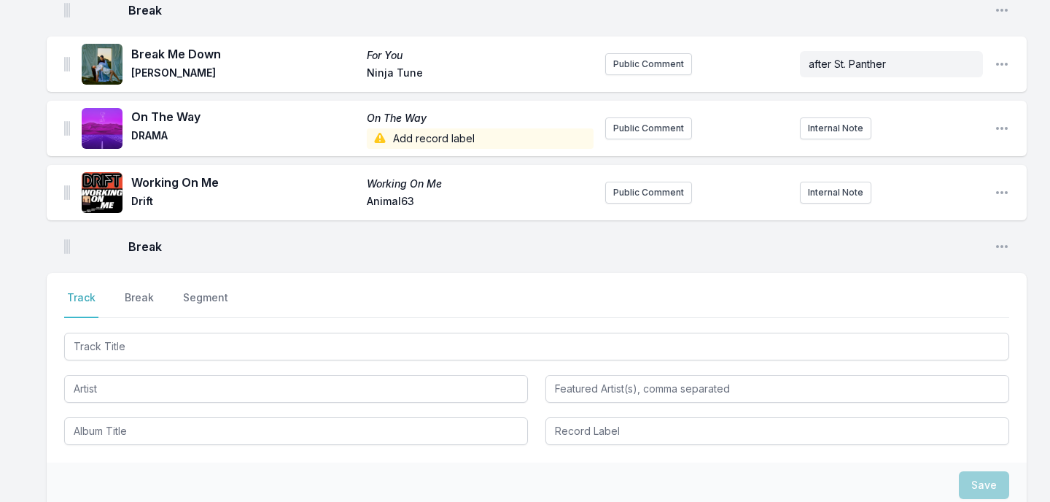
scroll to position [2644, 0]
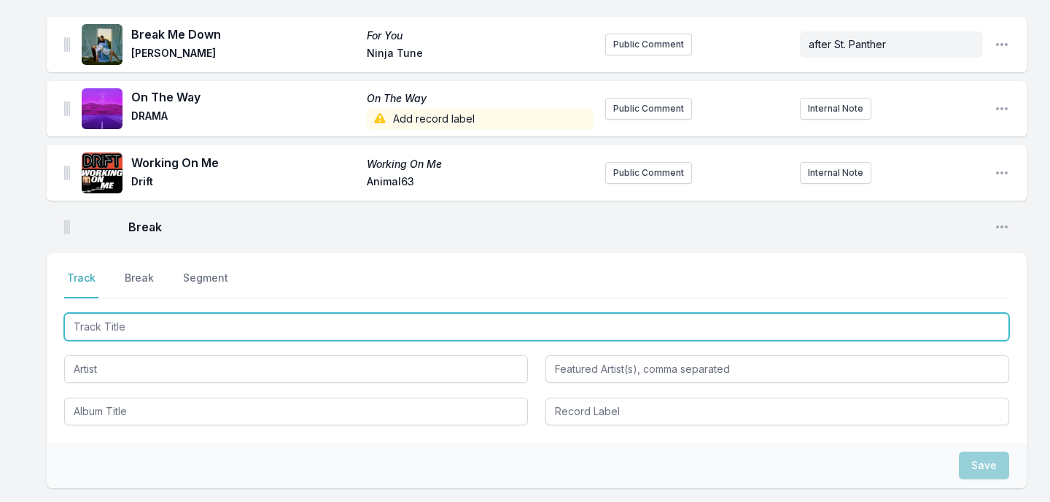
click at [128, 333] on input "Track Title" at bounding box center [536, 327] width 945 height 28
type input "Don't Bother Playing"
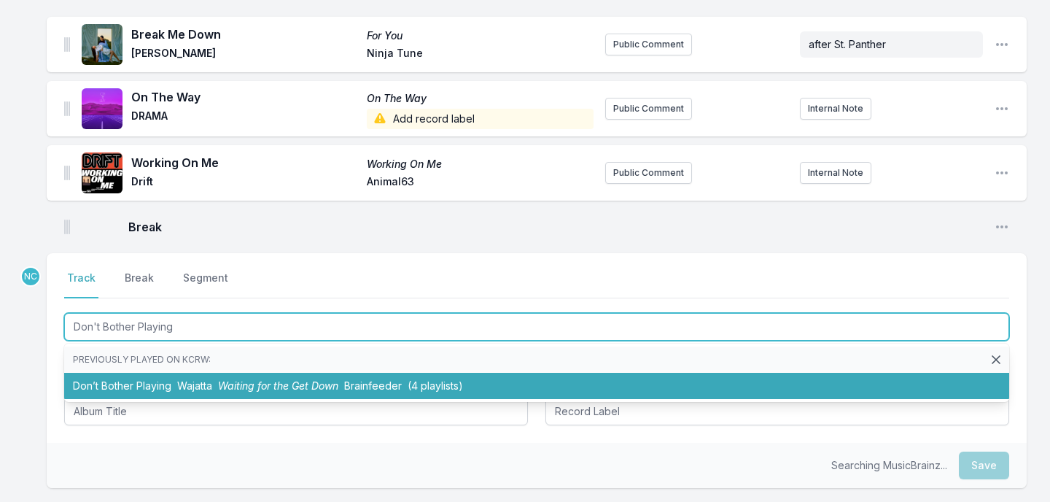
click at [104, 389] on li "Don’t Bother Playing Wajatta Waiting for the Get Down Brainfeeder (4 playlists)" at bounding box center [536, 386] width 945 height 26
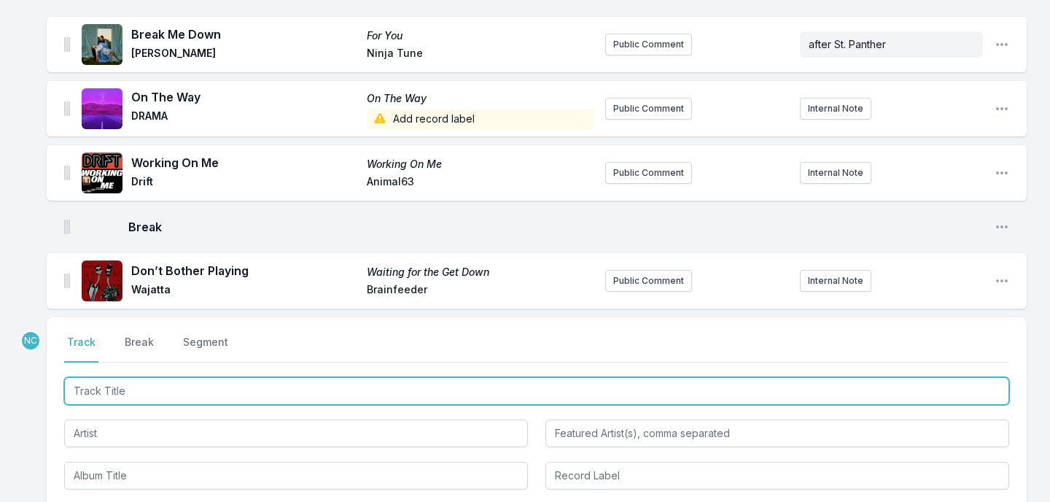
scroll to position [2708, 0]
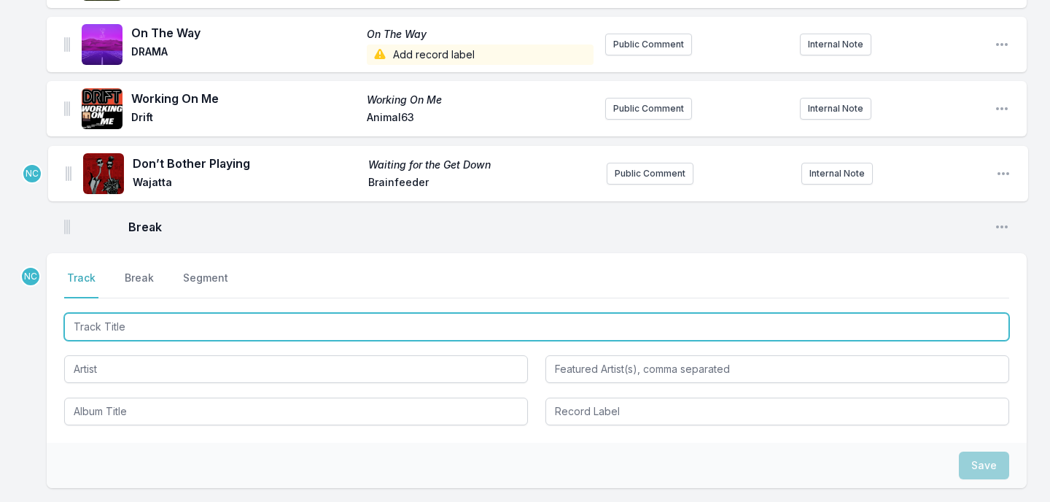
drag, startPoint x: 68, startPoint y: 215, endPoint x: 69, endPoint y: 160, distance: 54.7
click at [218, 320] on input "Track Title" at bounding box center [536, 327] width 945 height 28
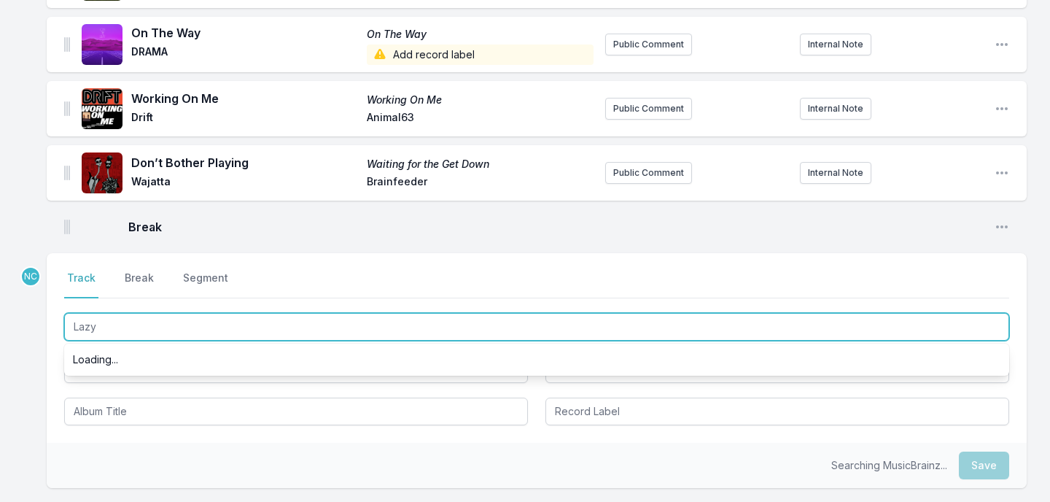
type input "Lazy"
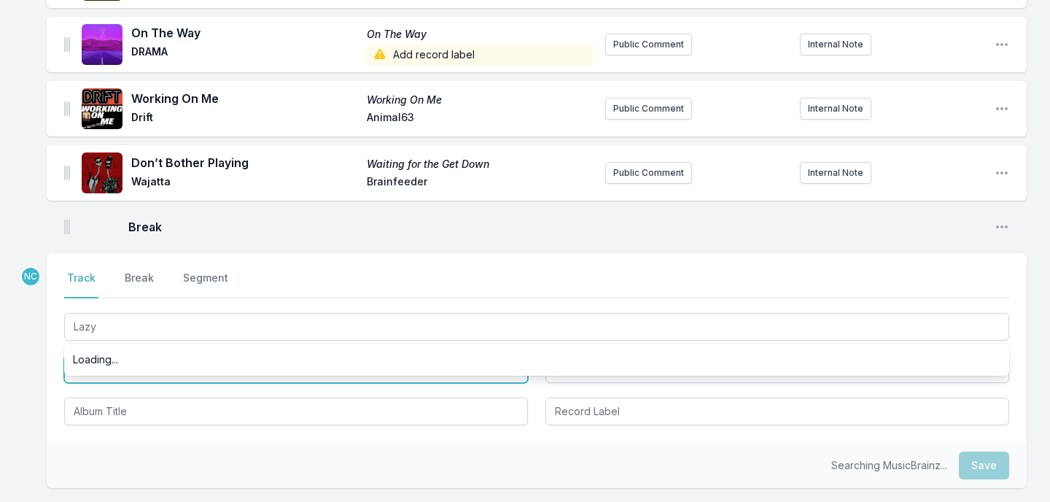
click at [170, 378] on input "Artist" at bounding box center [296, 369] width 464 height 28
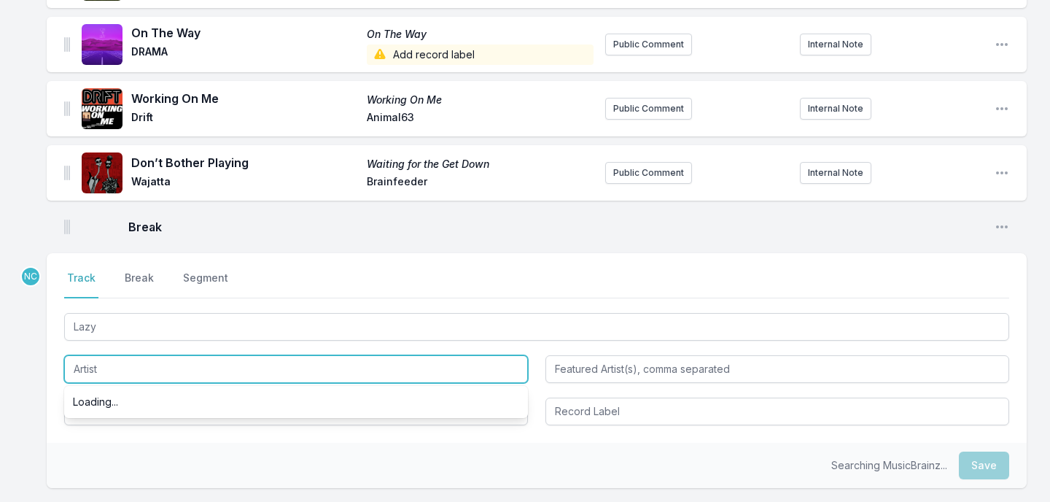
click at [170, 379] on input "Artist" at bounding box center [296, 369] width 464 height 28
type input "Automatic"
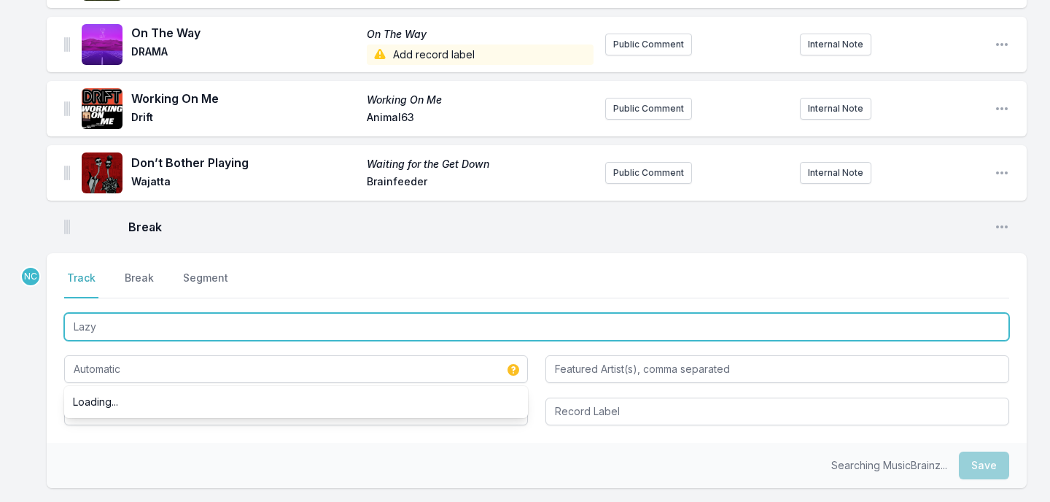
click at [167, 335] on input "Lazy" at bounding box center [536, 327] width 945 height 28
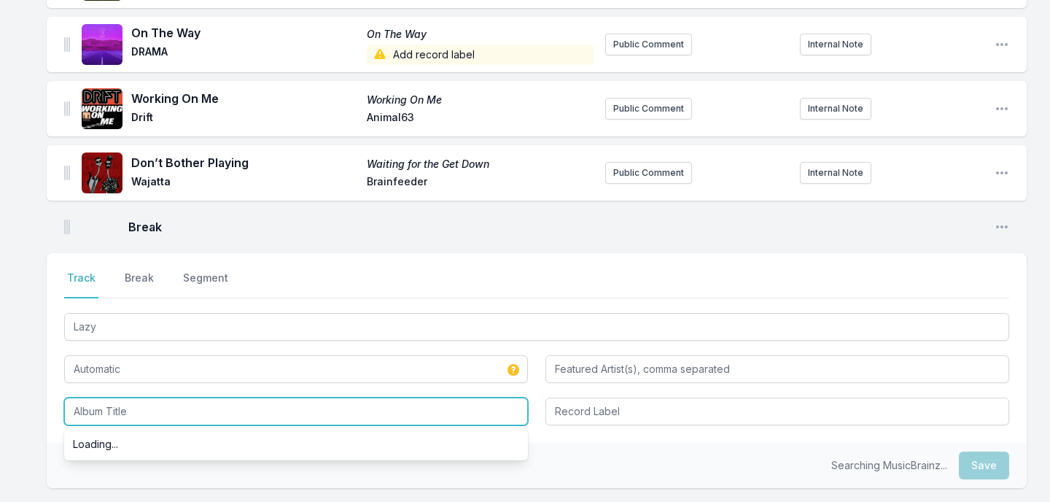
click at [144, 411] on input "Album Title" at bounding box center [296, 411] width 464 height 28
paste input "Lazy"
type input "Lazy"
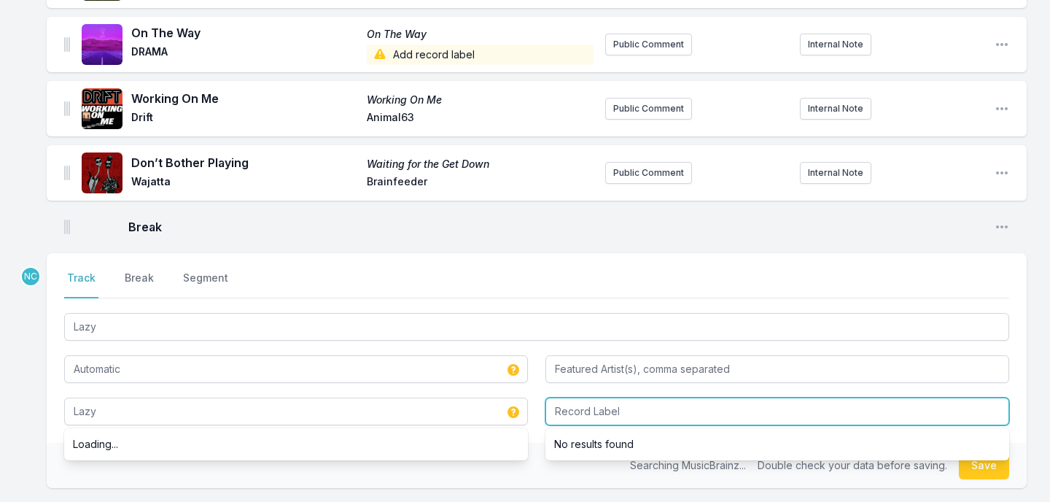
click at [606, 419] on input "Record Label" at bounding box center [778, 411] width 464 height 28
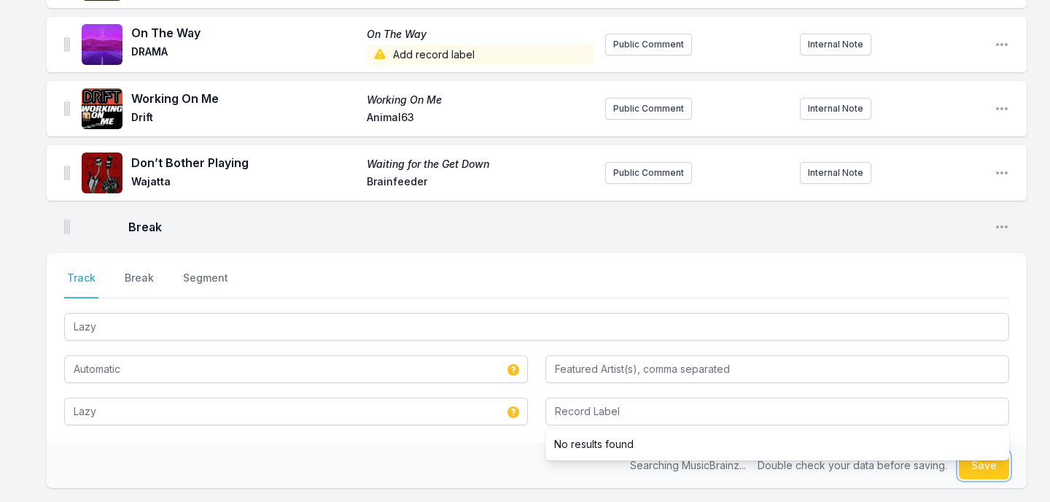
click at [975, 472] on button "Save" at bounding box center [984, 465] width 50 height 28
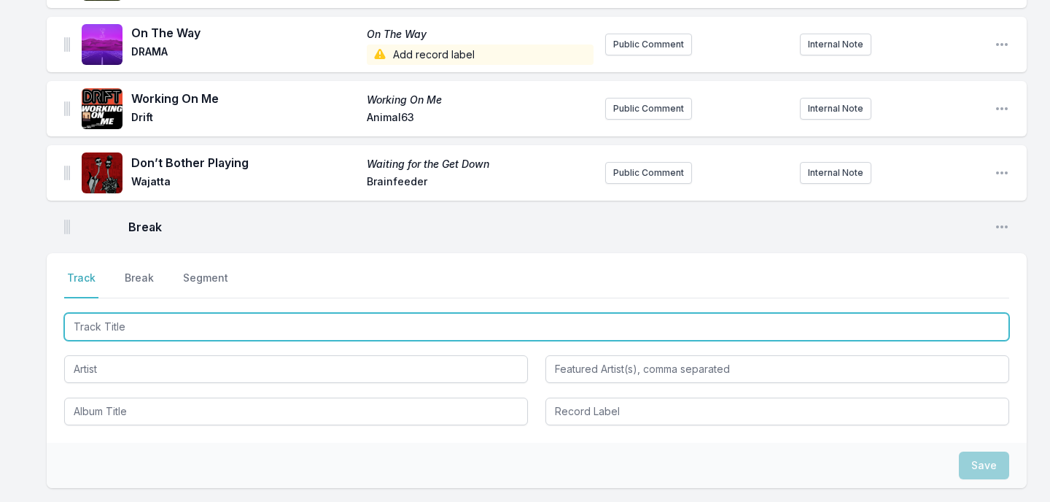
click at [205, 325] on input "Track Title" at bounding box center [536, 327] width 945 height 28
click at [150, 330] on input "Lazy" at bounding box center [536, 327] width 945 height 28
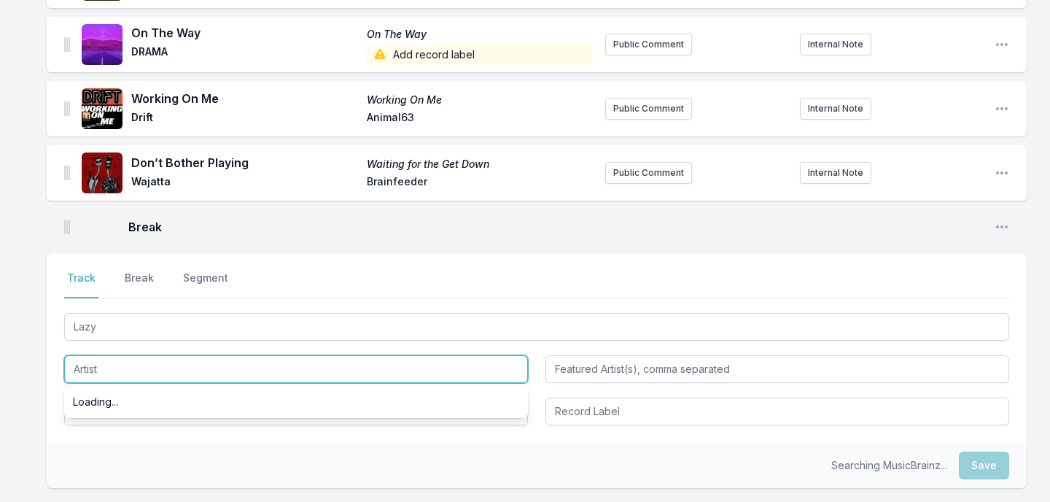
click at [137, 368] on input "Artist" at bounding box center [296, 369] width 464 height 28
click at [137, 366] on input "Artist" at bounding box center [296, 369] width 464 height 28
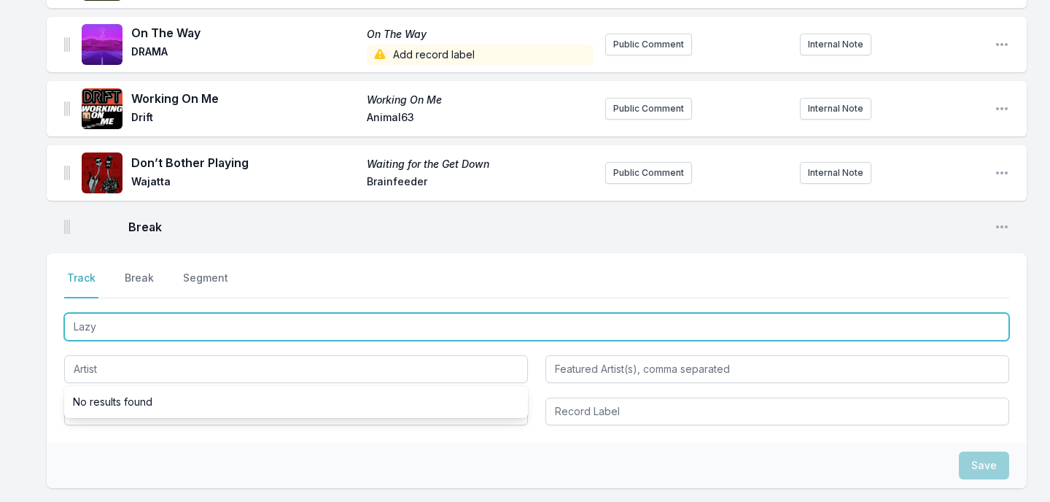
click at [417, 327] on input "Lazy" at bounding box center [536, 327] width 945 height 28
type input "L"
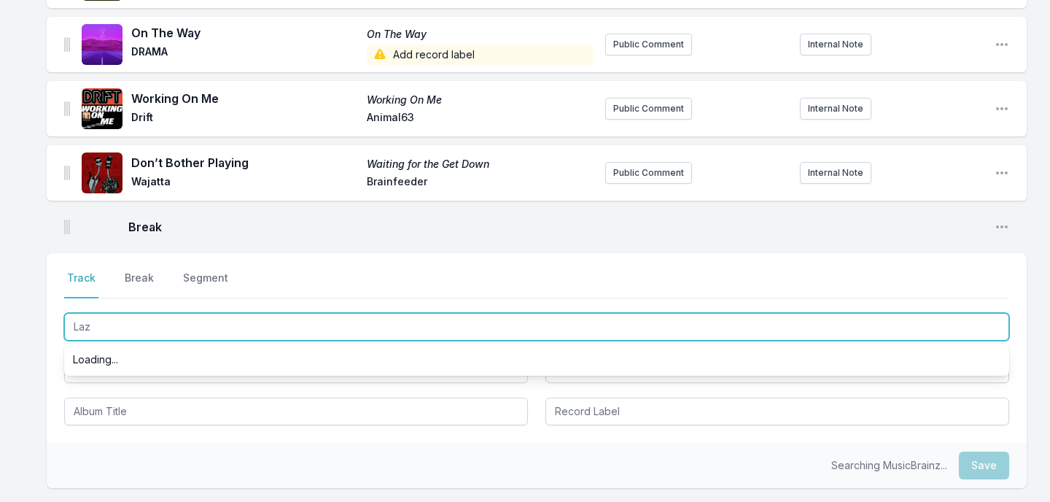
type input "Lazy"
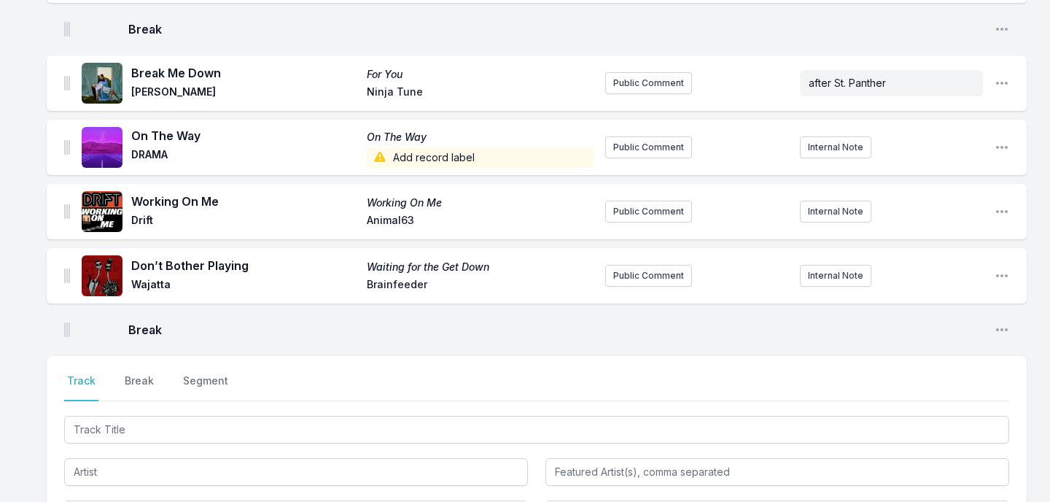
scroll to position [2716, 0]
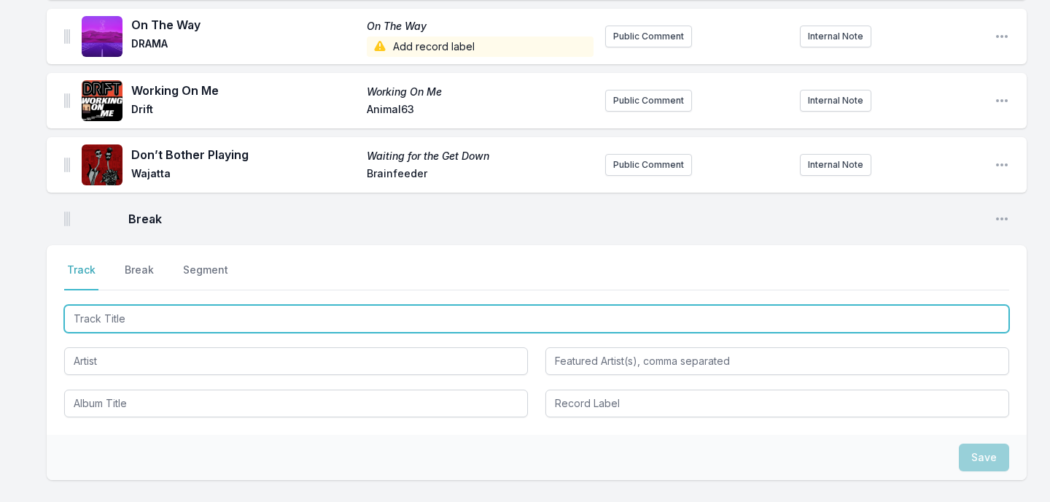
click at [132, 327] on input "Track Title" at bounding box center [536, 319] width 945 height 28
type input "Lazy"
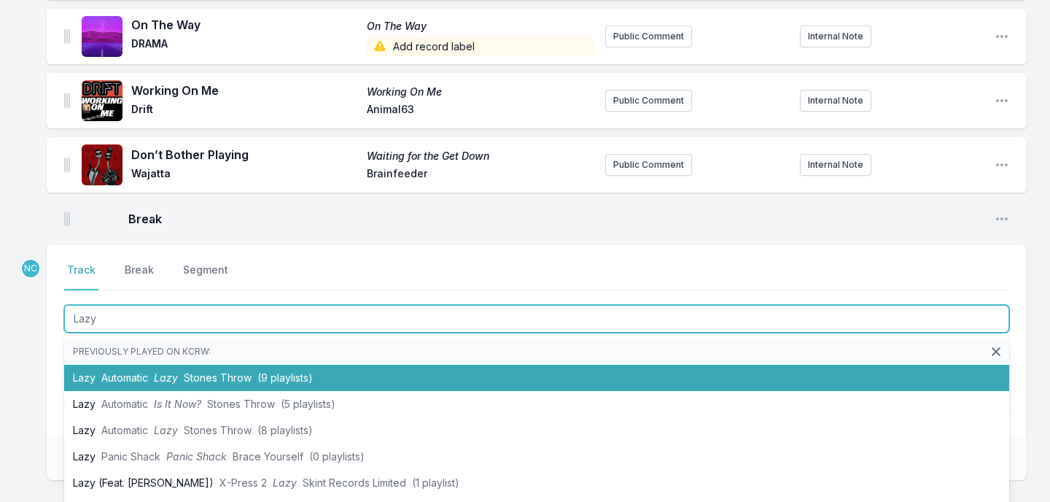
click at [133, 381] on span "Automatic" at bounding box center [124, 377] width 47 height 12
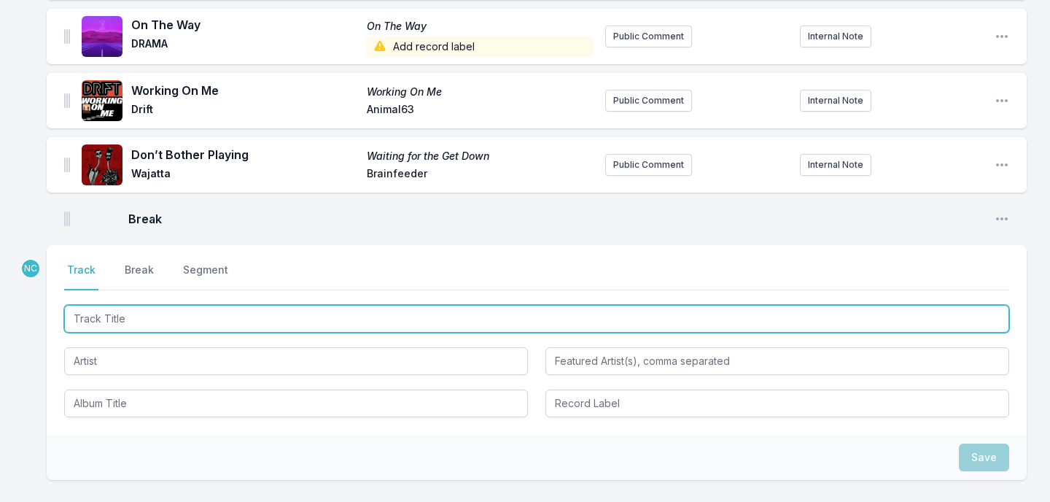
click at [99, 322] on input "Track Title" at bounding box center [536, 319] width 945 height 28
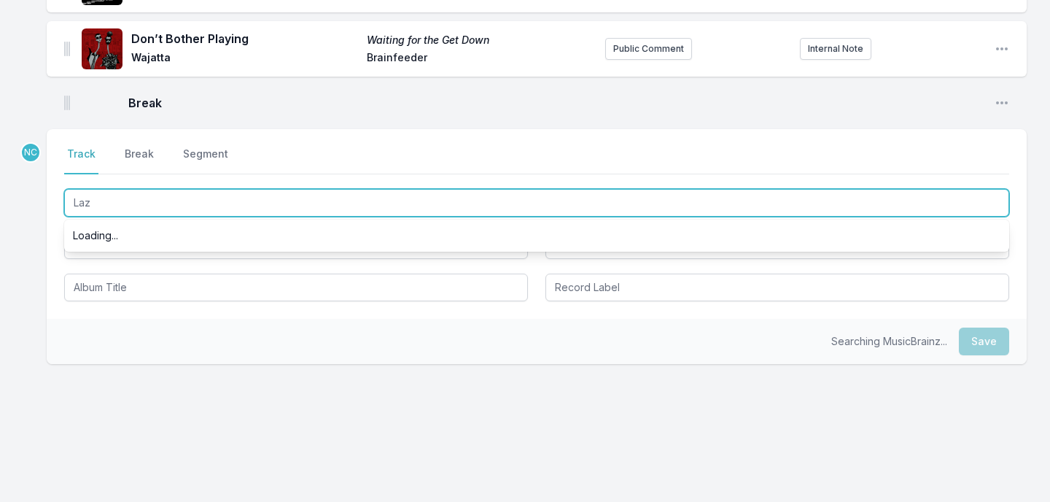
scroll to position [2757, 0]
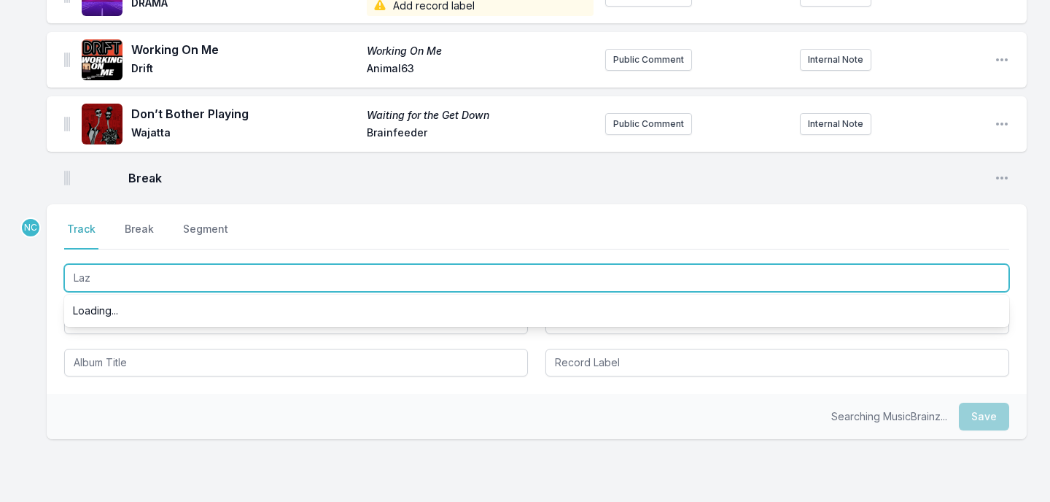
type input "Laz"
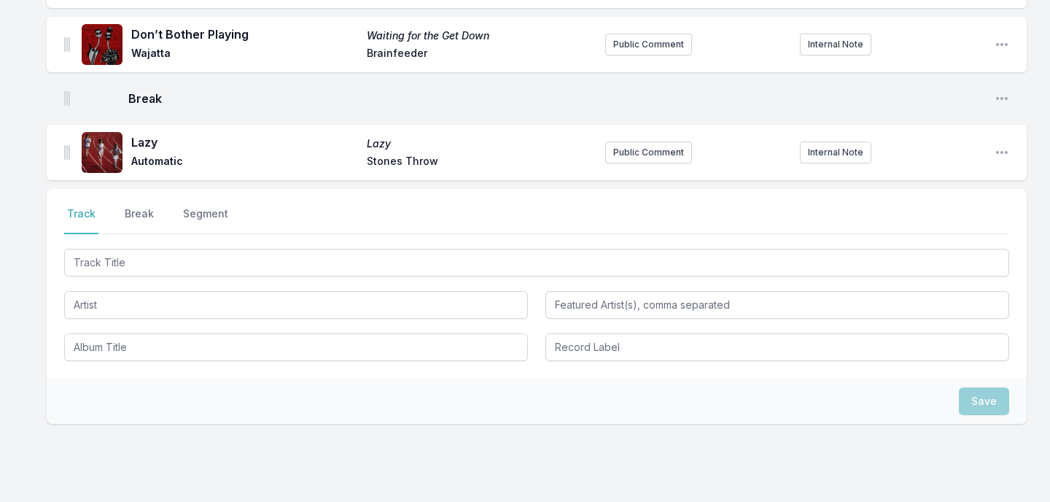
scroll to position [2898, 0]
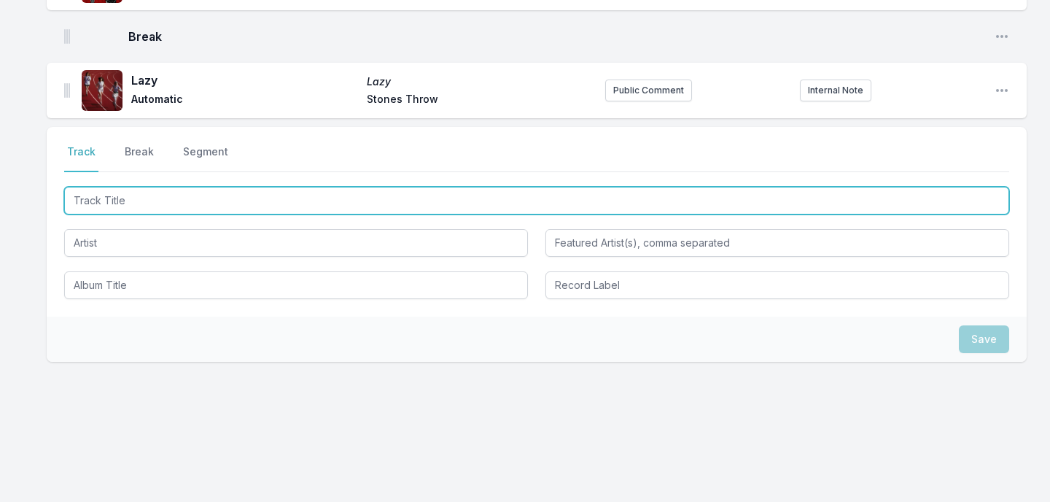
click at [359, 202] on input "Track Title" at bounding box center [536, 201] width 945 height 28
type input "Elated"
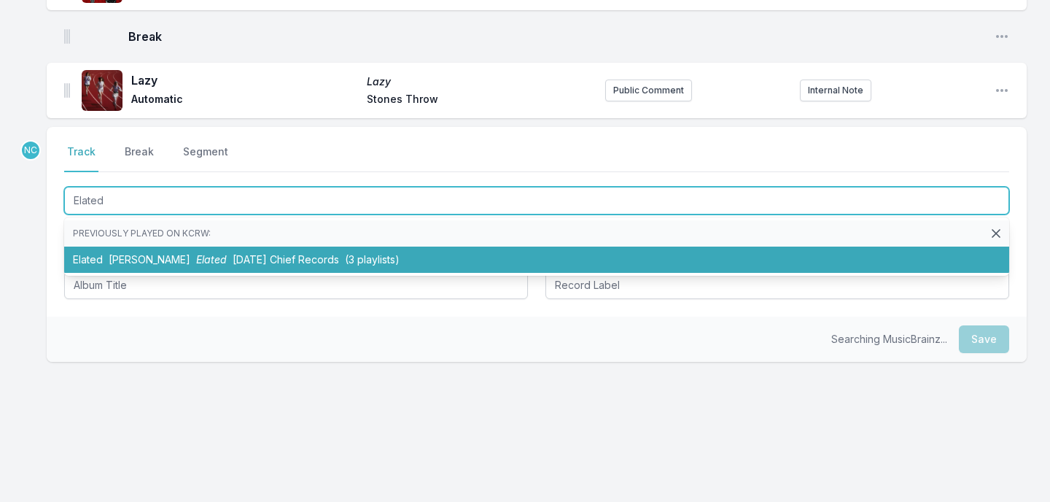
click at [320, 255] on span "Karma Chief Records" at bounding box center [286, 259] width 106 height 12
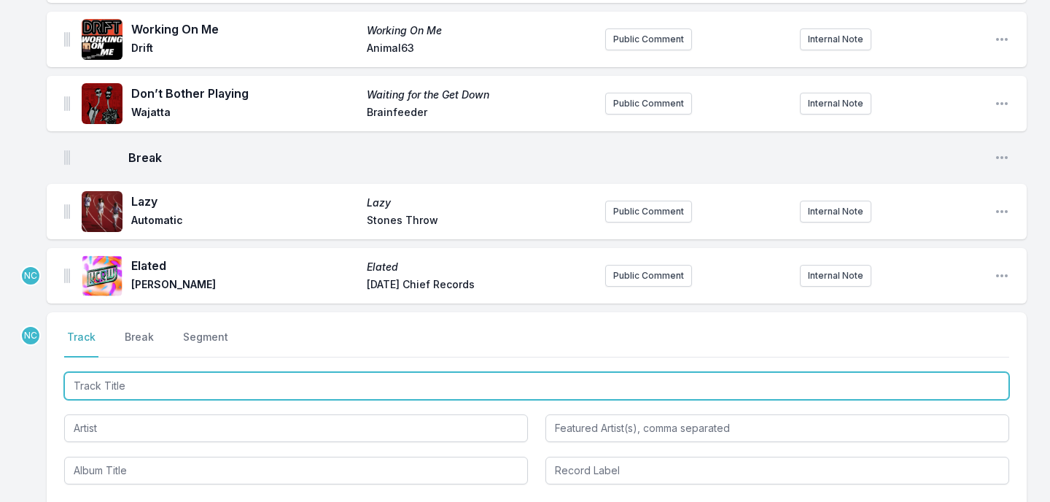
scroll to position [2753, 0]
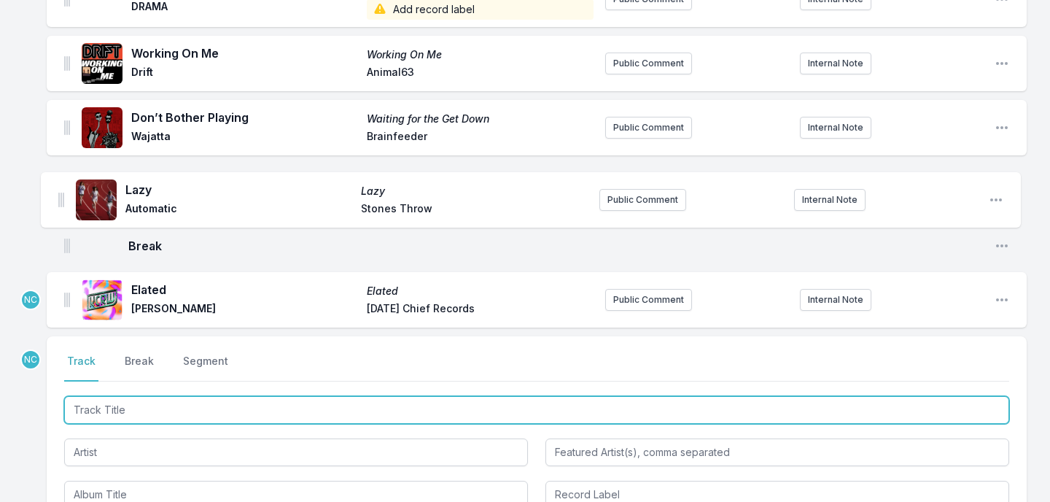
drag, startPoint x: 67, startPoint y: 233, endPoint x: 59, endPoint y: 192, distance: 42.3
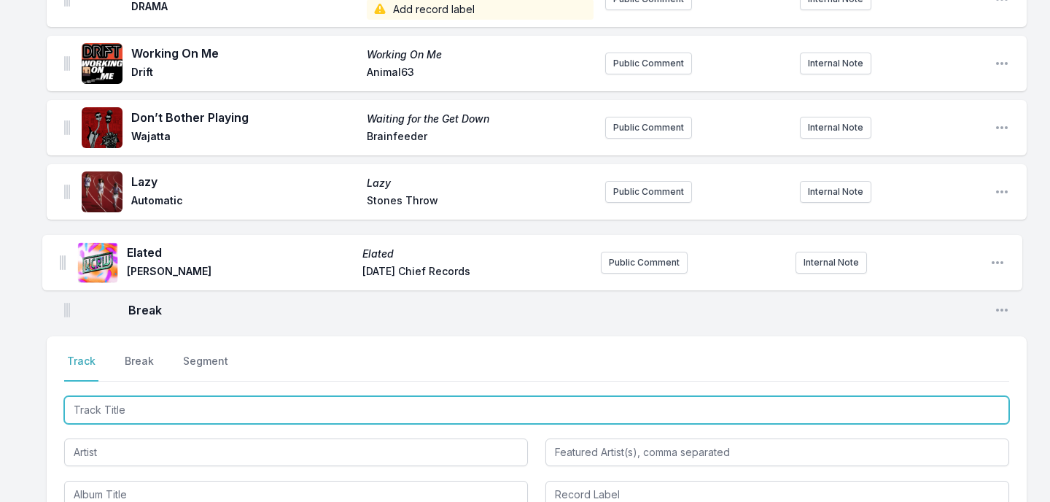
drag, startPoint x: 65, startPoint y: 293, endPoint x: 62, endPoint y: 243, distance: 50.4
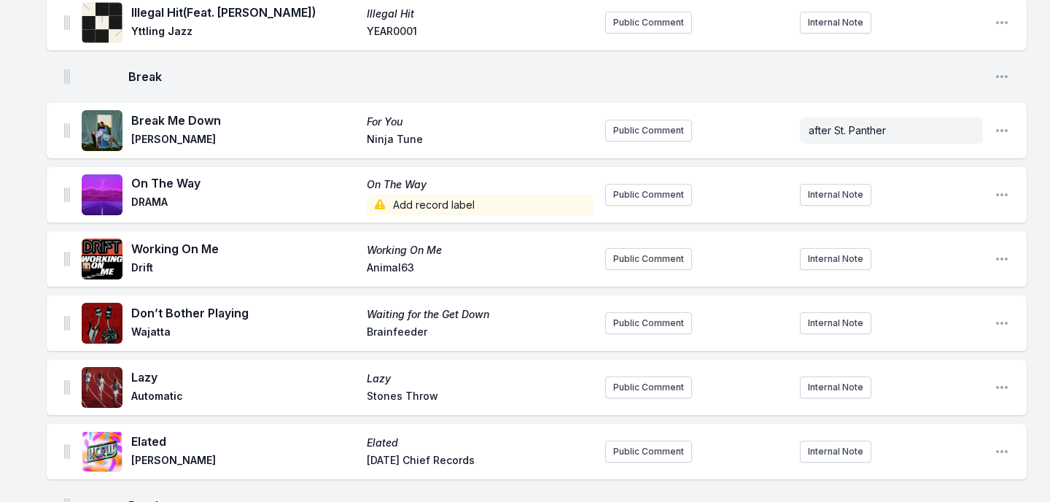
scroll to position [2963, 0]
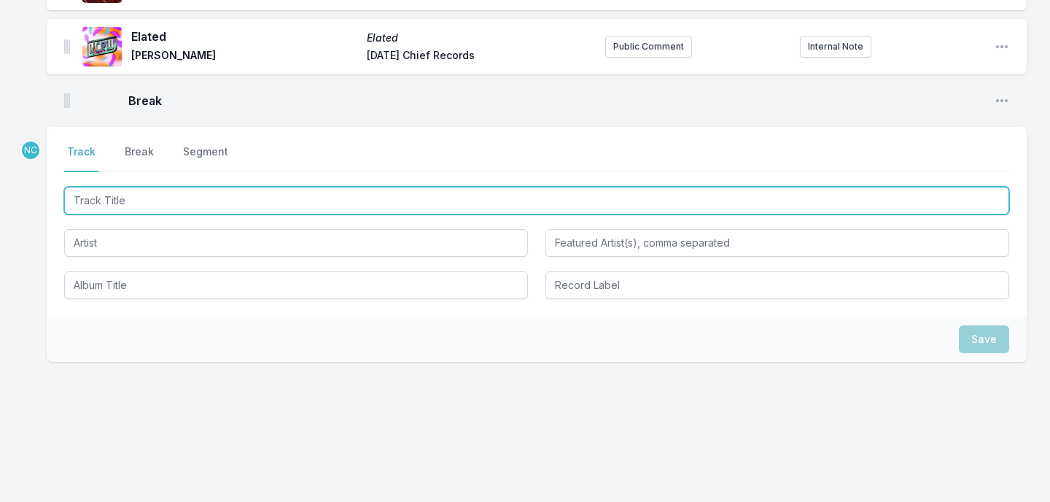
click at [222, 195] on input "Track Title" at bounding box center [536, 201] width 945 height 28
type input "Got 2 Be Loved"
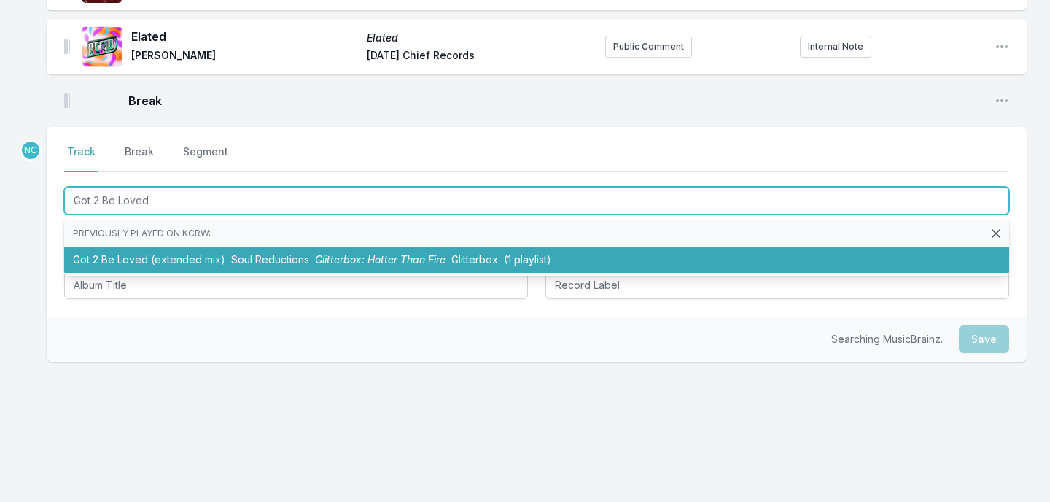
click at [208, 258] on li "Got 2 Be Loved (extended mix) Soul Reductions Glitterbox: Hotter Than Fire Glit…" at bounding box center [536, 260] width 945 height 26
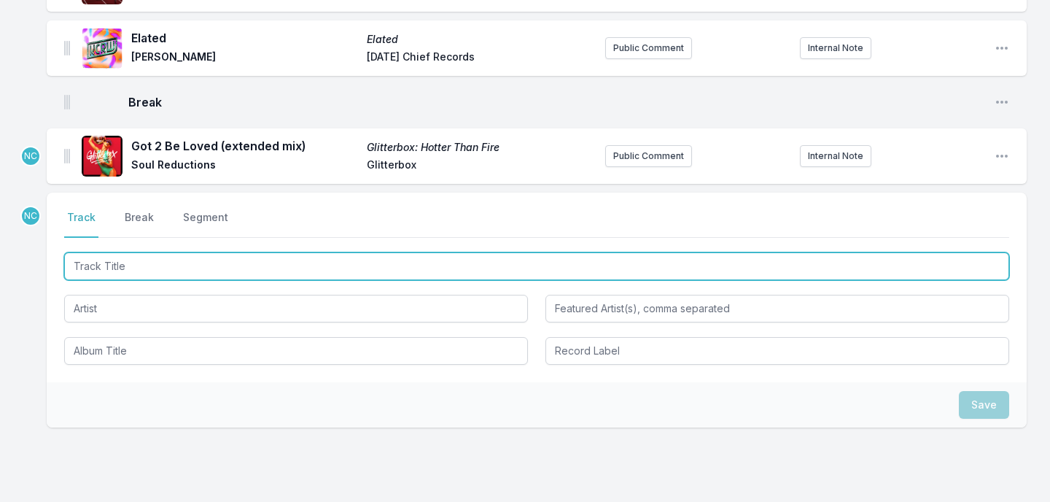
scroll to position [2879, 0]
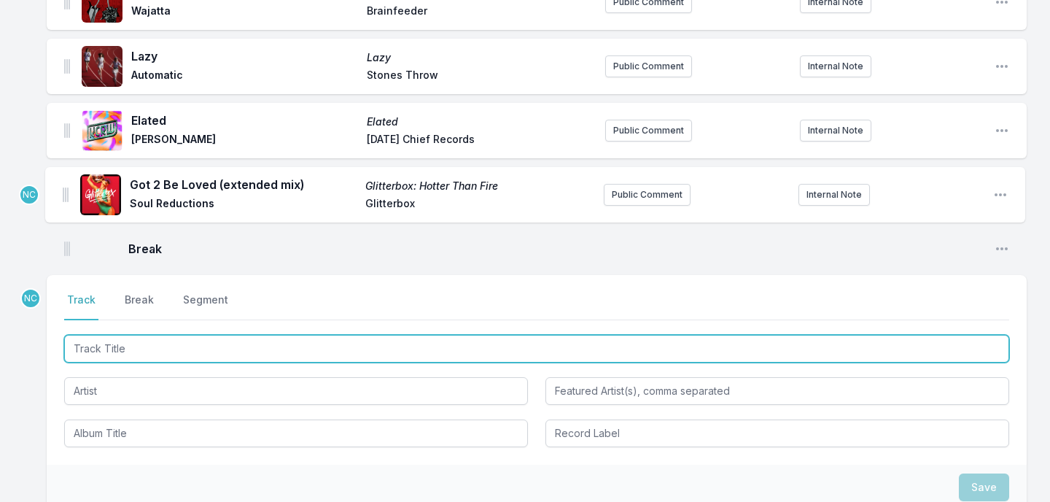
drag, startPoint x: 67, startPoint y: 236, endPoint x: 65, endPoint y: 187, distance: 49.6
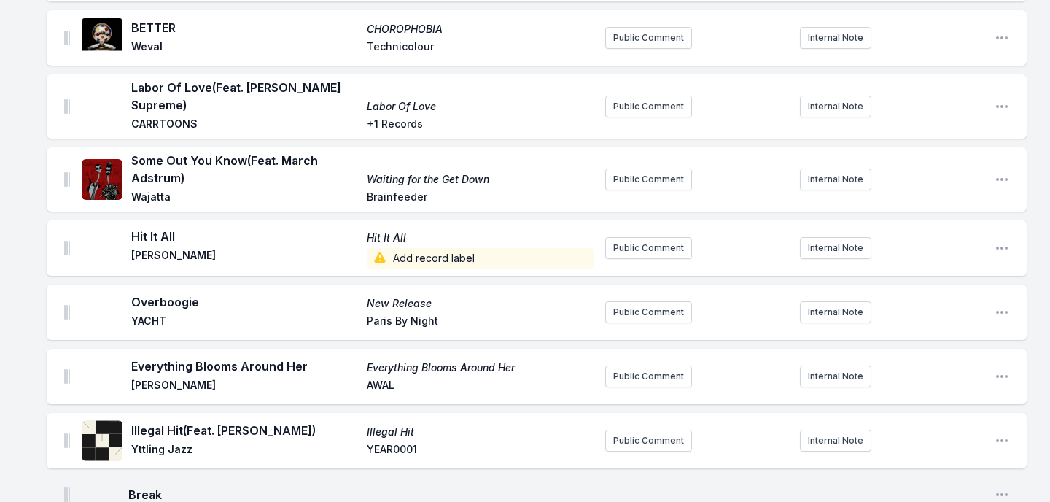
scroll to position [2171, 0]
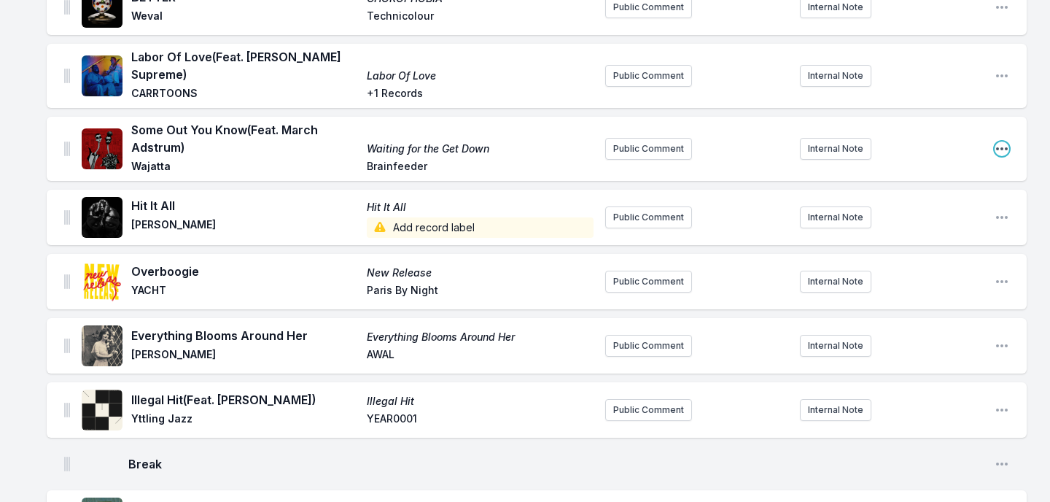
click at [1001, 148] on icon "Open playlist item options" at bounding box center [1002, 148] width 12 height 3
click at [940, 204] on button "Delete Entry" at bounding box center [927, 204] width 163 height 26
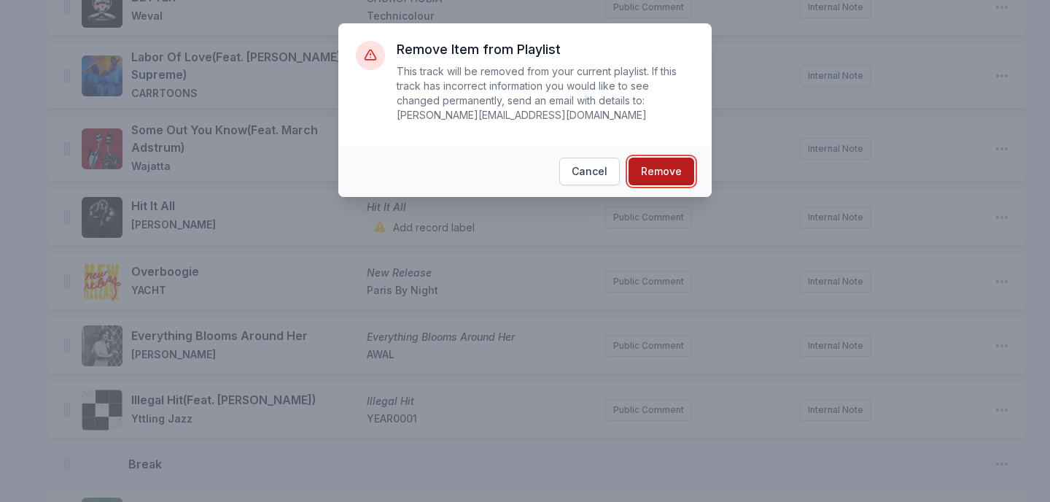
click at [675, 174] on button "Remove" at bounding box center [662, 172] width 66 height 28
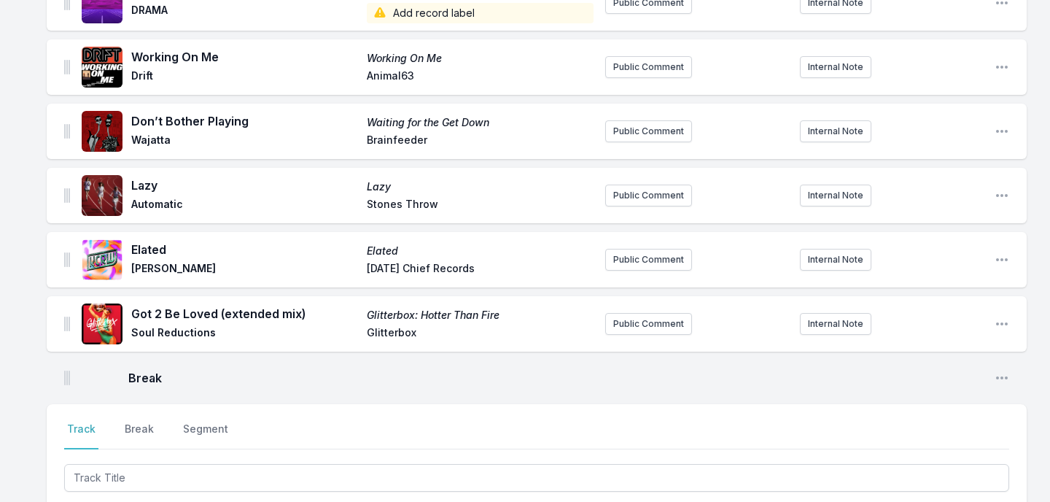
scroll to position [2879, 0]
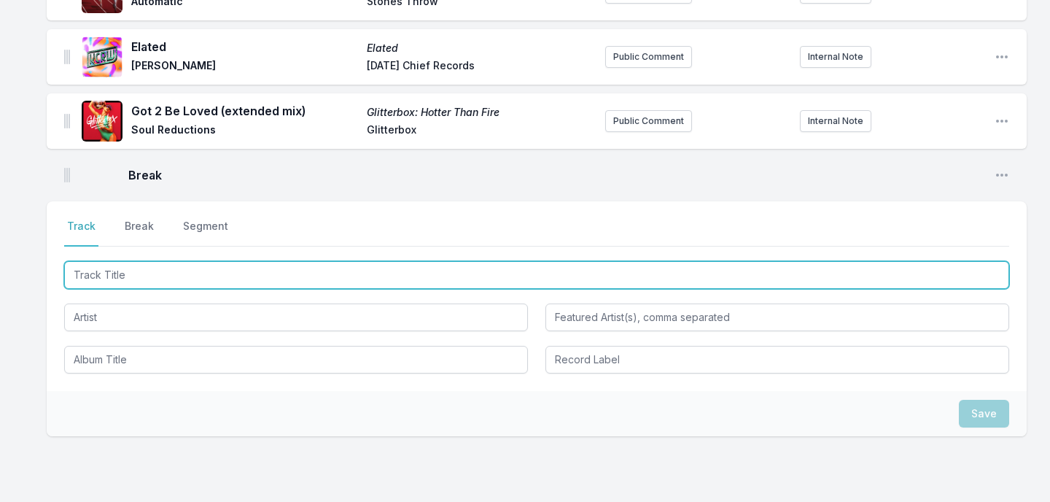
click at [177, 284] on input "Track Title" at bounding box center [536, 275] width 945 height 28
type input "24/7"
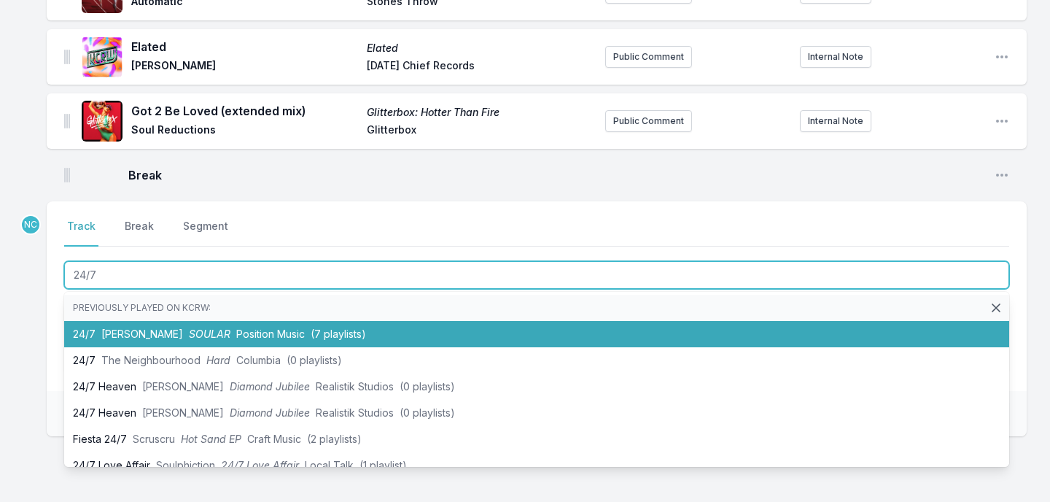
click at [132, 327] on li "24/7 Kyle Dion SOULAR Position Music (7 playlists)" at bounding box center [536, 334] width 945 height 26
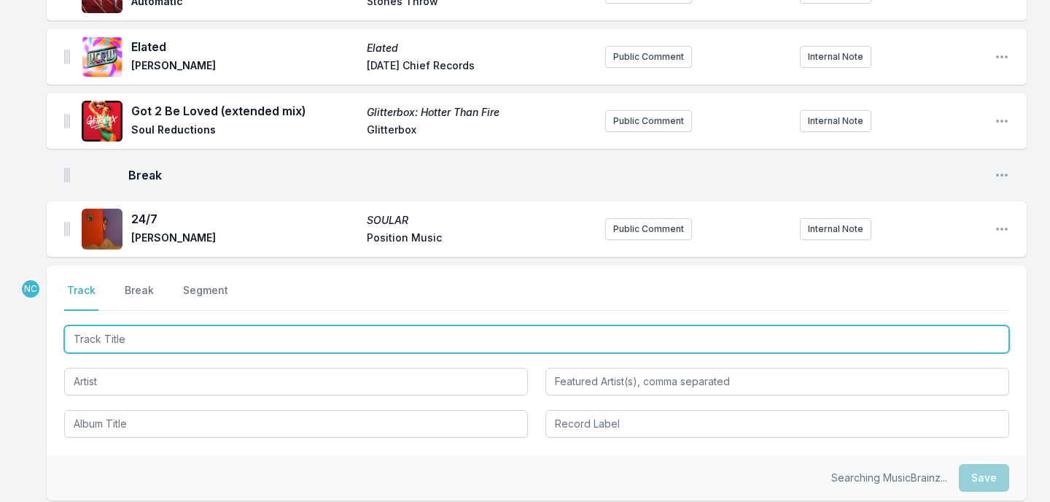
scroll to position [2944, 0]
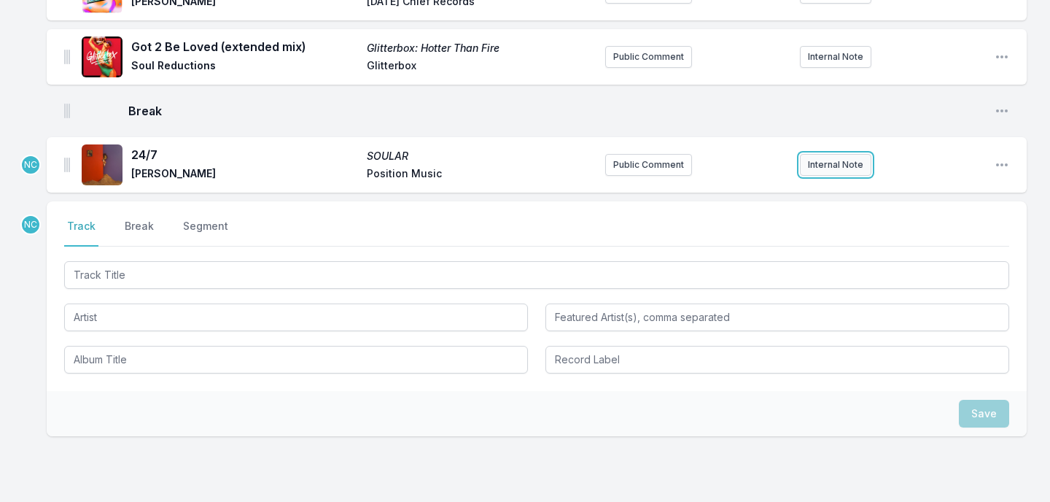
click at [820, 159] on button "Internal Note" at bounding box center [835, 165] width 71 height 22
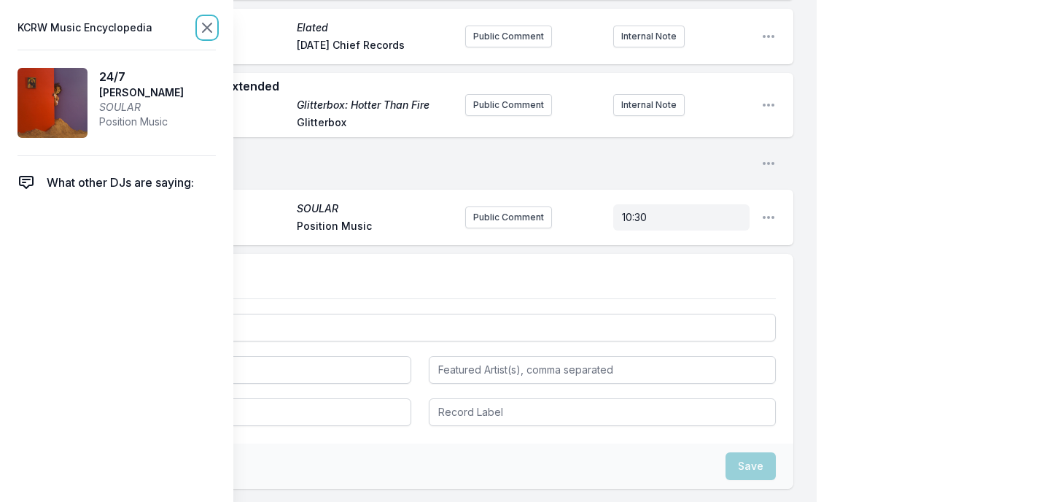
scroll to position [2929, 0]
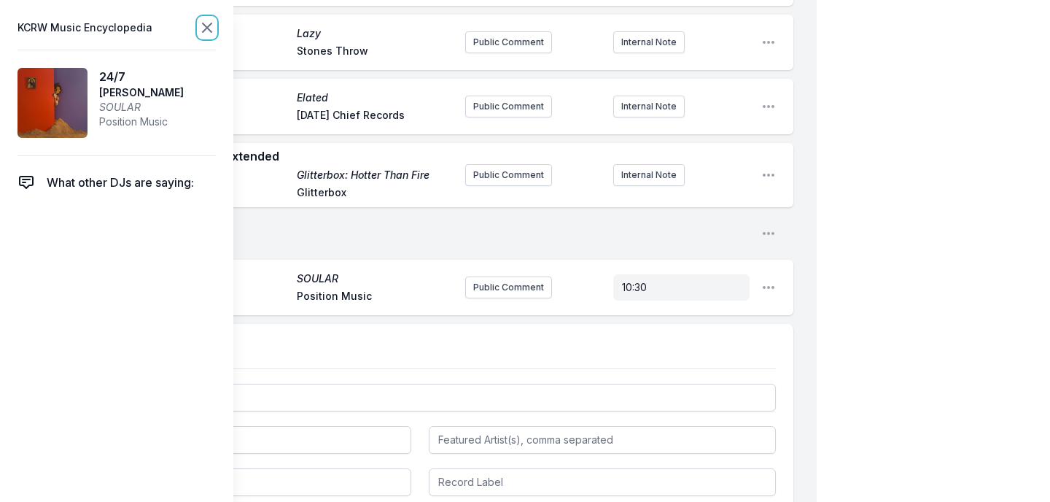
click at [207, 27] on icon at bounding box center [207, 27] width 9 height 9
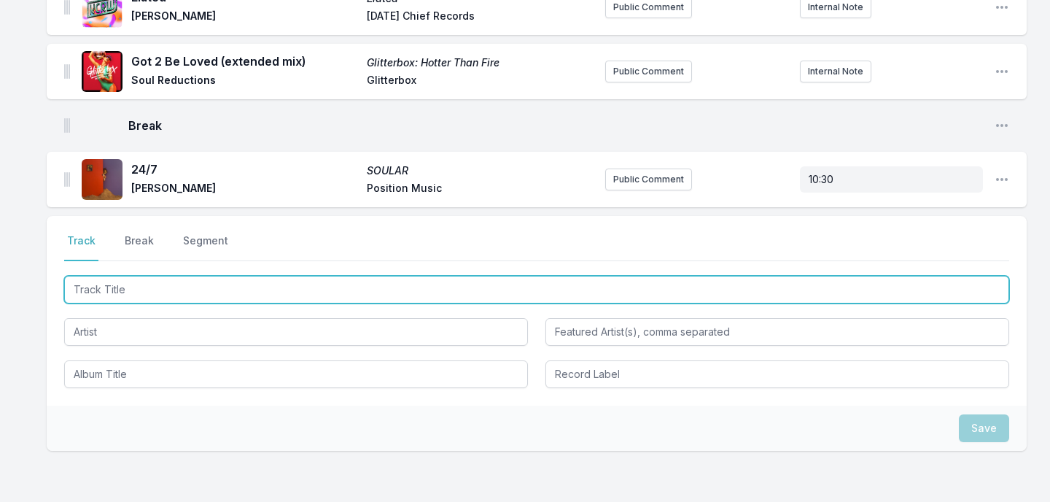
click at [175, 295] on input "Track Title" at bounding box center [536, 290] width 945 height 28
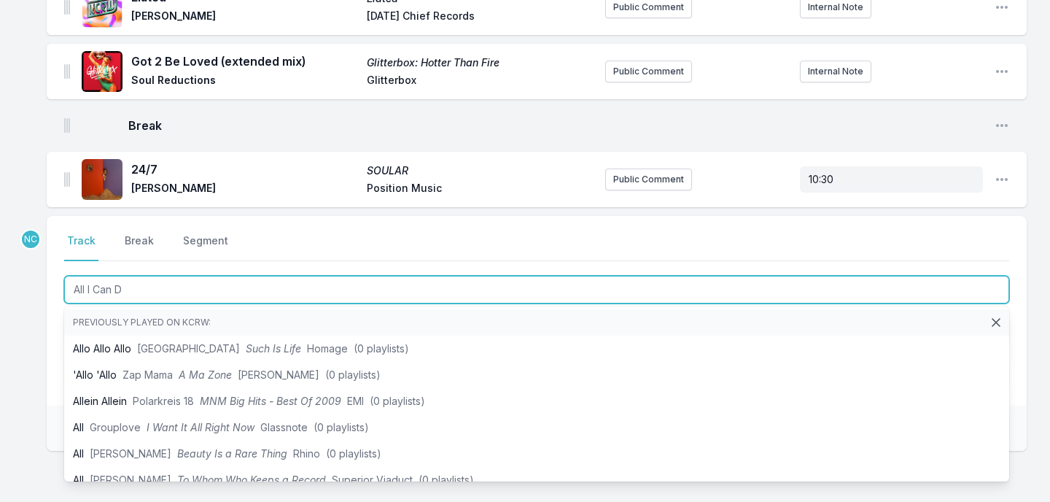
type input "All I Can Do"
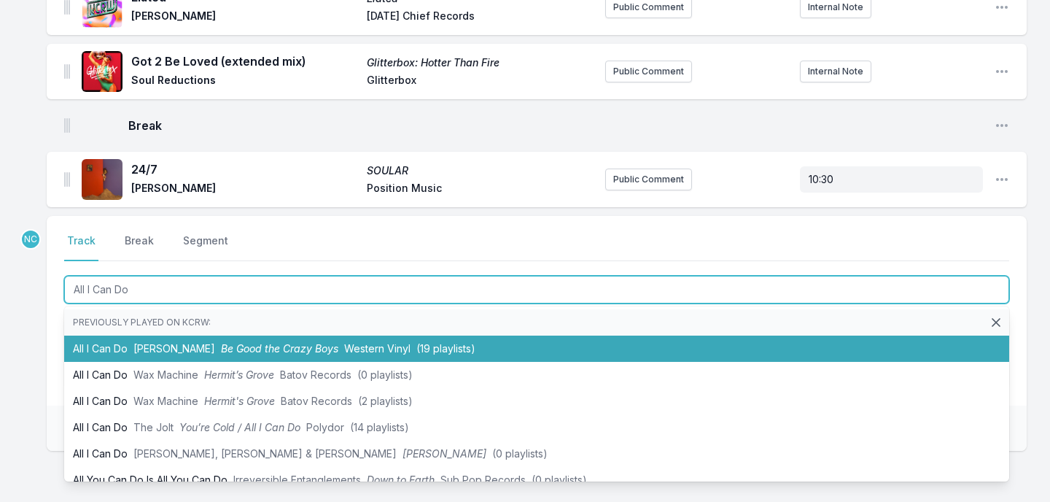
click at [180, 346] on span "Art Feynman" at bounding box center [174, 348] width 82 height 12
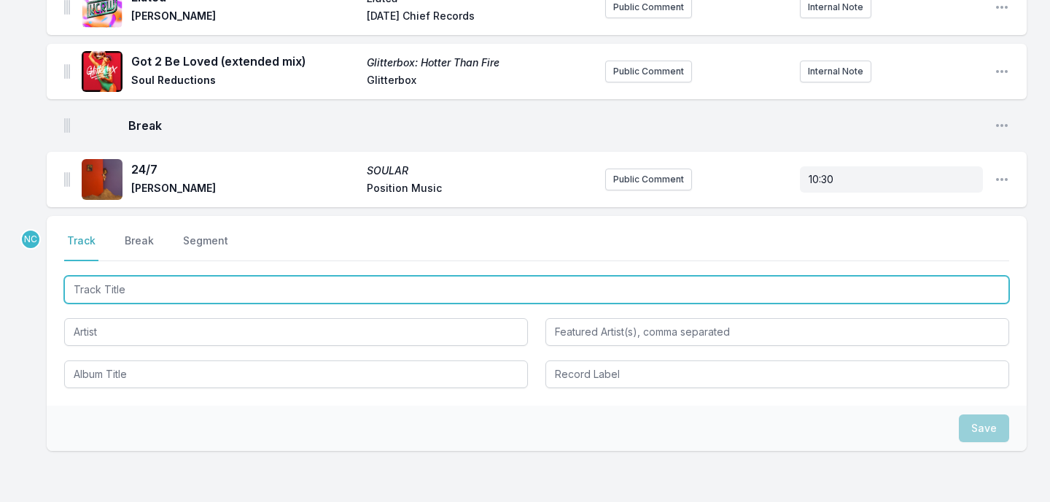
scroll to position [2993, 0]
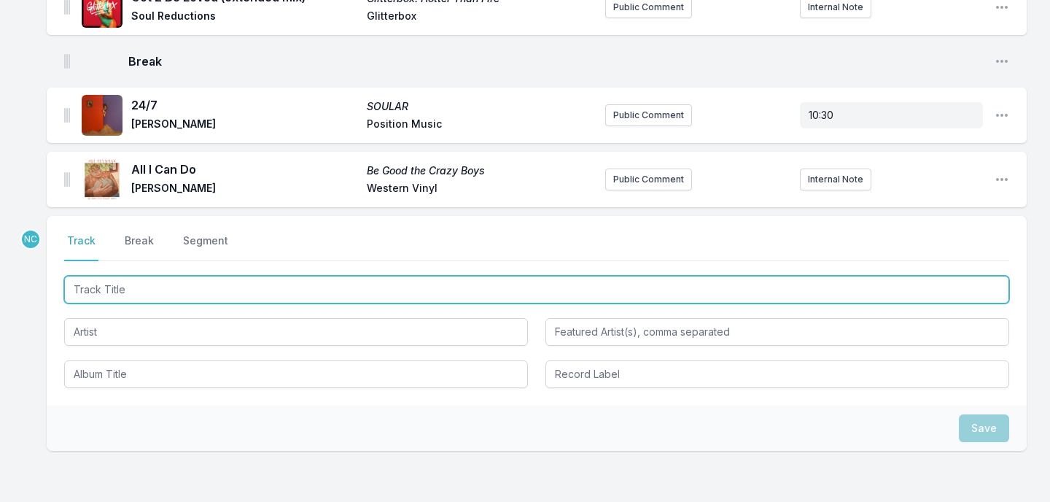
click at [229, 293] on input "Track Title" at bounding box center [536, 290] width 945 height 28
paste input "Am I Crazy"
type input "Am I Crazy"
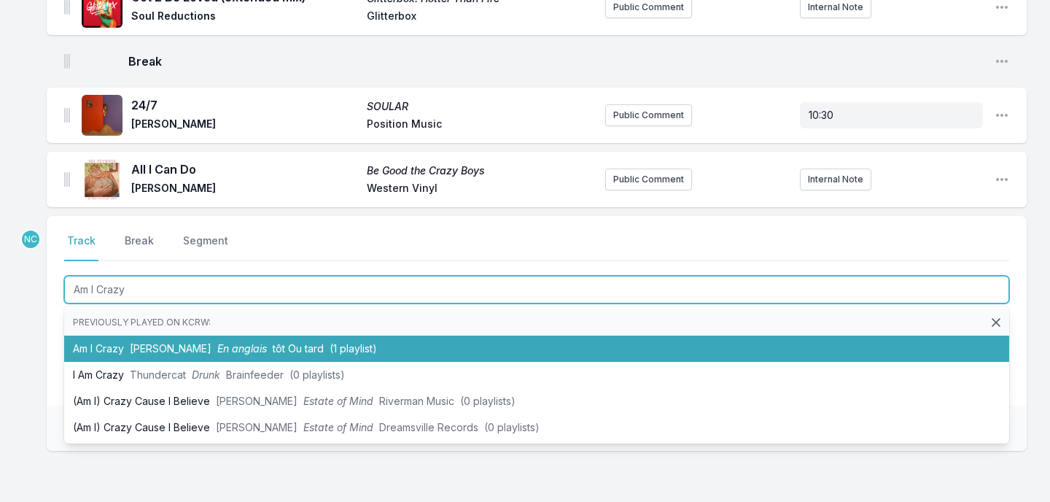
click at [212, 342] on span "Mathieu Boogaerts" at bounding box center [171, 348] width 82 height 12
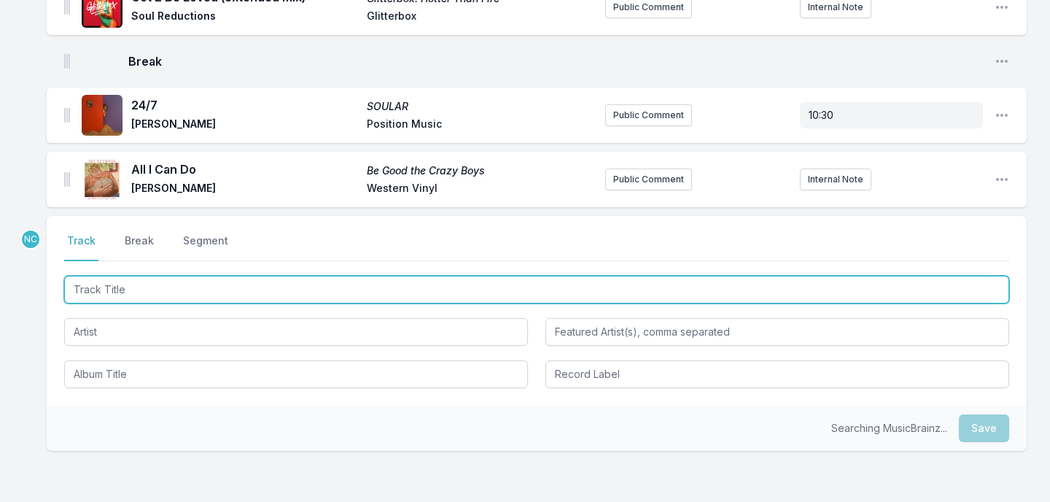
scroll to position [3057, 0]
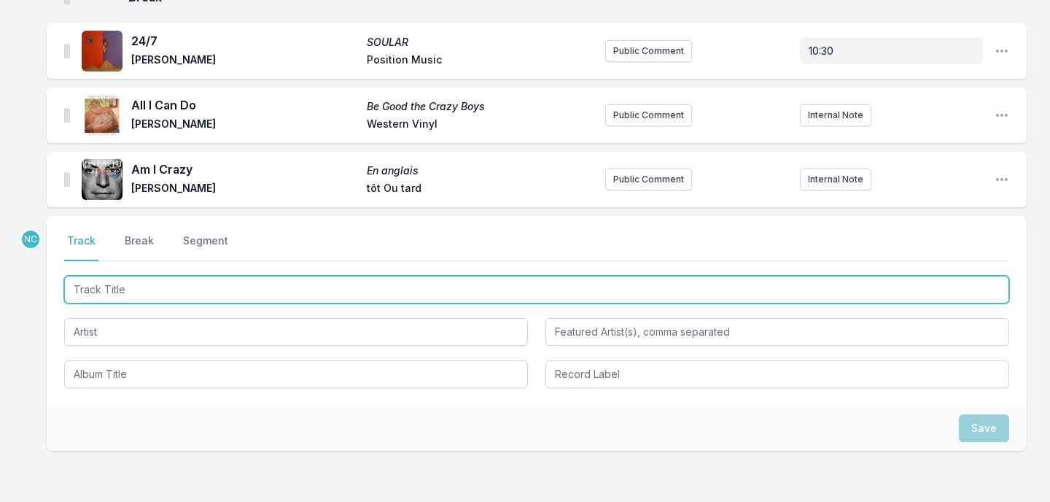
click at [182, 298] on input "Track Title" at bounding box center [536, 290] width 945 height 28
type input "FREE"
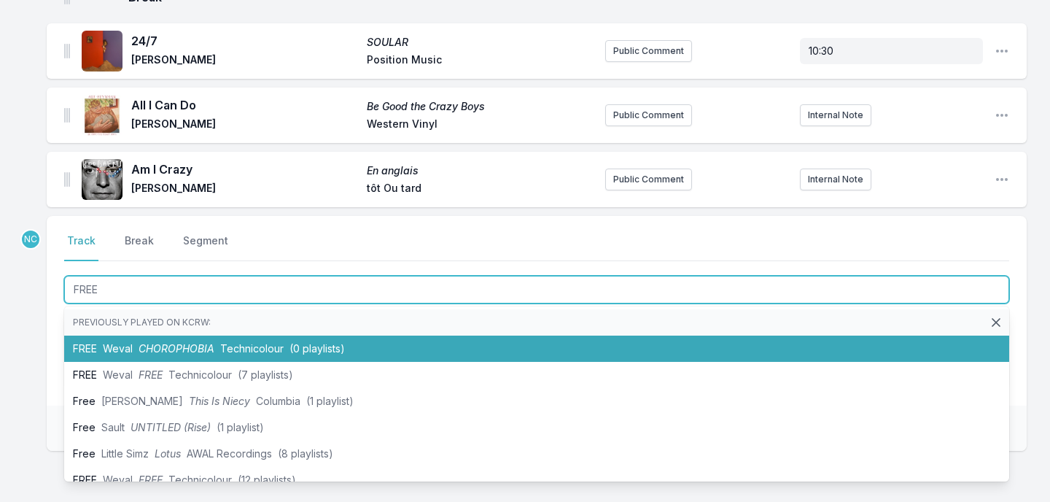
click at [174, 346] on span "CHOROPHOBIA" at bounding box center [177, 348] width 76 height 12
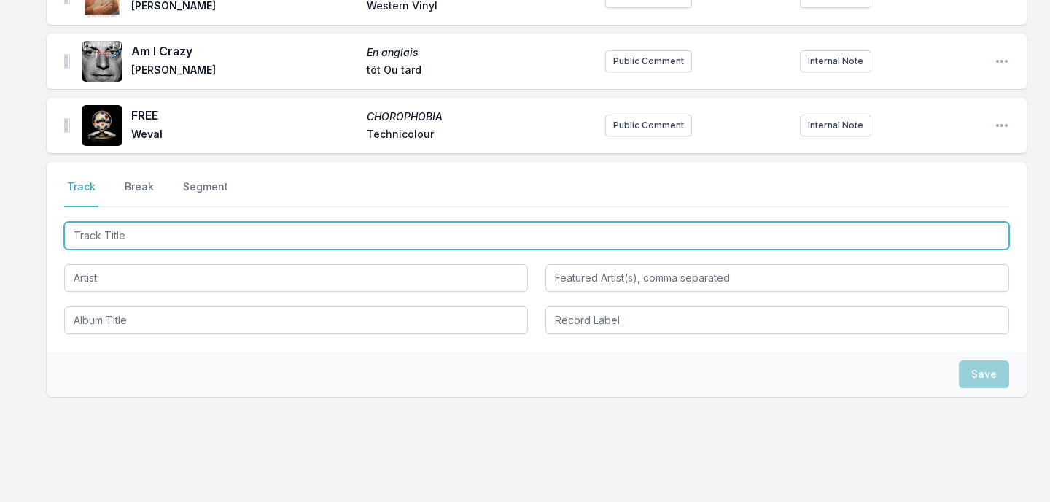
scroll to position [3178, 0]
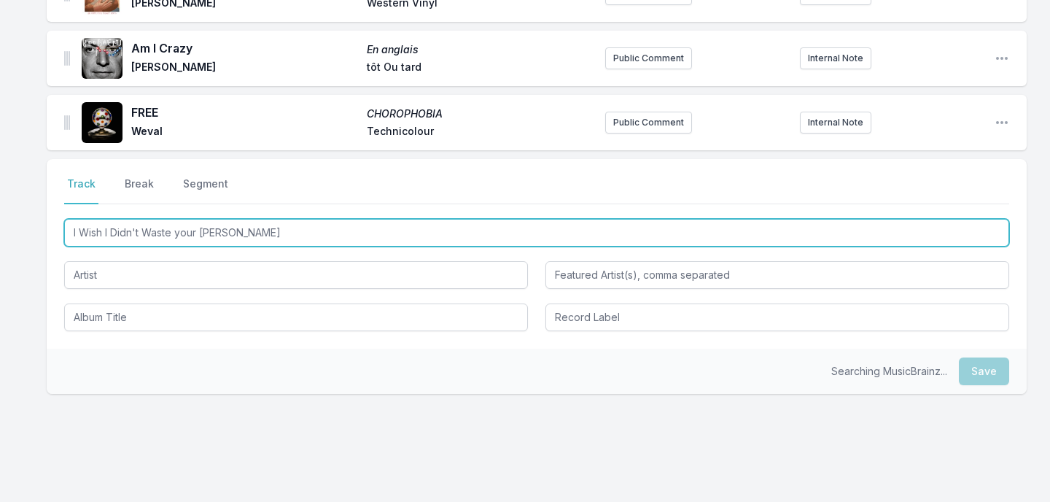
type input "I Wish I Didn't Waste your Time"
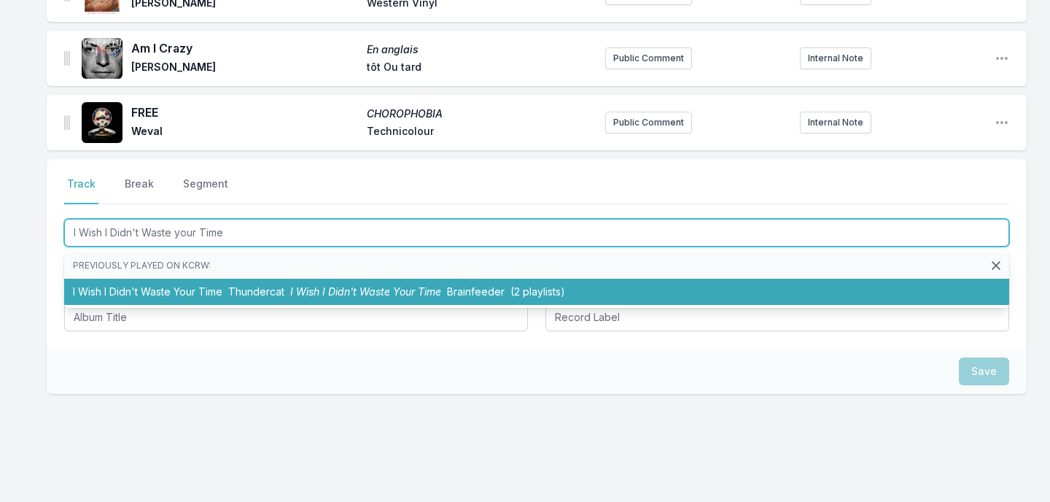
click at [214, 299] on li "I Wish I Didn't Waste Your Time Thundercat I Wish I Didn't Waste Your Time Brai…" at bounding box center [536, 292] width 945 height 26
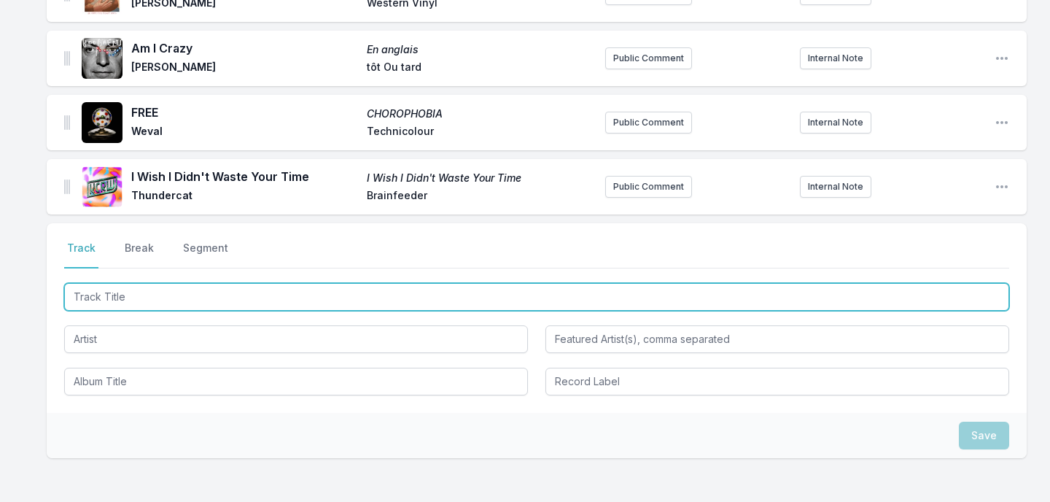
scroll to position [3243, 0]
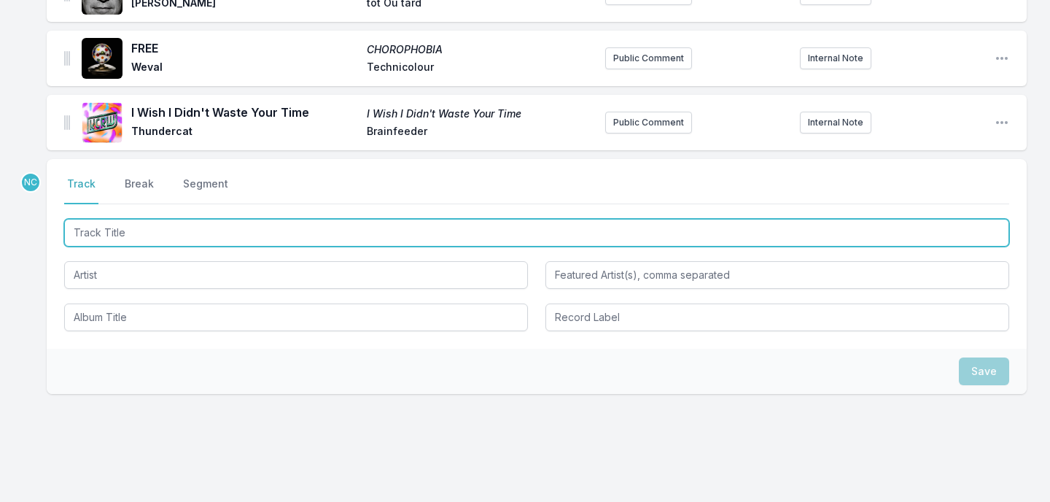
click at [298, 229] on input "Track Title" at bounding box center [536, 233] width 945 height 28
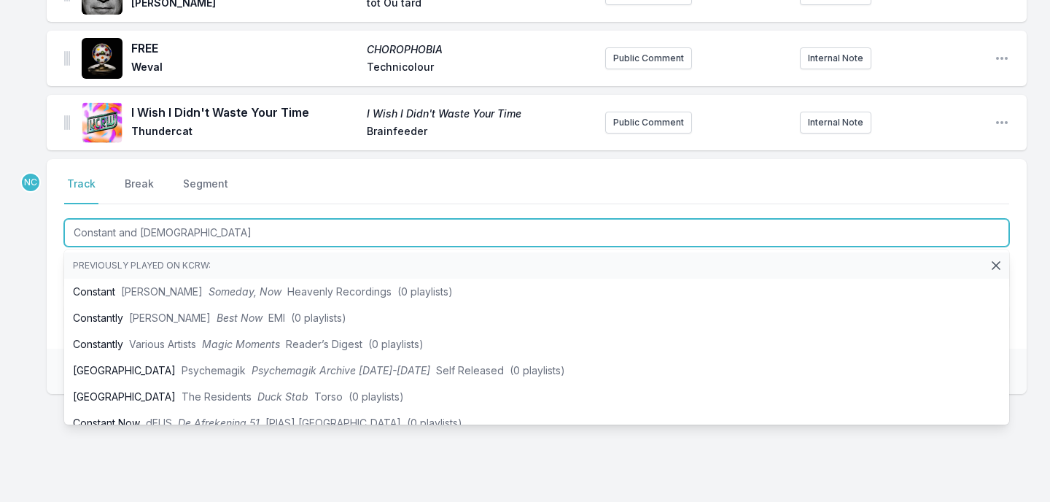
type input "Constant and Uniform"
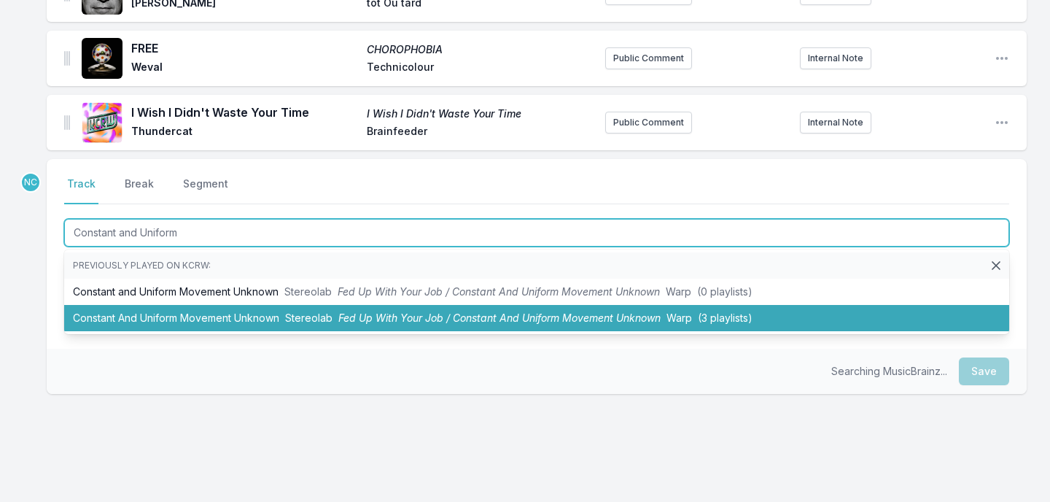
click at [252, 317] on li "Constant And Uniform Movement Unknown Stereolab Fed Up With Your Job / Constant…" at bounding box center [536, 318] width 945 height 26
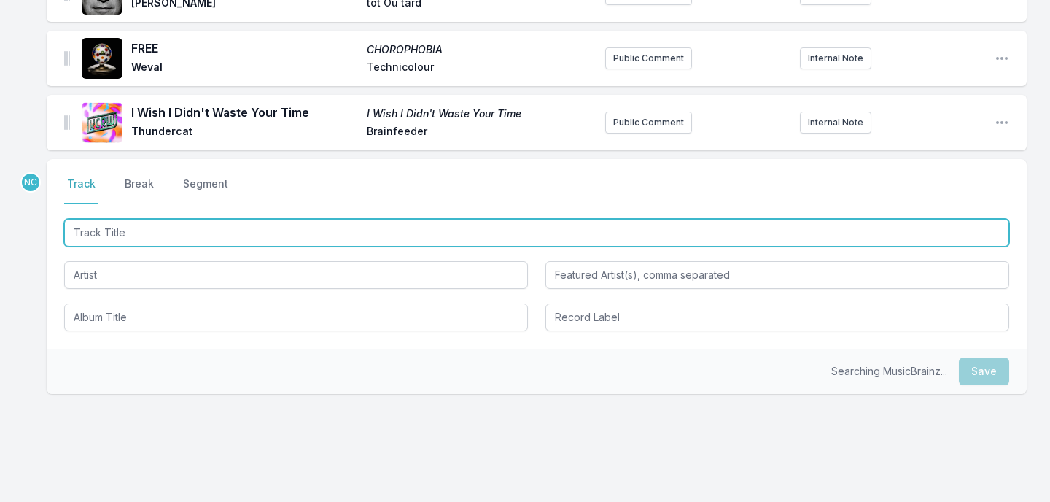
scroll to position [3316, 0]
